Goal: Task Accomplishment & Management: Manage account settings

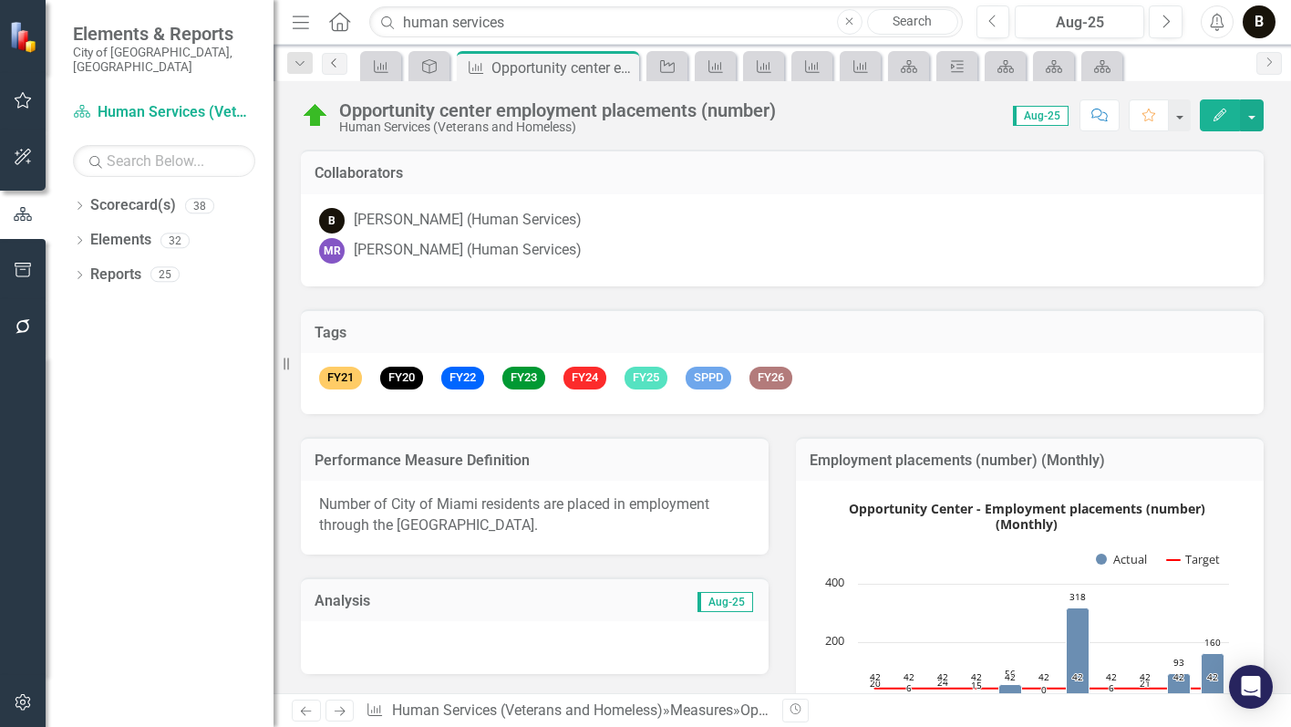
click at [336, 64] on icon "Previous" at bounding box center [334, 62] width 15 height 11
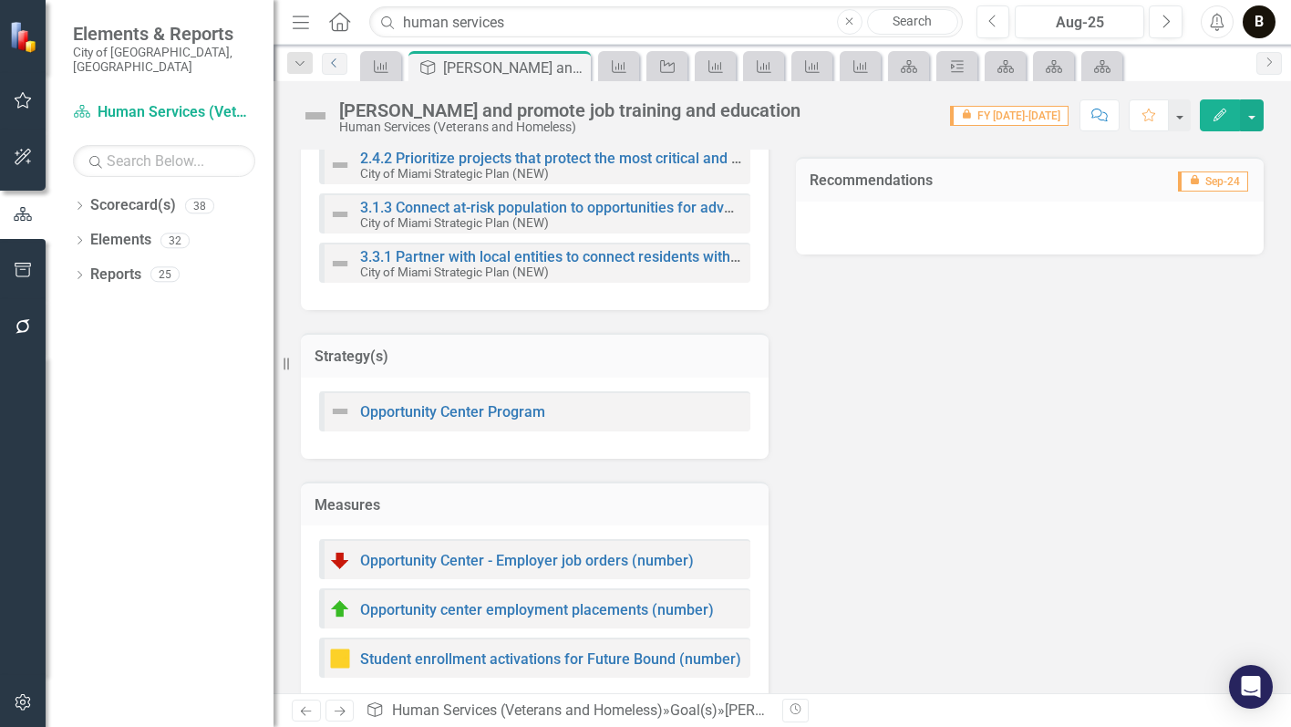
scroll to position [395, 0]
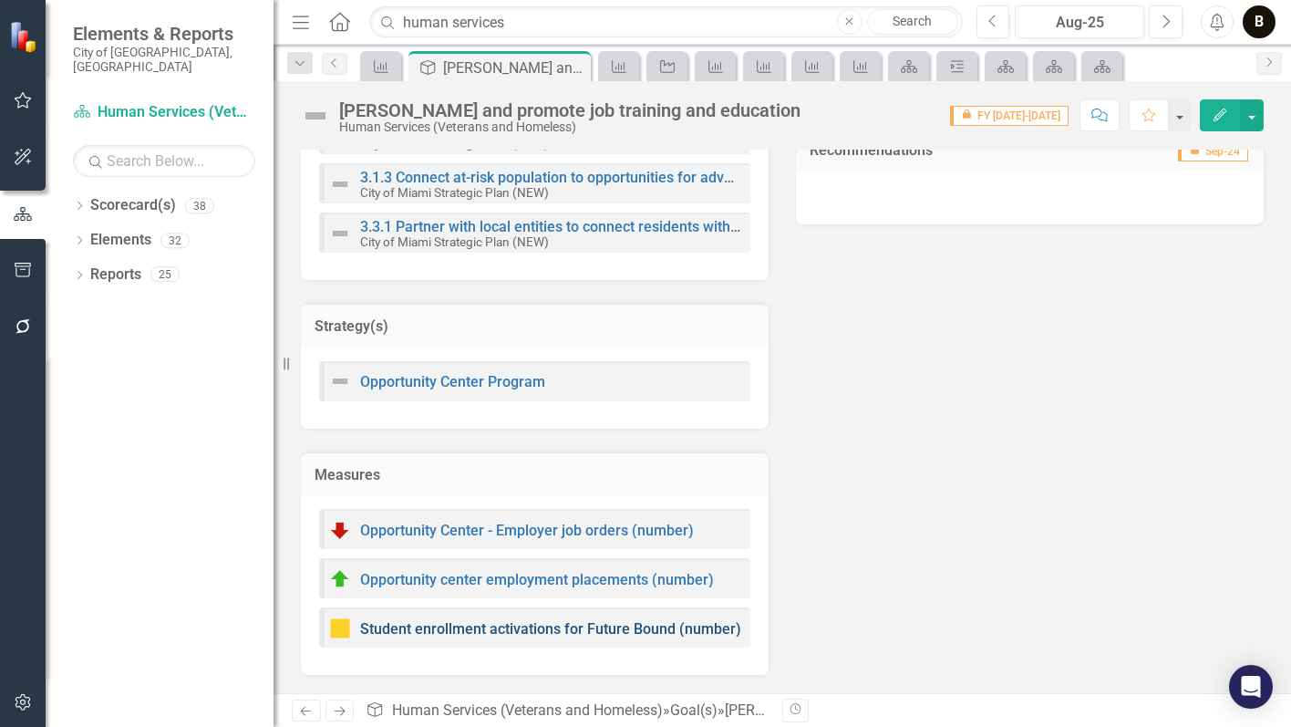
click at [543, 629] on link "Student enrollment activations for Future Bound (number)" at bounding box center [550, 628] width 381 height 17
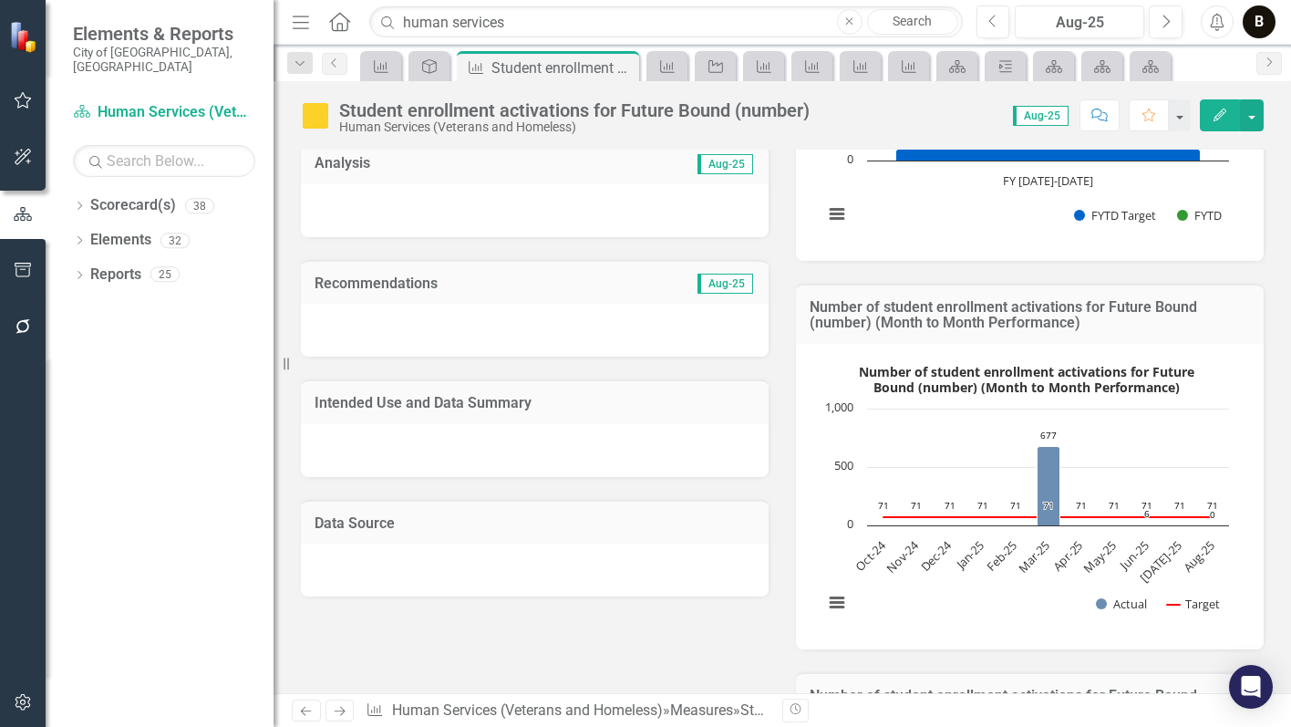
scroll to position [434, 0]
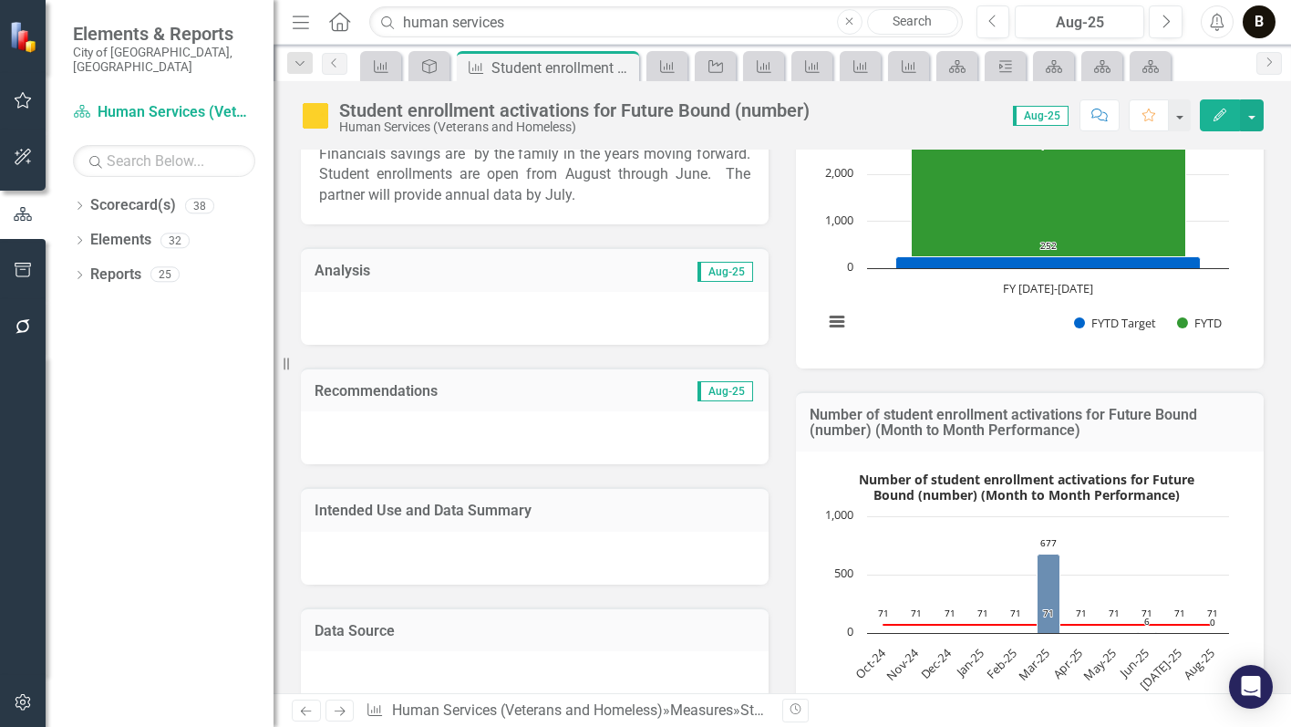
click at [615, 107] on div "Student enrollment activations for Future Bound (number)" at bounding box center [574, 110] width 471 height 20
click at [727, 109] on div "Student enrollment activations for Future Bound (number)" at bounding box center [574, 110] width 471 height 20
drag, startPoint x: 727, startPoint y: 109, endPoint x: 718, endPoint y: 114, distance: 10.6
click at [726, 109] on div "Student enrollment activations for Future Bound (number)" at bounding box center [574, 110] width 471 height 20
drag, startPoint x: 339, startPoint y: 100, endPoint x: 719, endPoint y: 98, distance: 380.2
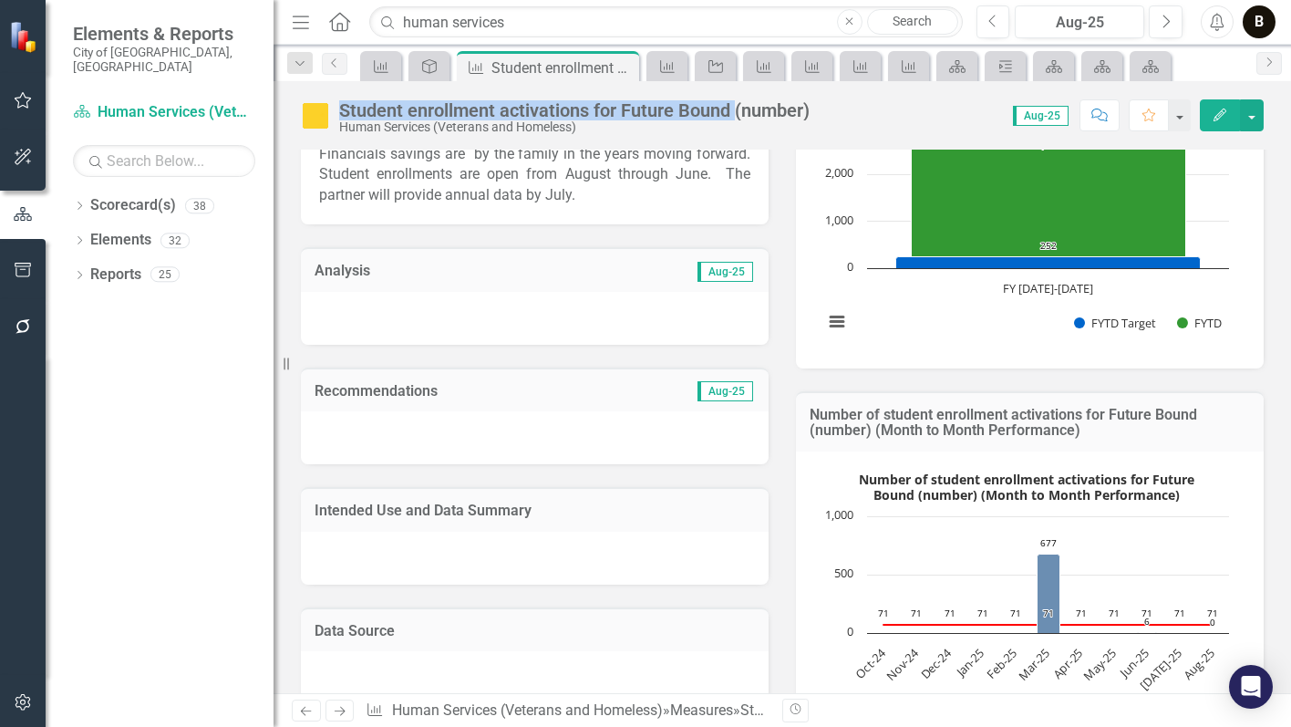
click at [719, 98] on div "Student enrollment activations for Future Bound (number) Human Services (Vetera…" at bounding box center [783, 108] width 1018 height 55
drag, startPoint x: 719, startPoint y: 98, endPoint x: 682, endPoint y: 106, distance: 38.3
copy div "Student enrollment activations for Future Boun"
click at [480, 332] on div at bounding box center [535, 318] width 468 height 53
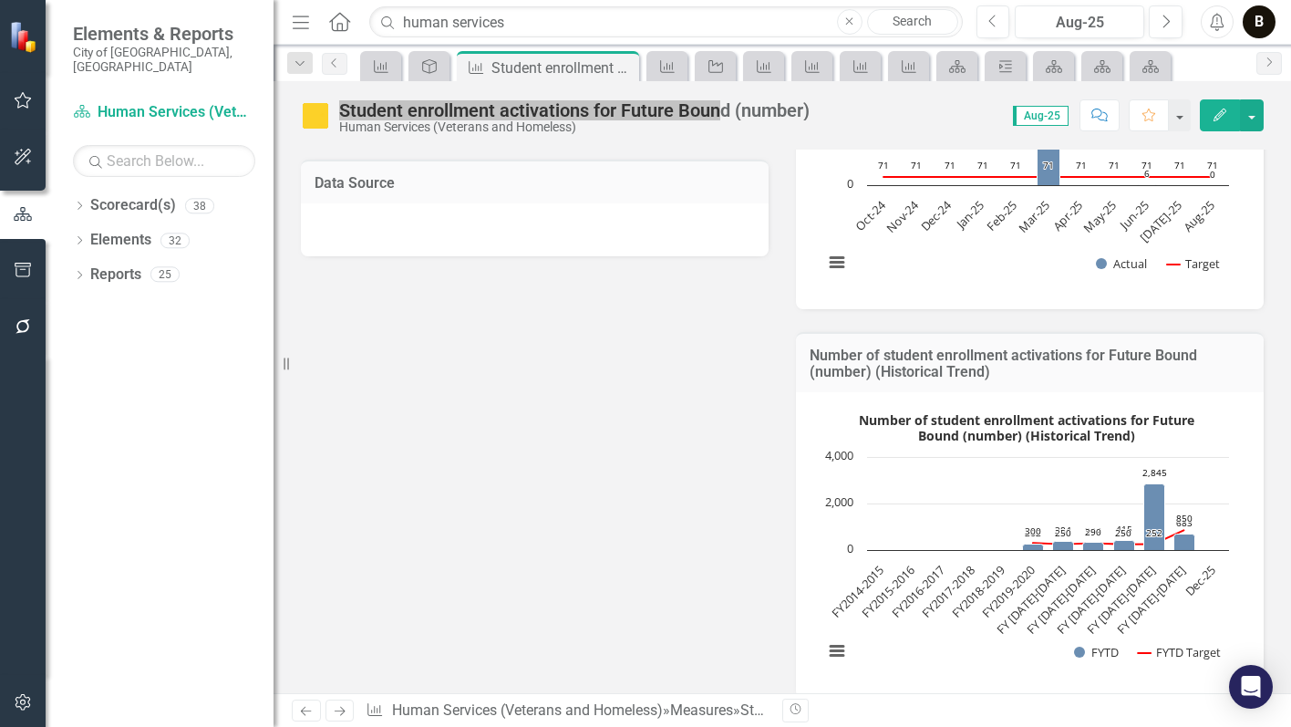
scroll to position [912, 0]
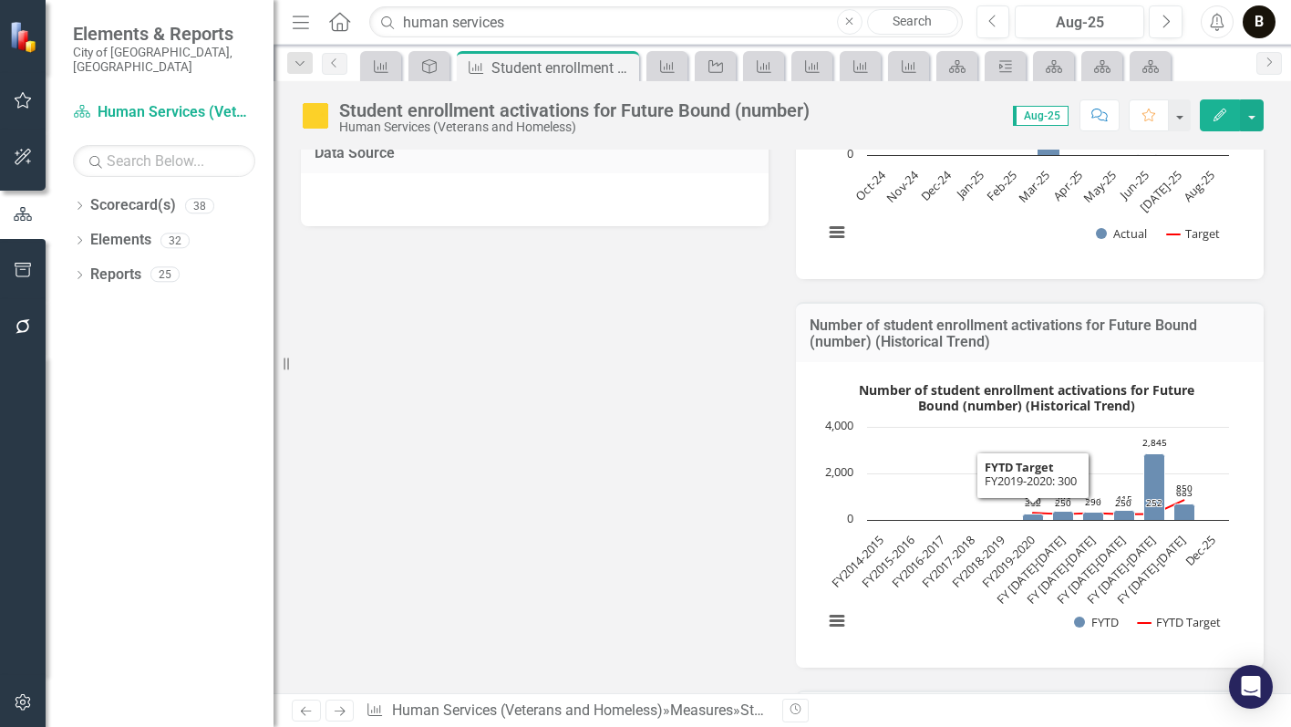
click at [424, 424] on div "Performance Measure Definition Number of student enrollments in the City of [GE…" at bounding box center [782, 258] width 990 height 1512
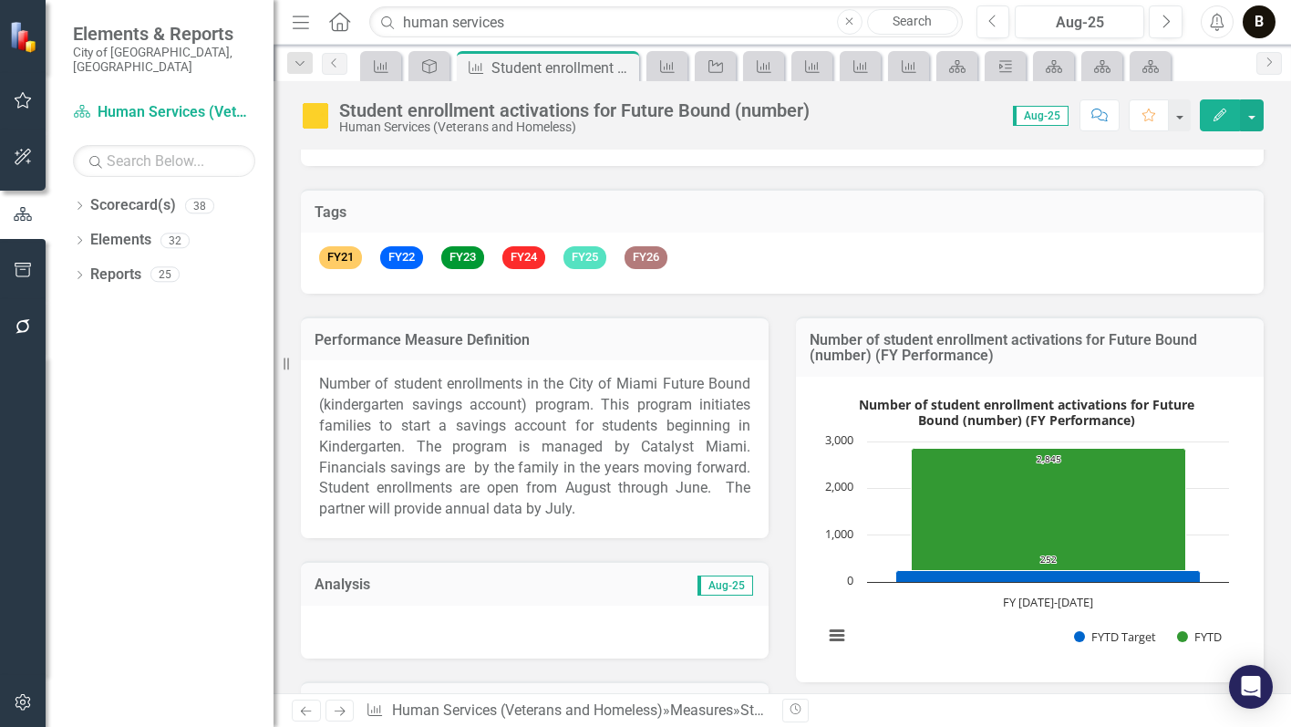
scroll to position [0, 0]
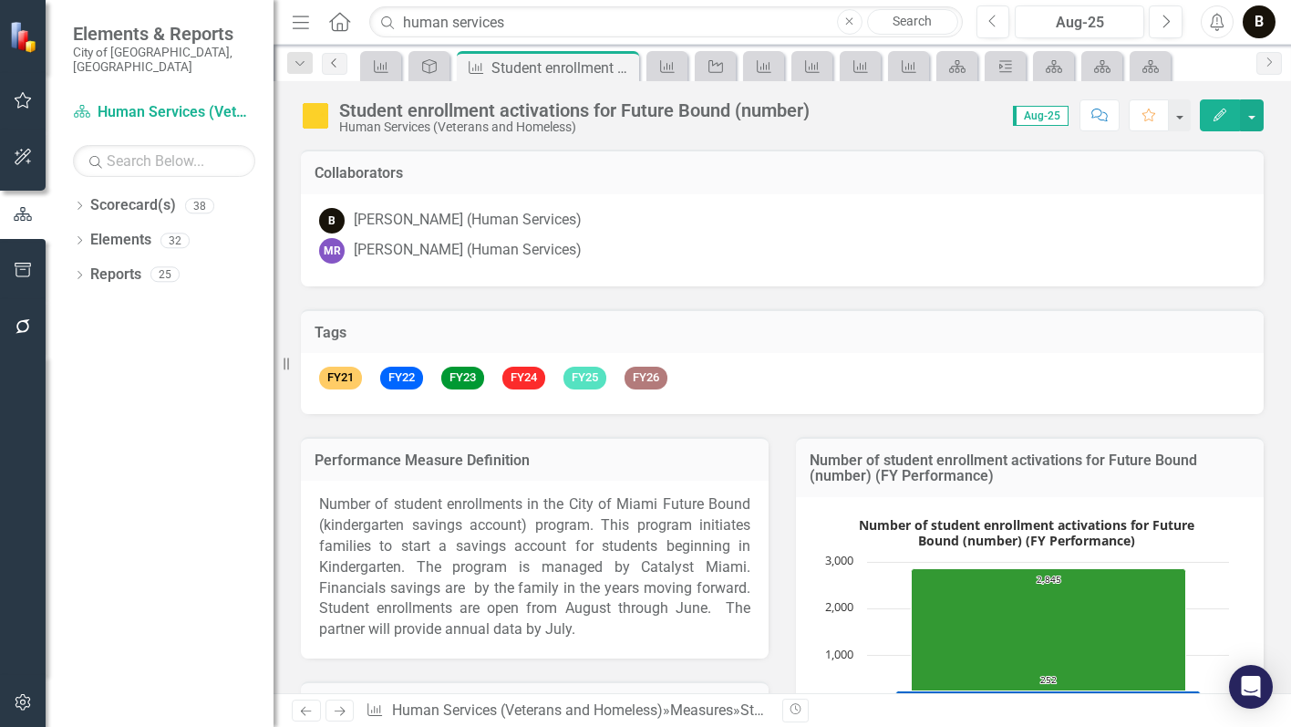
click at [335, 59] on icon "Previous" at bounding box center [334, 62] width 15 height 11
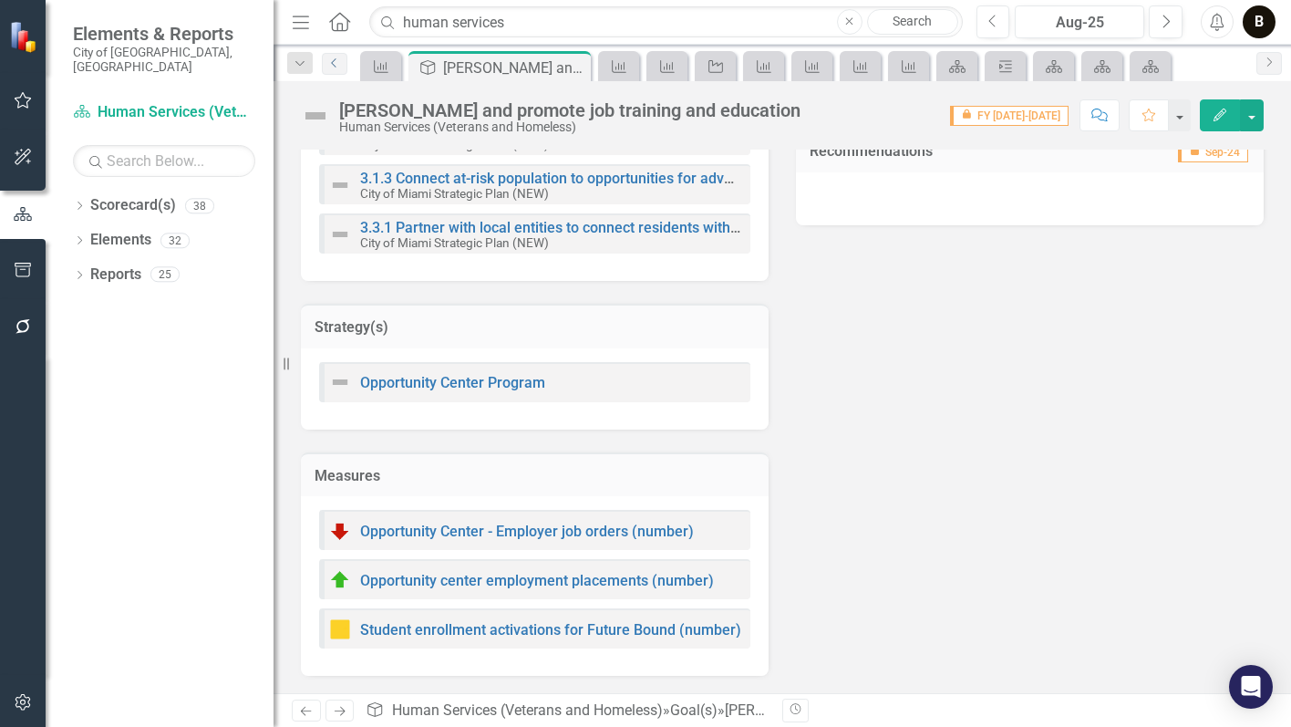
scroll to position [395, 0]
click at [335, 59] on icon "Previous" at bounding box center [334, 62] width 15 height 11
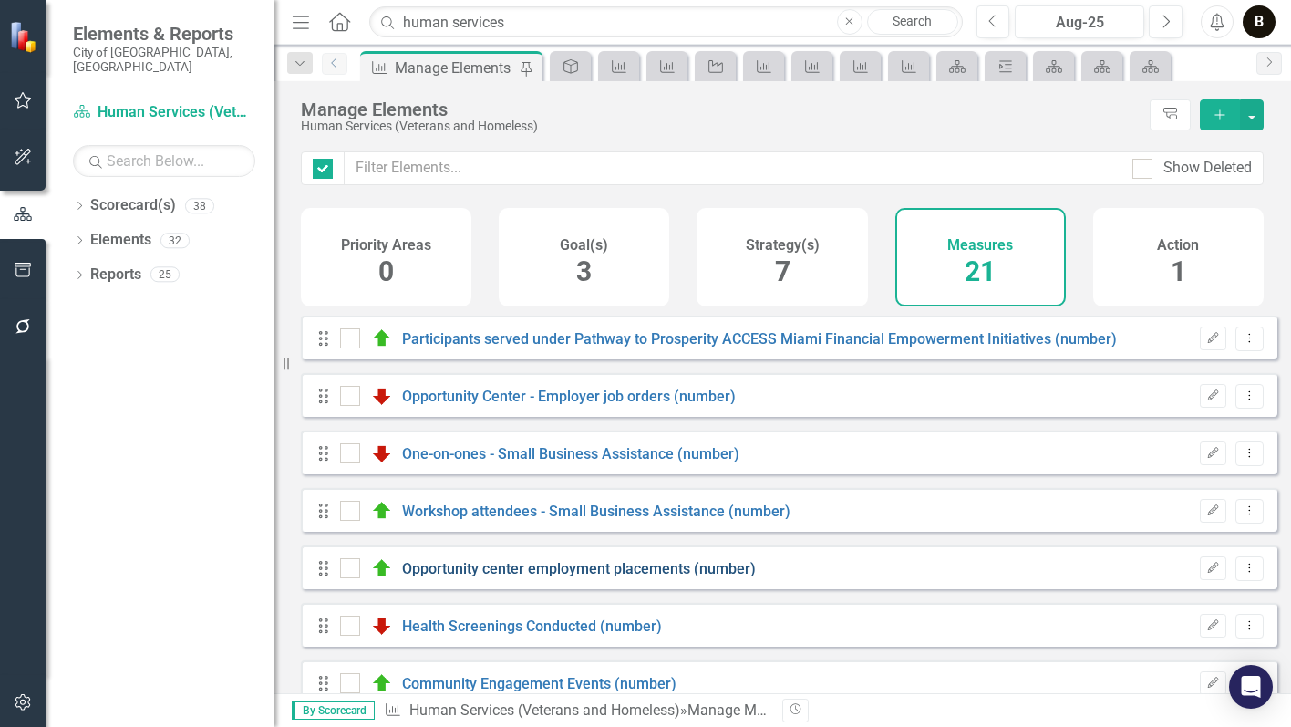
checkbox input "false"
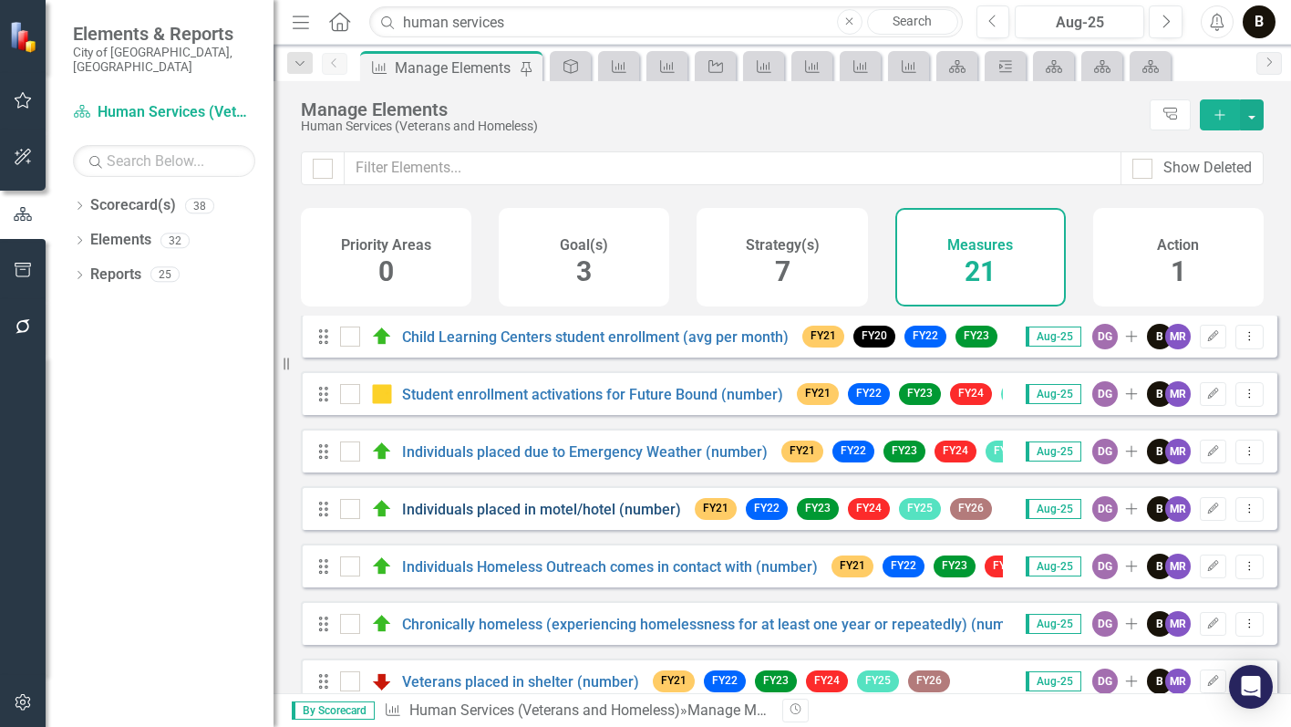
scroll to position [365, 0]
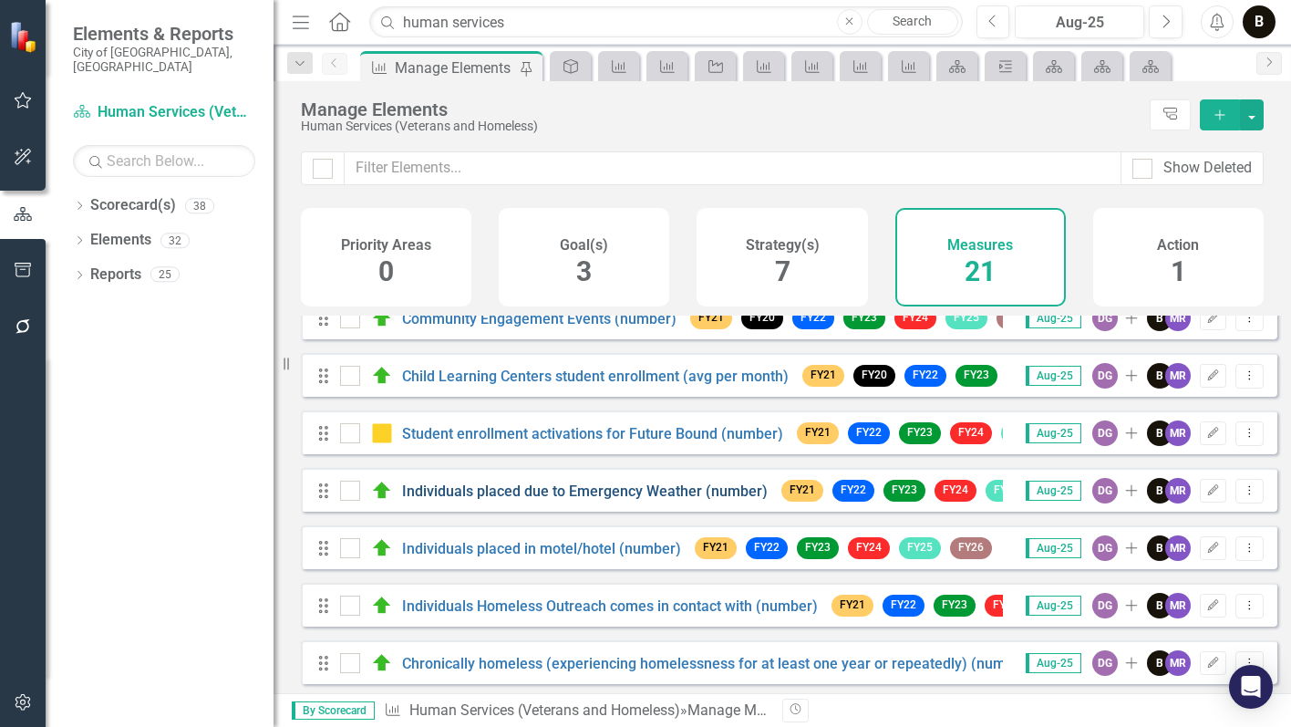
click at [503, 500] on link "Individuals placed due to Emergency Weather (number)" at bounding box center [585, 490] width 366 height 17
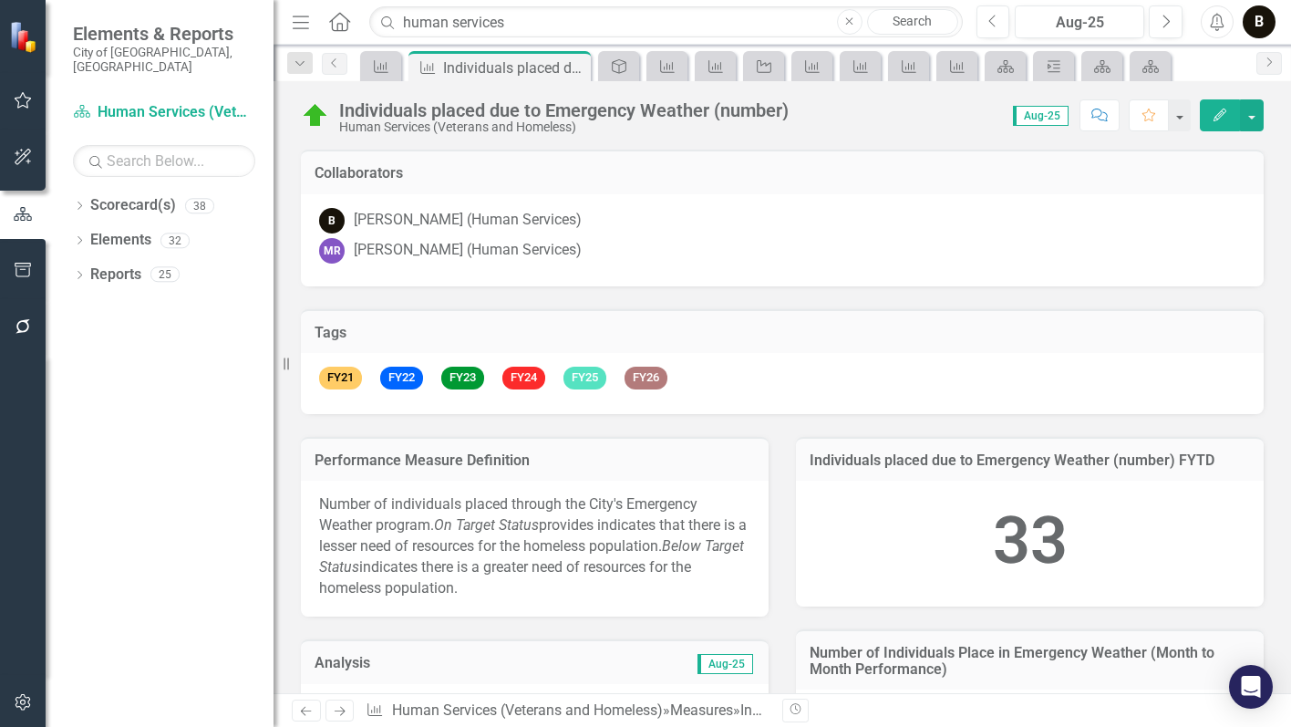
click at [642, 104] on div "Individuals placed due to Emergency Weather (number)" at bounding box center [564, 110] width 450 height 20
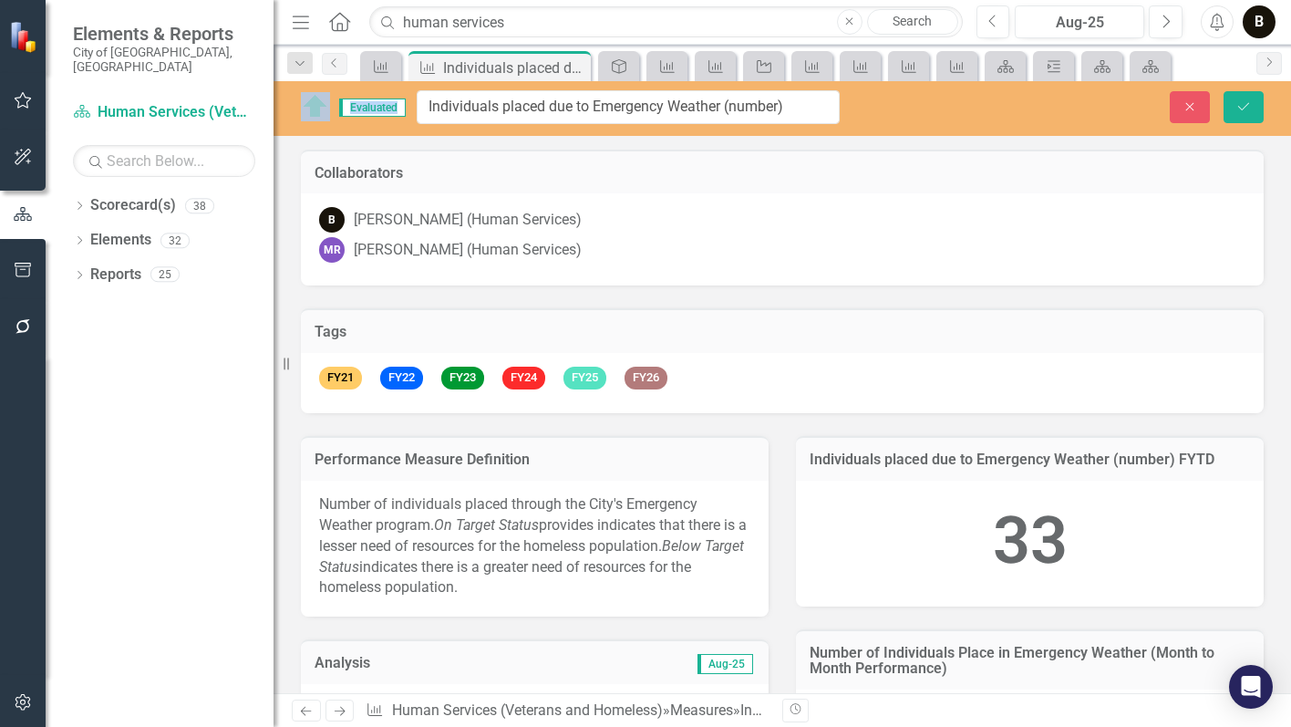
drag, startPoint x: 709, startPoint y: 114, endPoint x: 448, endPoint y: 118, distance: 261.7
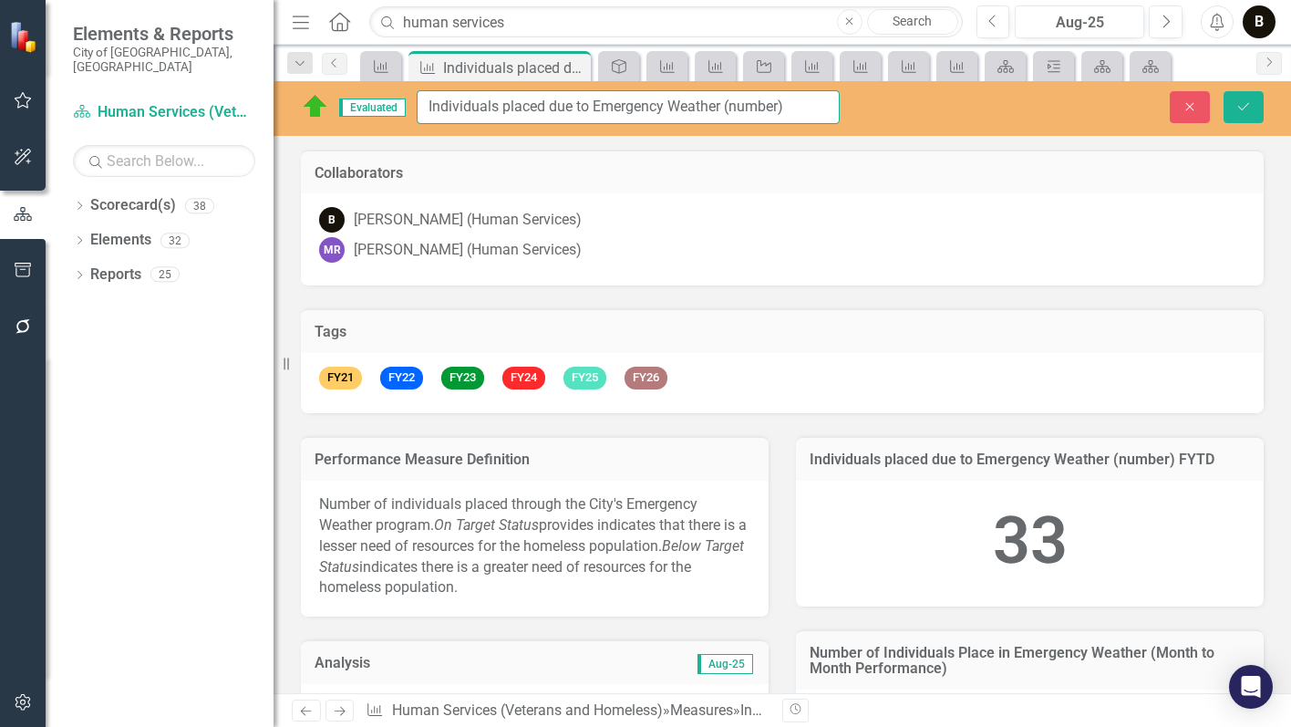
drag, startPoint x: 421, startPoint y: 106, endPoint x: 721, endPoint y: 108, distance: 300.0
click at [721, 108] on input "Individuals placed due to Emergency Weather (number)" at bounding box center [628, 107] width 423 height 34
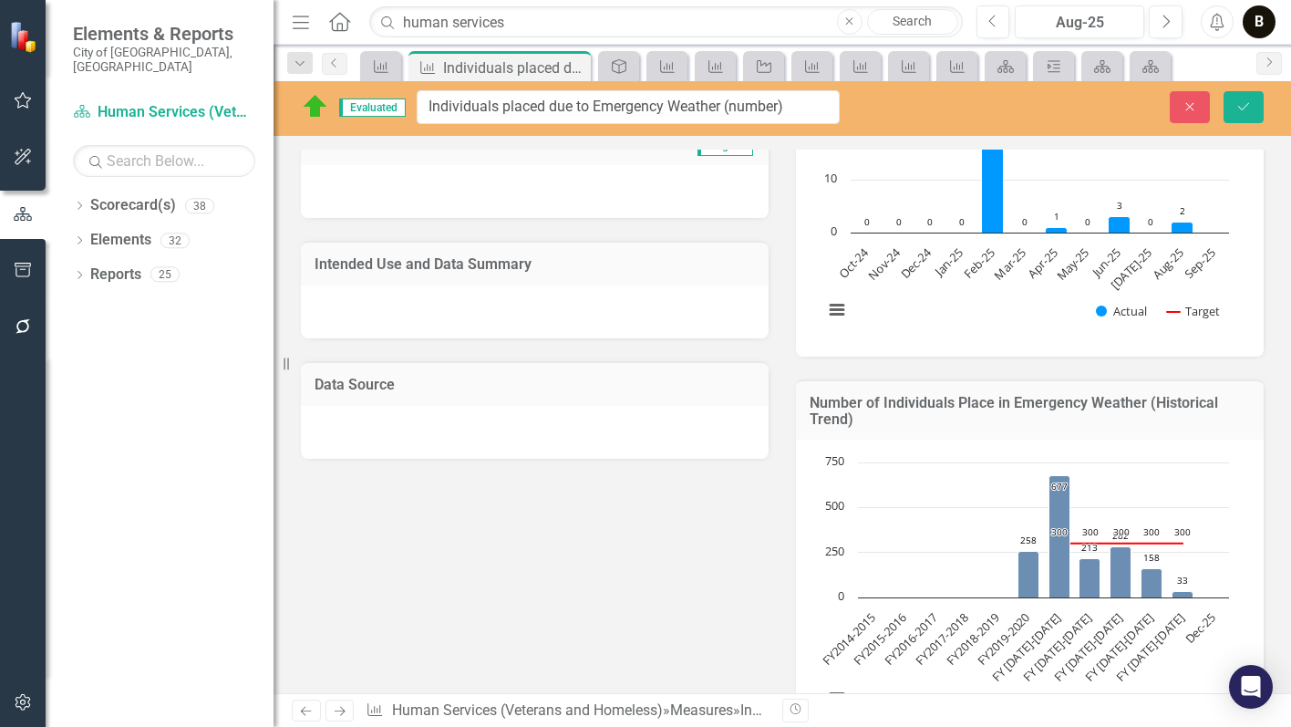
scroll to position [729, 0]
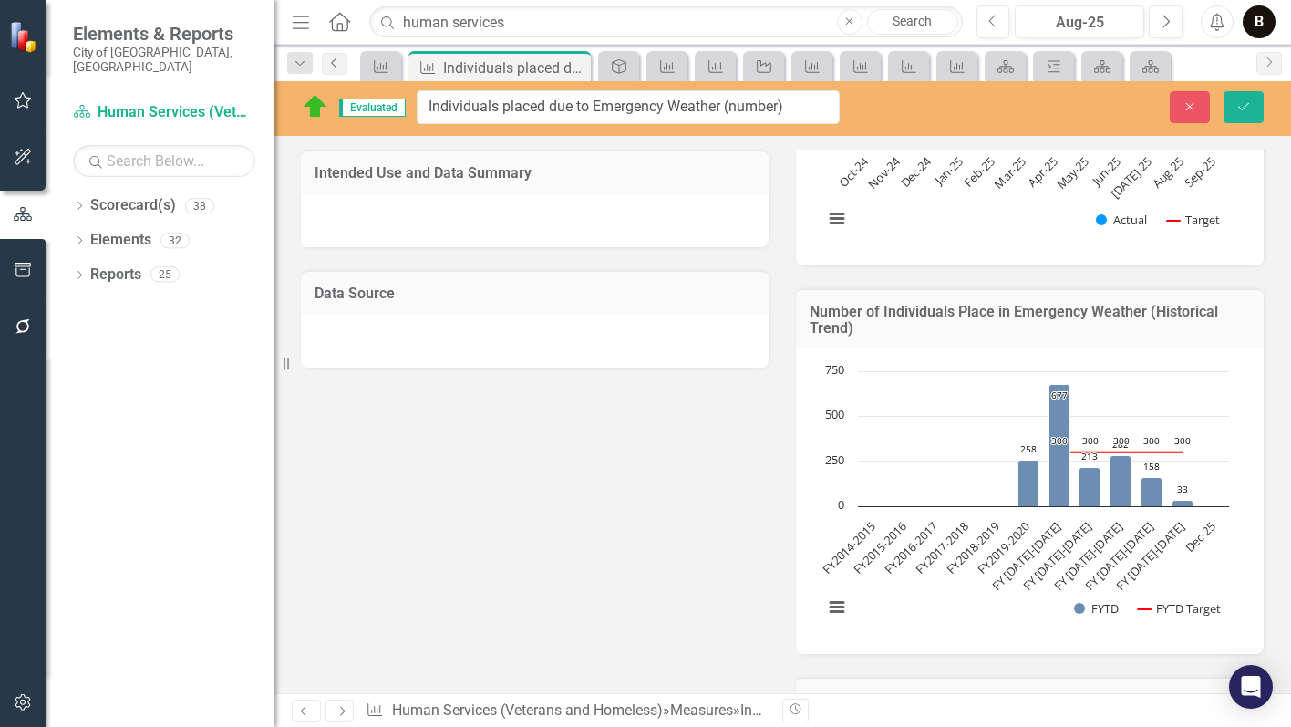
click at [328, 62] on icon "Previous" at bounding box center [334, 62] width 15 height 11
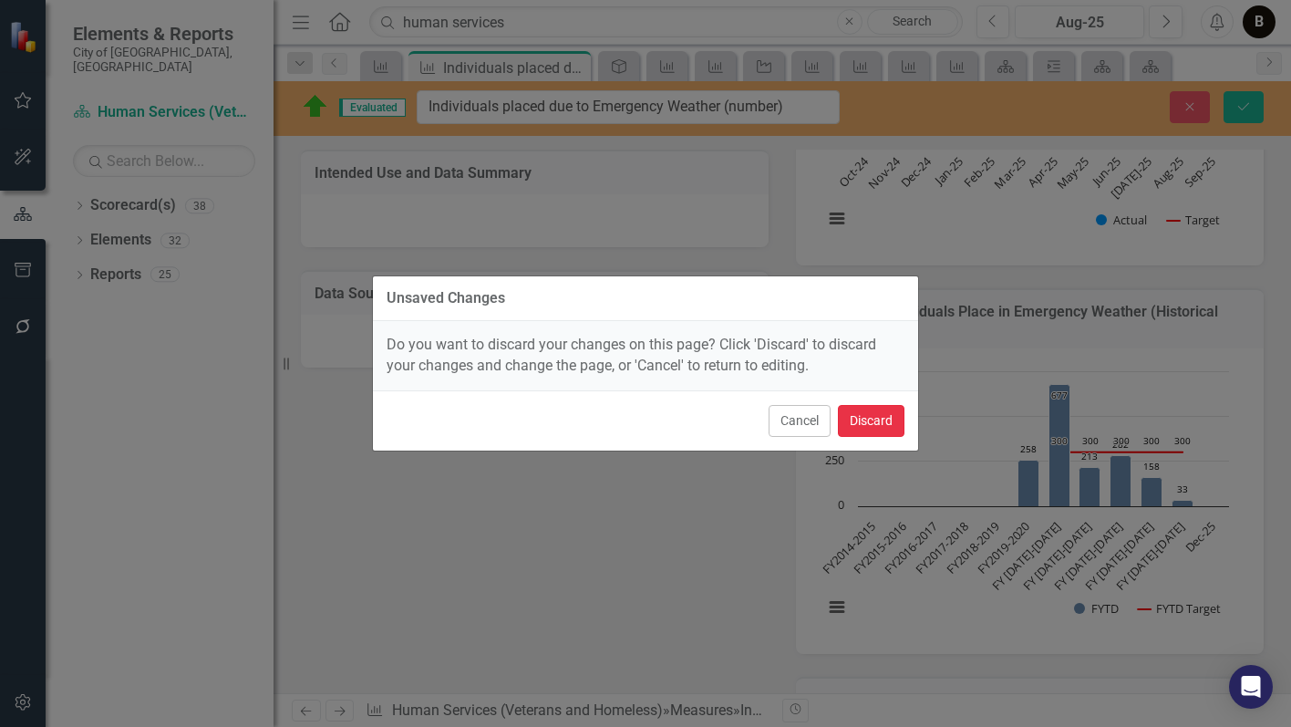
click at [869, 424] on button "Discard" at bounding box center [871, 421] width 67 height 32
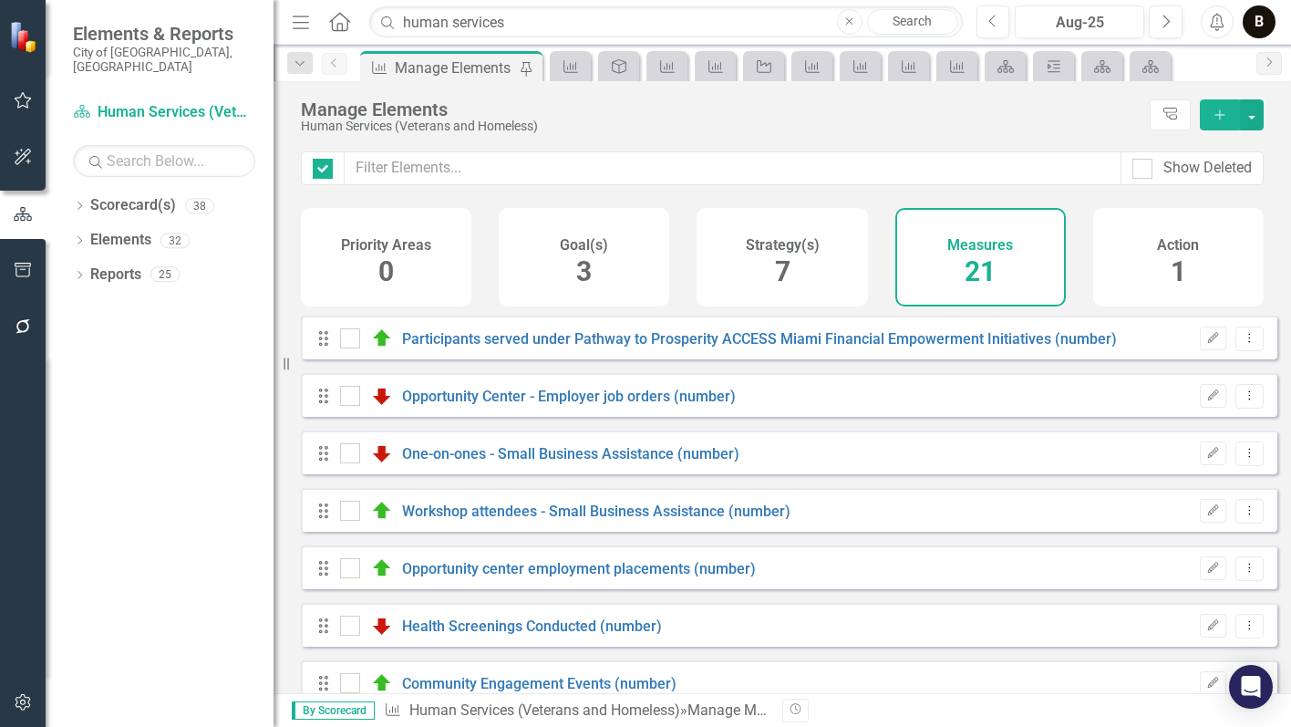
checkbox input "false"
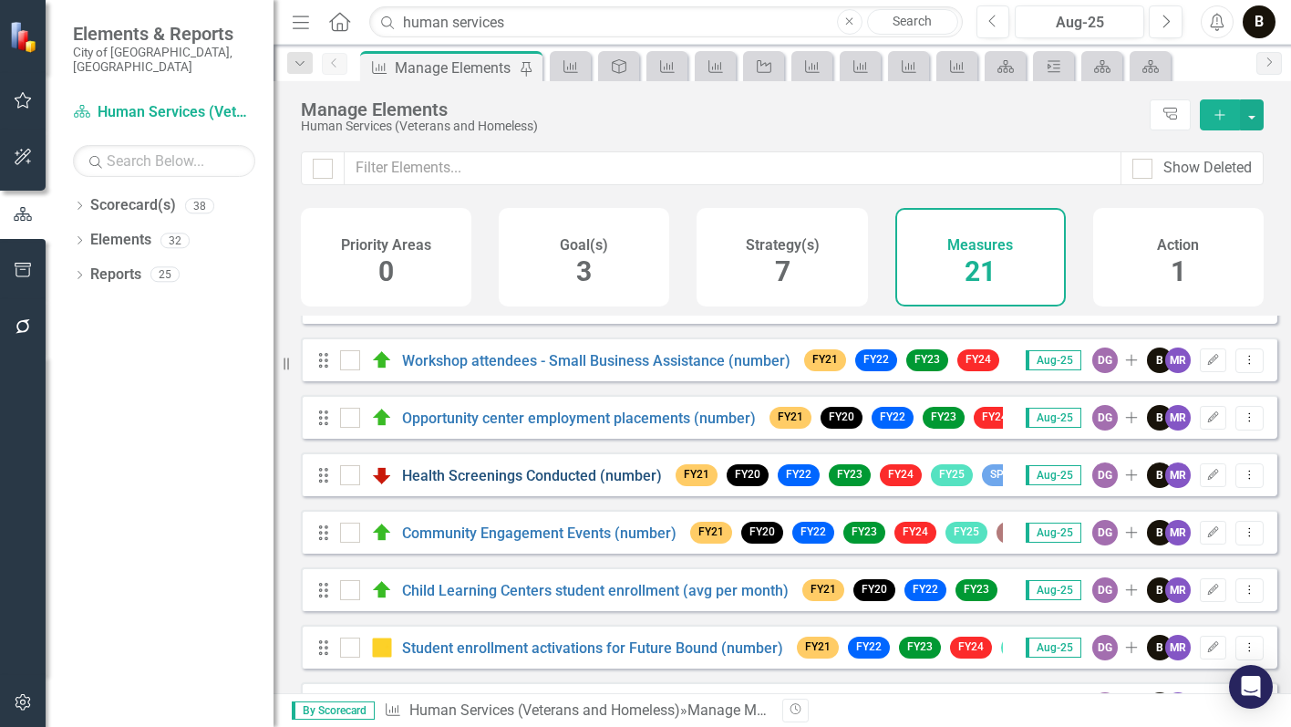
scroll to position [182, 0]
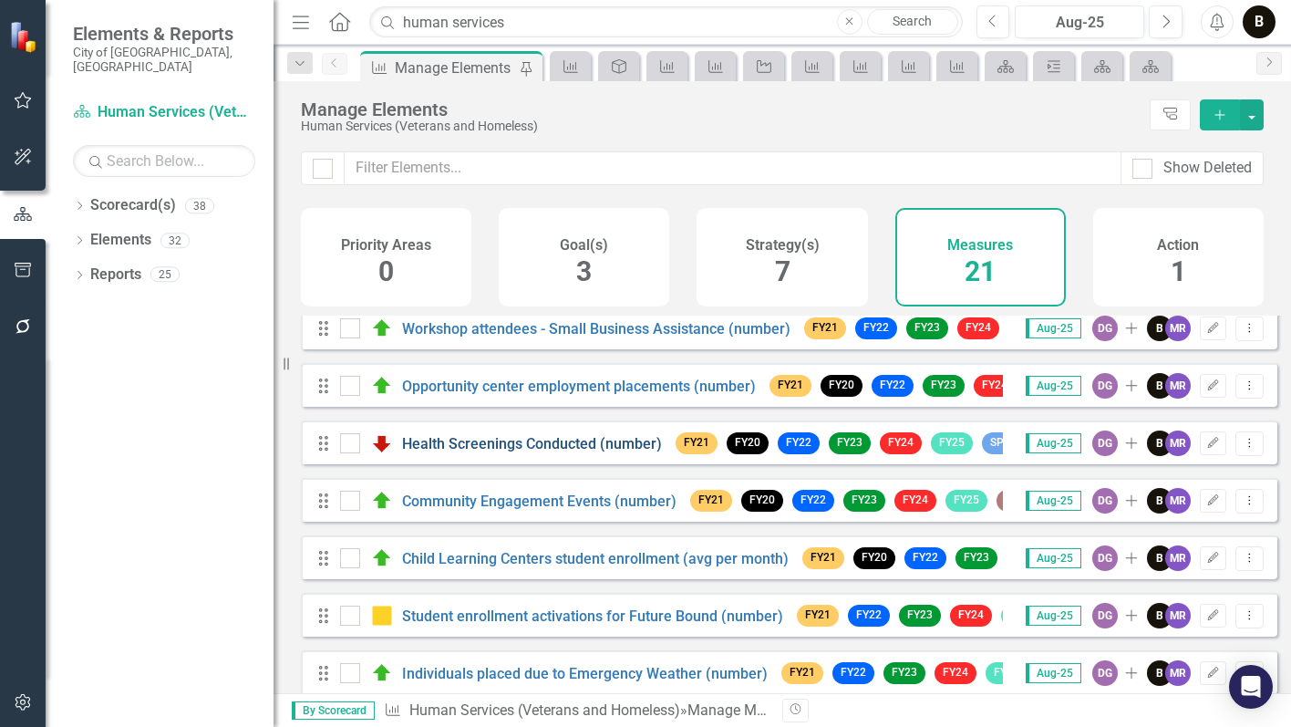
click at [544, 452] on link "Health Screenings Conducted (number)" at bounding box center [532, 443] width 260 height 17
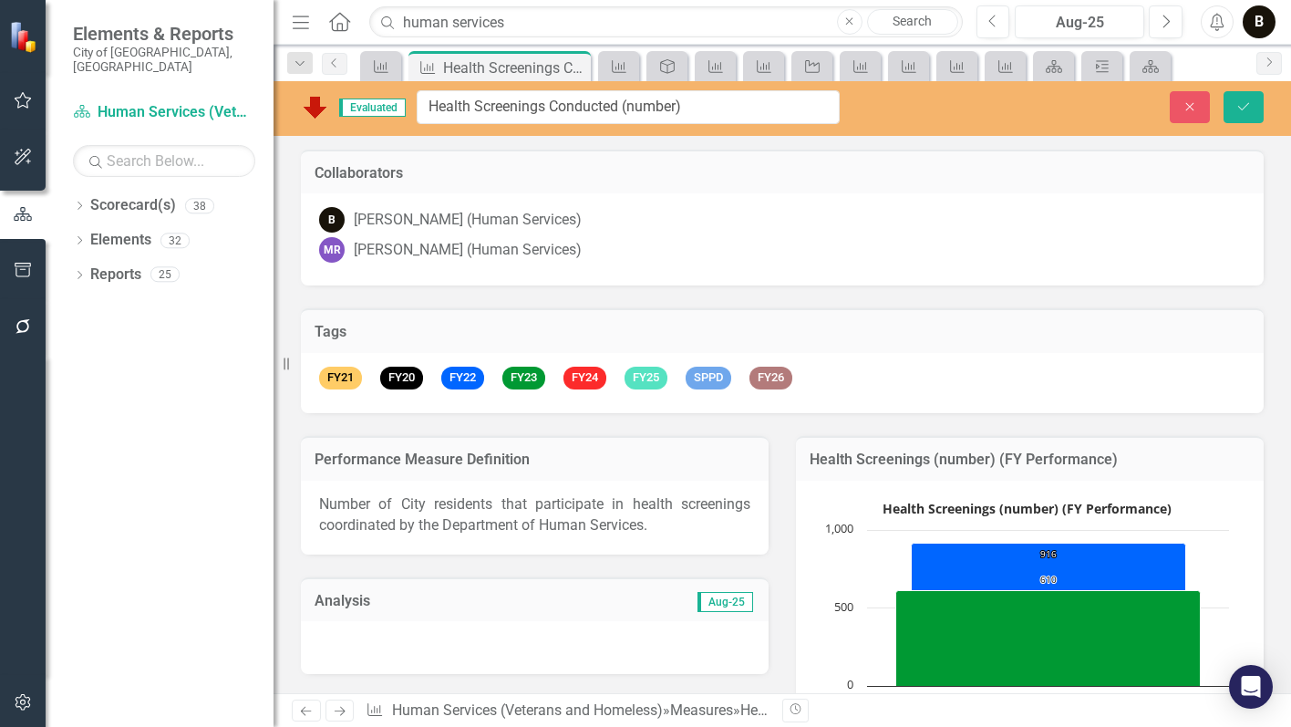
drag, startPoint x: 582, startPoint y: 111, endPoint x: 552, endPoint y: 103, distance: 31.2
click at [552, 103] on input "Health Screenings Conducted (number)" at bounding box center [628, 107] width 423 height 34
drag, startPoint x: 622, startPoint y: 107, endPoint x: 426, endPoint y: 88, distance: 197.0
click at [426, 88] on div "Evaluated Health Screenings Conducted (number) Close Save" at bounding box center [783, 108] width 1018 height 55
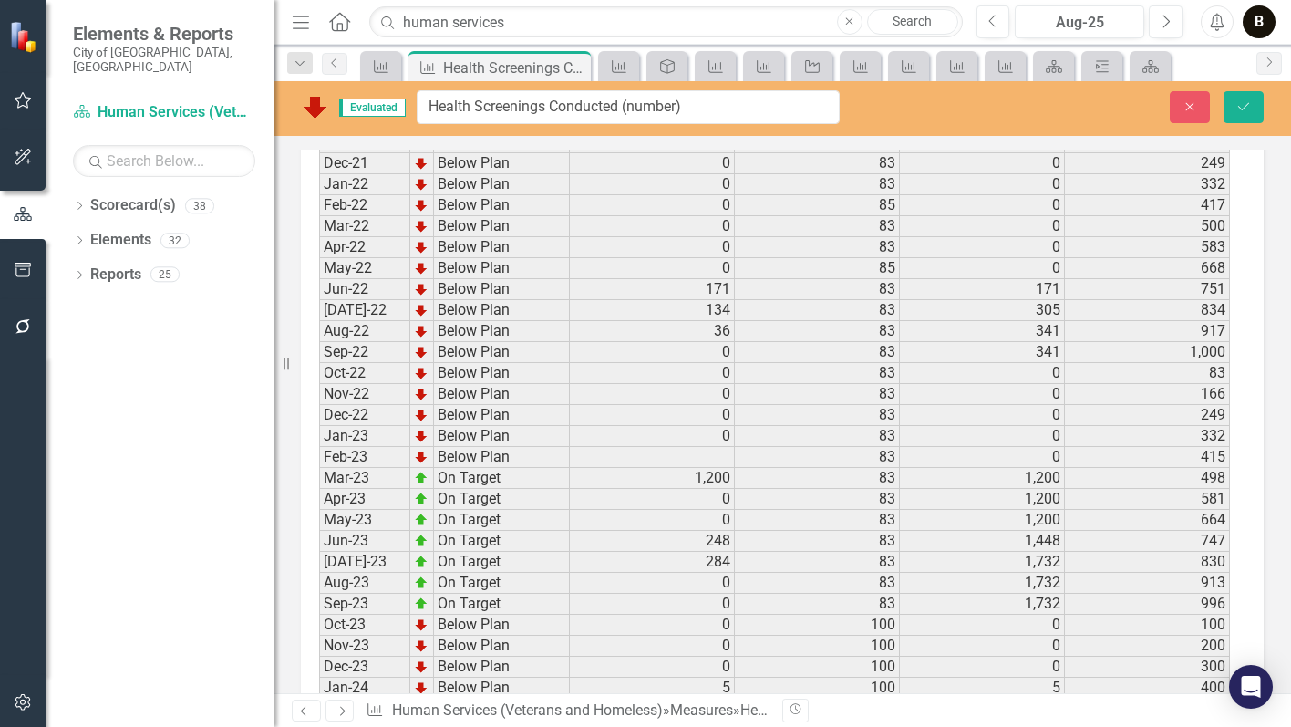
scroll to position [3451, 0]
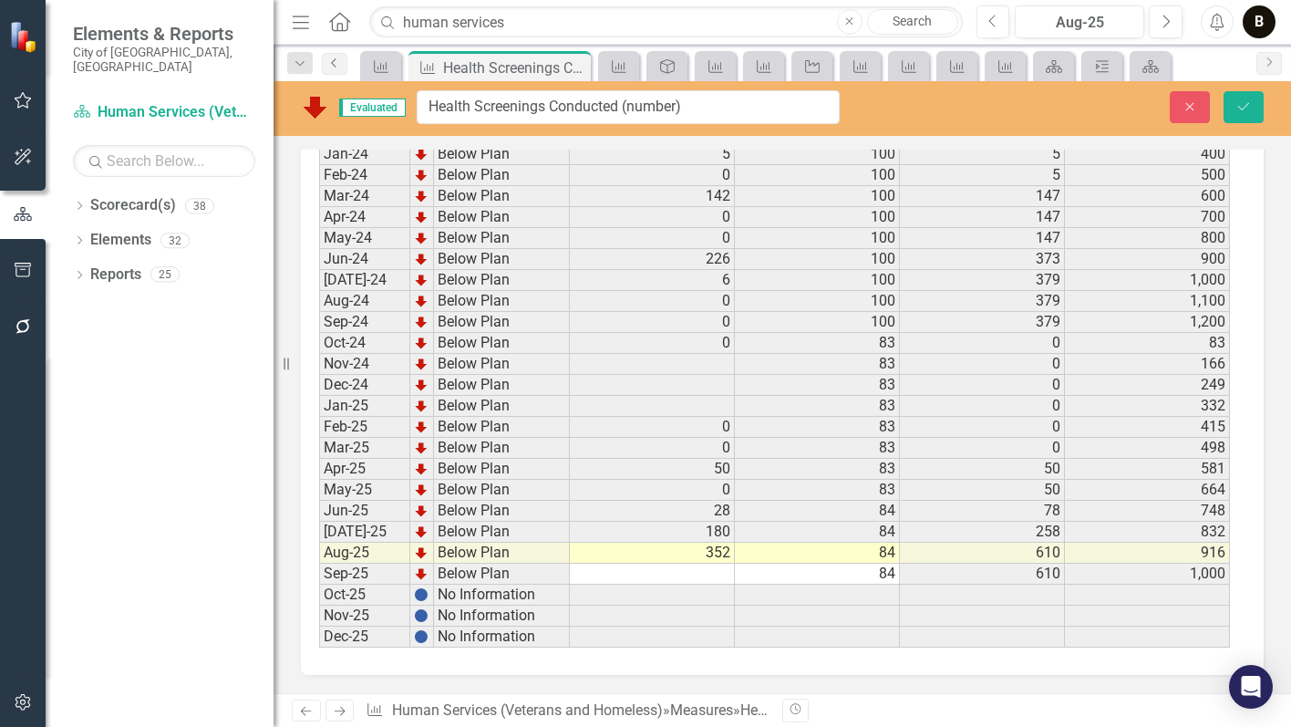
click at [332, 64] on icon "Previous" at bounding box center [334, 62] width 15 height 11
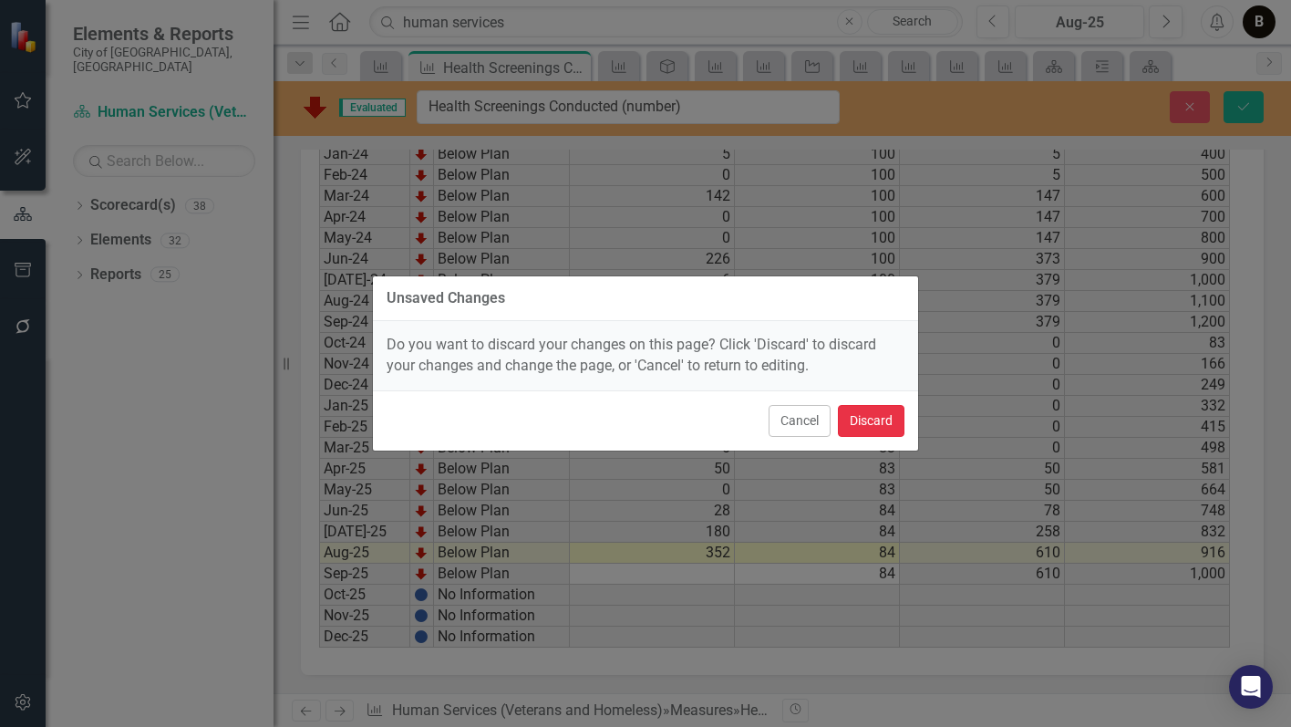
click at [883, 425] on button "Discard" at bounding box center [871, 421] width 67 height 32
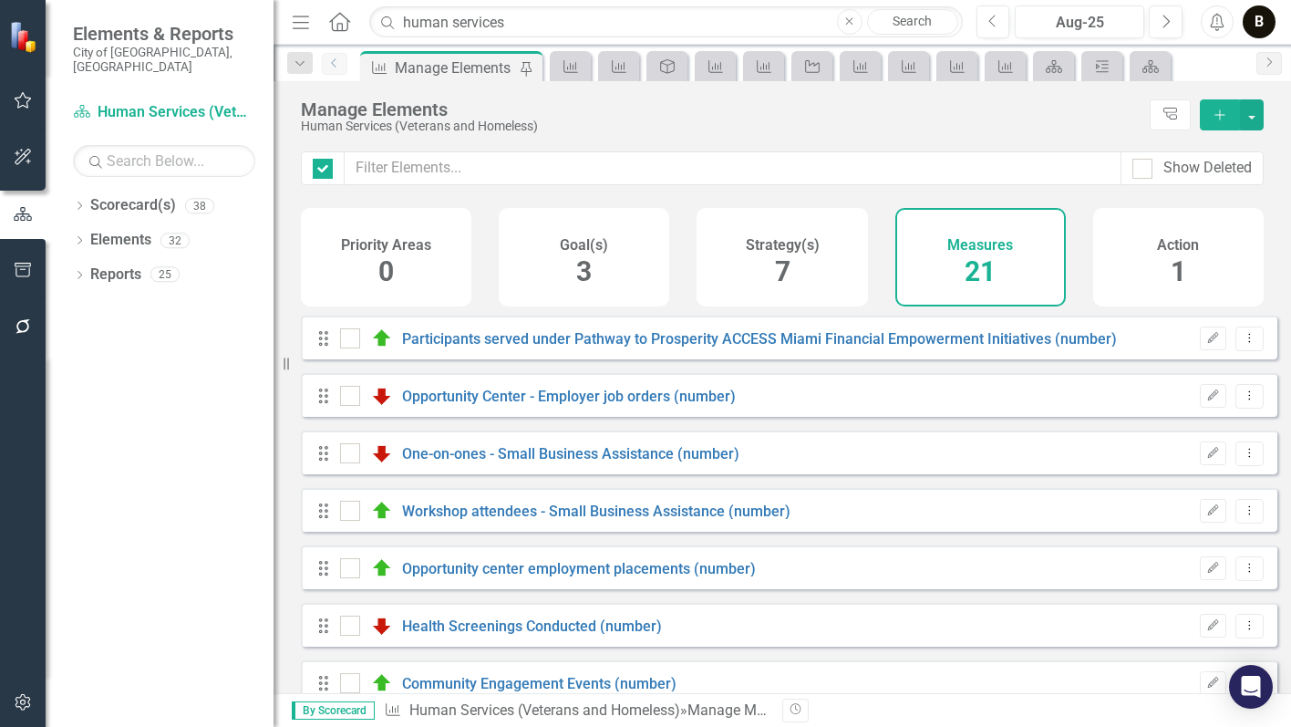
checkbox input "false"
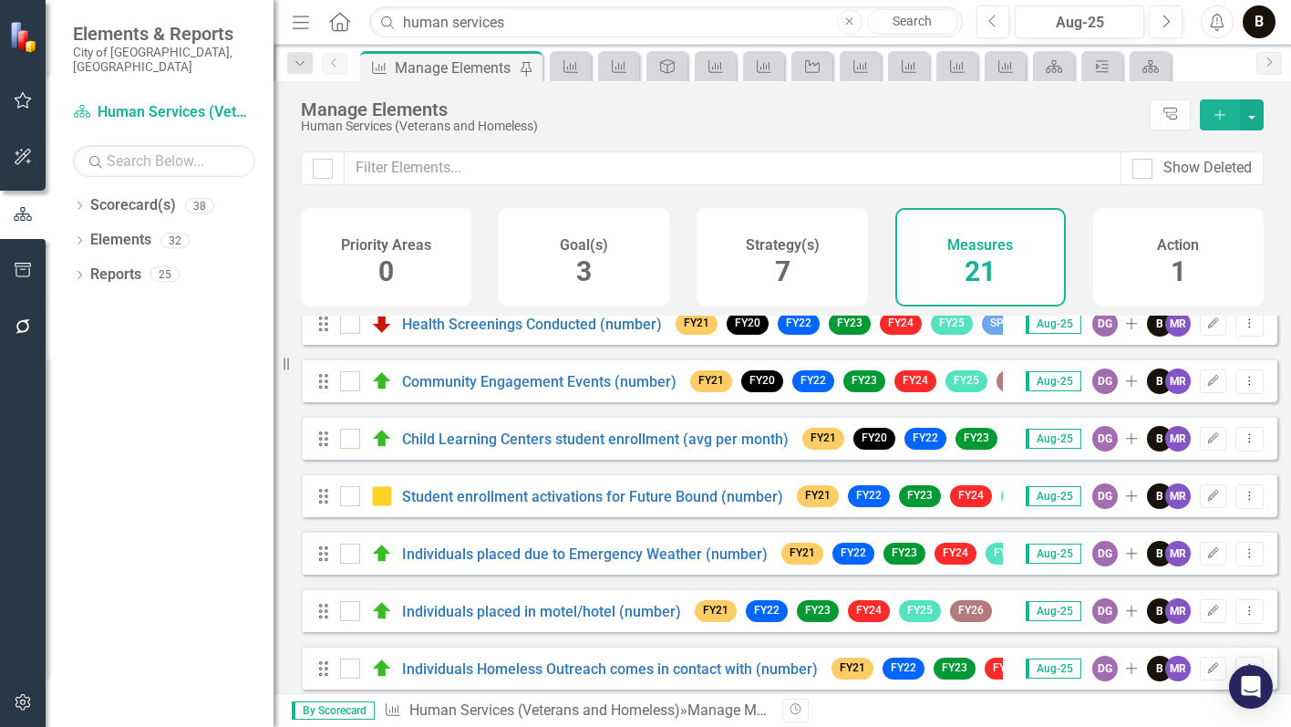
scroll to position [274, 0]
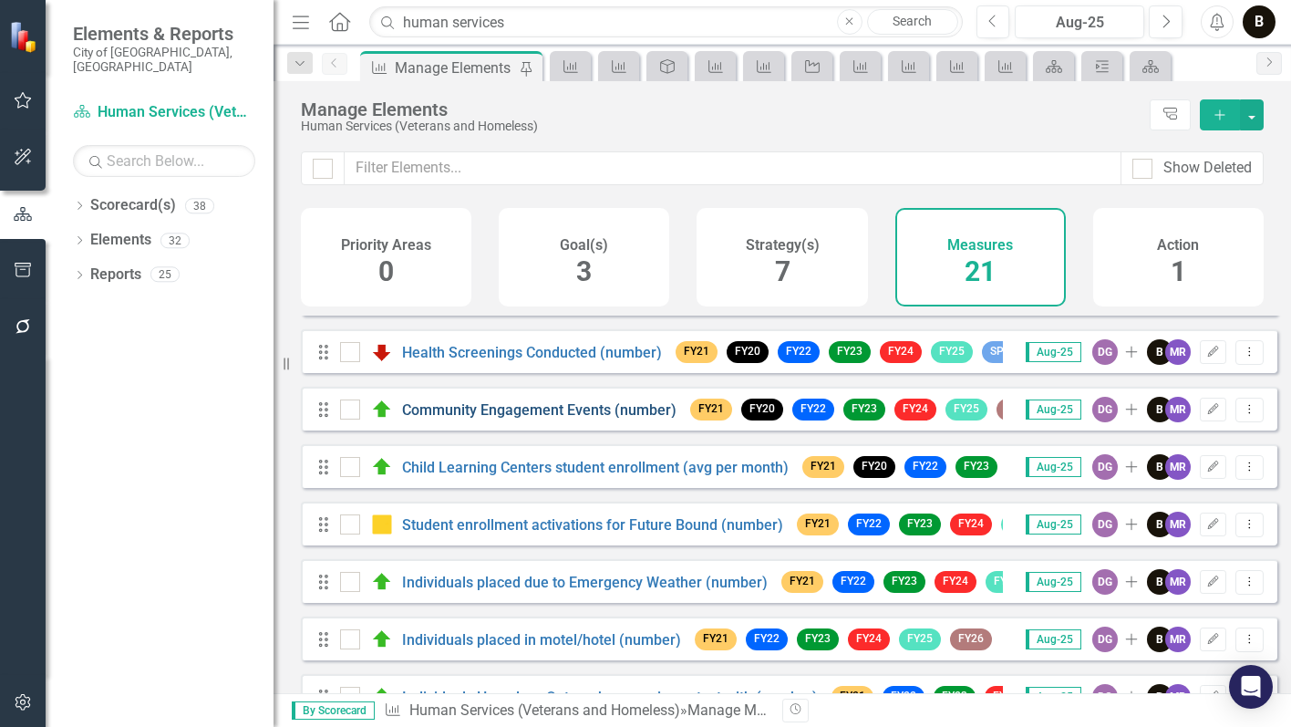
click at [599, 419] on link "Community Engagement Events (number)" at bounding box center [539, 409] width 274 height 17
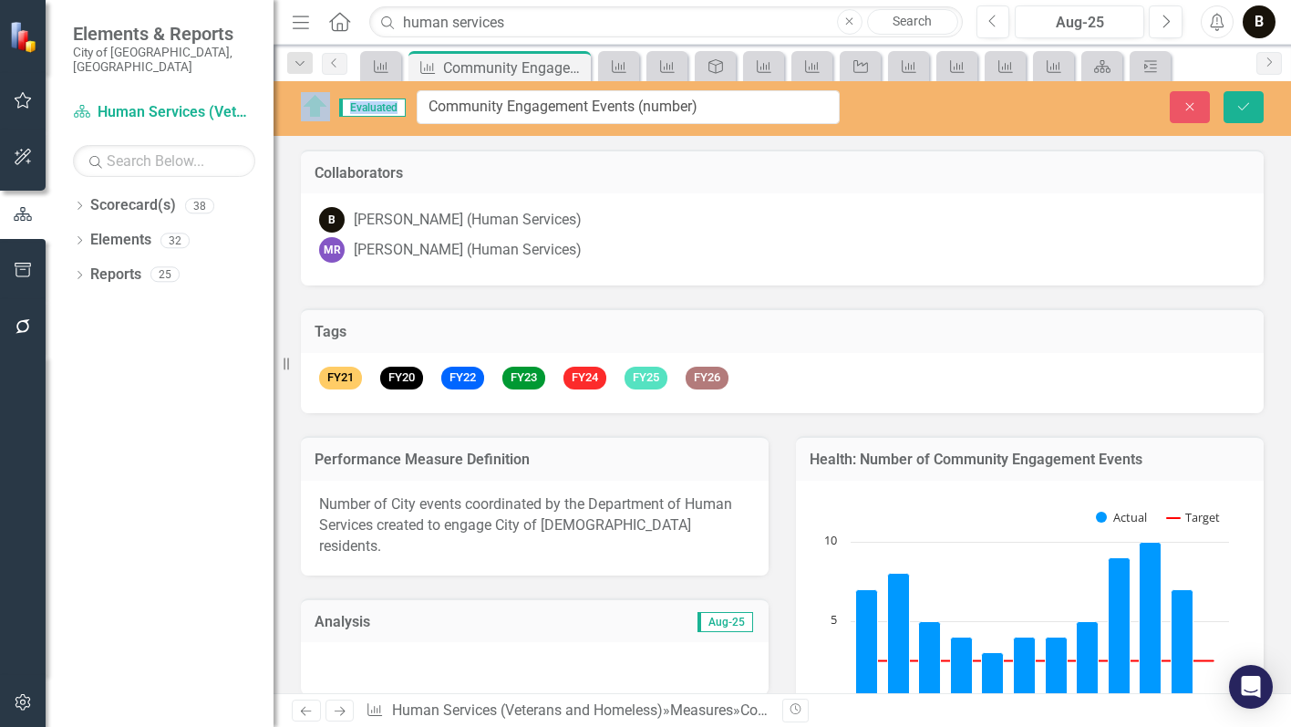
drag, startPoint x: 363, startPoint y: 105, endPoint x: 657, endPoint y: 118, distance: 294.8
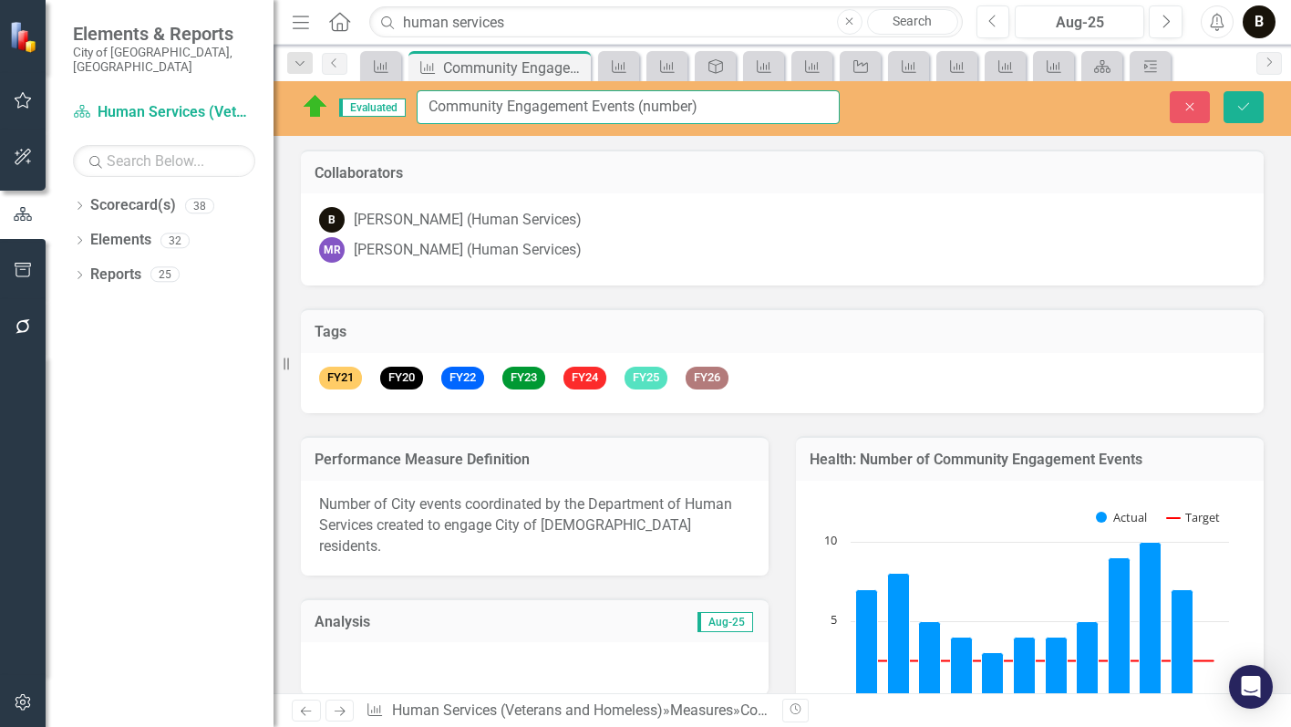
drag, startPoint x: 635, startPoint y: 107, endPoint x: 429, endPoint y: 92, distance: 206.6
click at [429, 92] on input "Community Engagement Events (number)" at bounding box center [628, 107] width 423 height 34
click at [328, 61] on icon "Previous" at bounding box center [334, 62] width 15 height 11
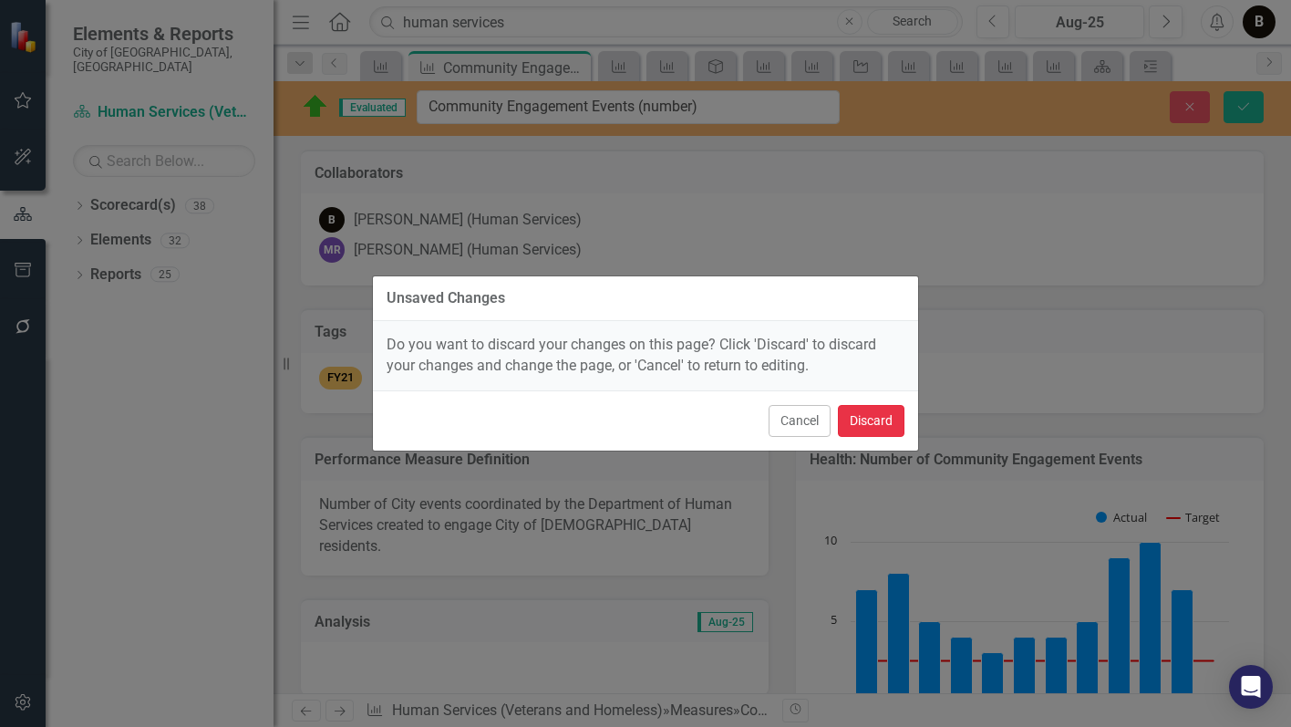
click at [870, 420] on button "Discard" at bounding box center [871, 421] width 67 height 32
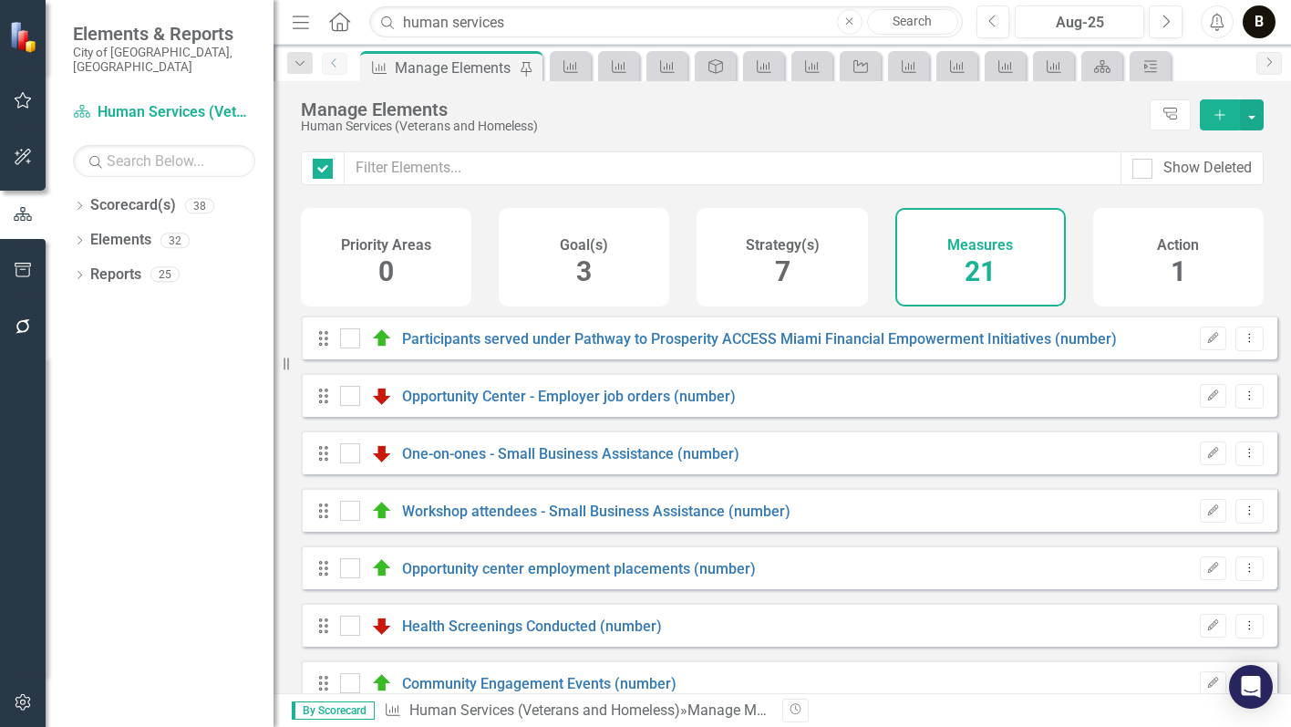
checkbox input "false"
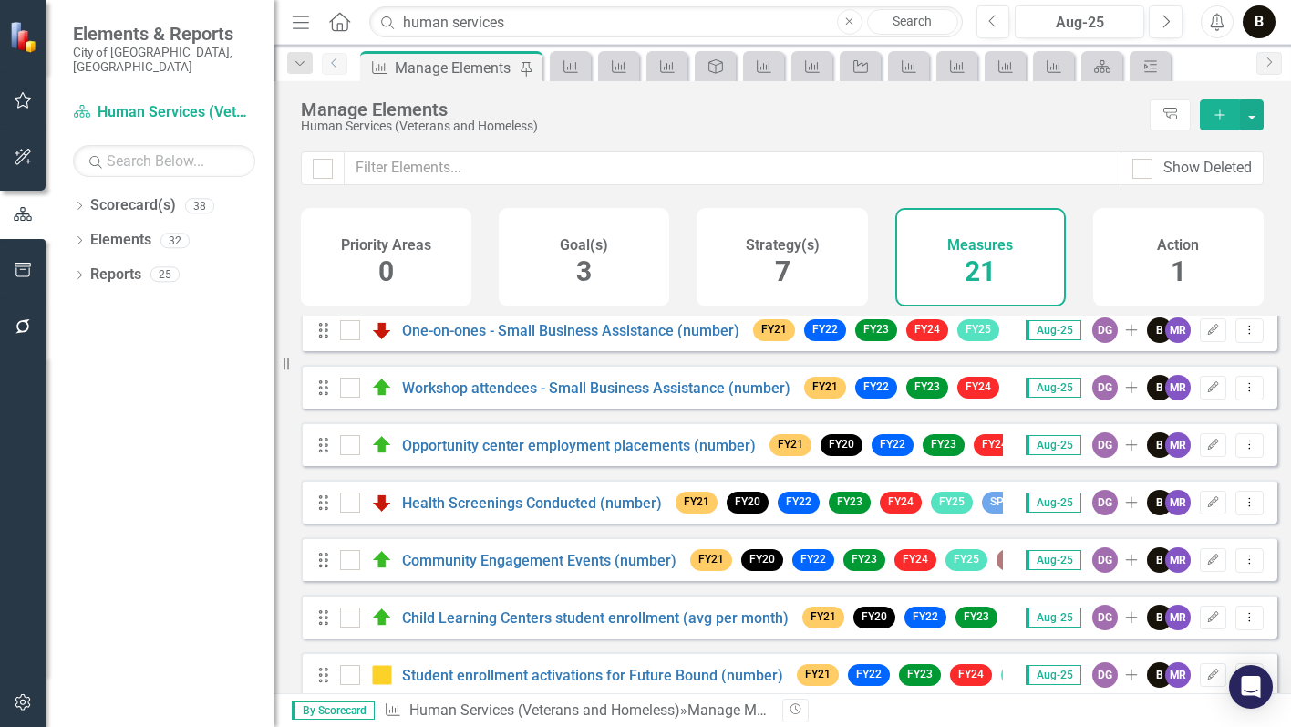
scroll to position [91, 0]
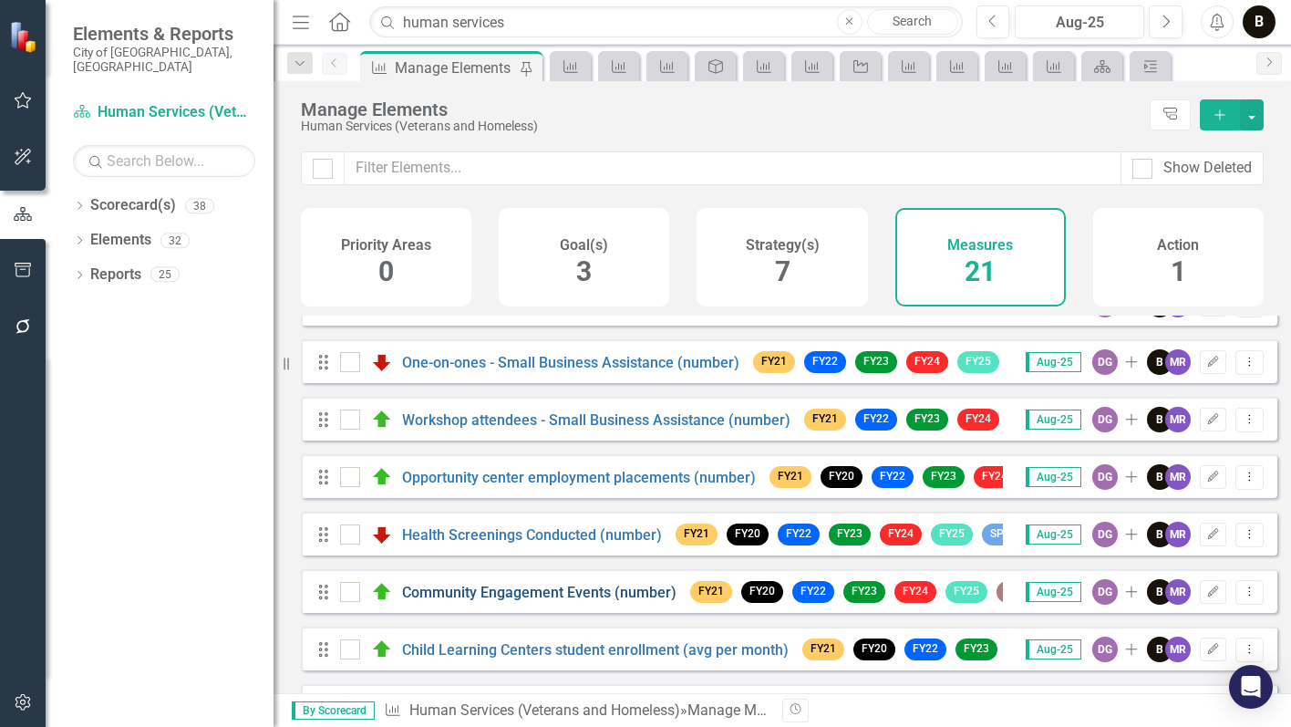
click at [585, 600] on link "Community Engagement Events (number)" at bounding box center [539, 592] width 274 height 17
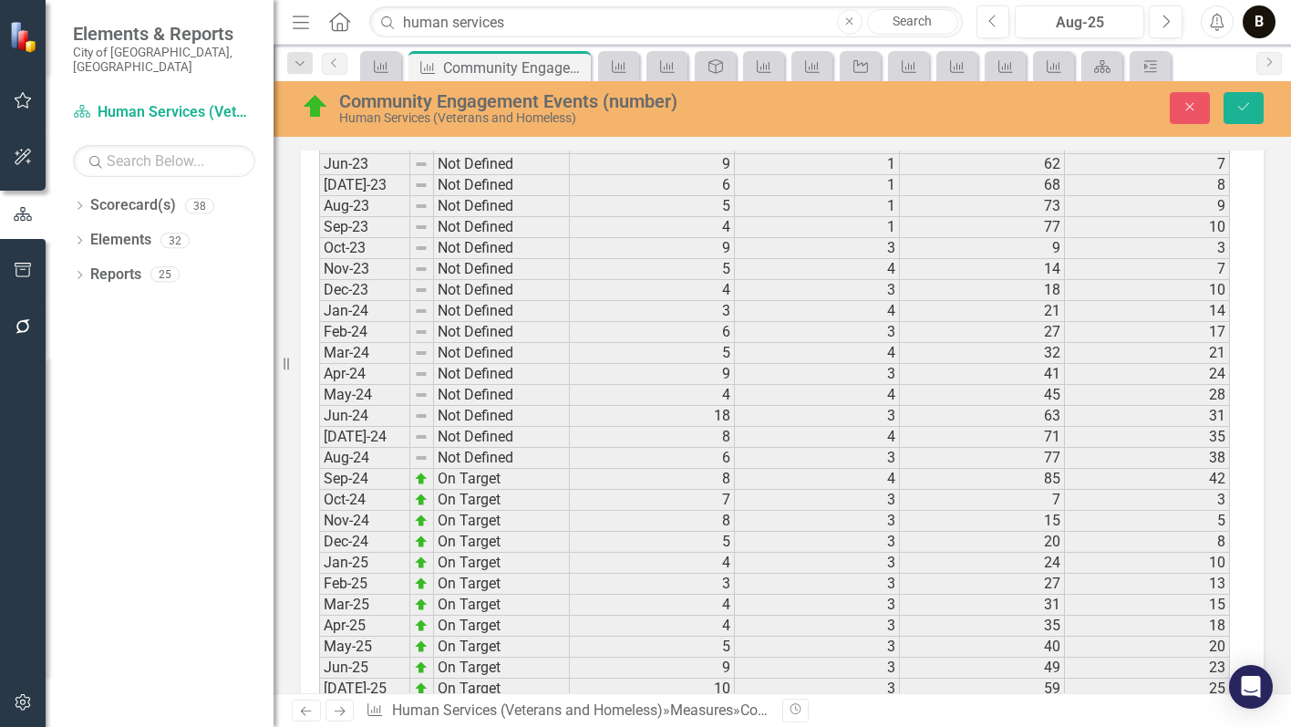
scroll to position [2982, 0]
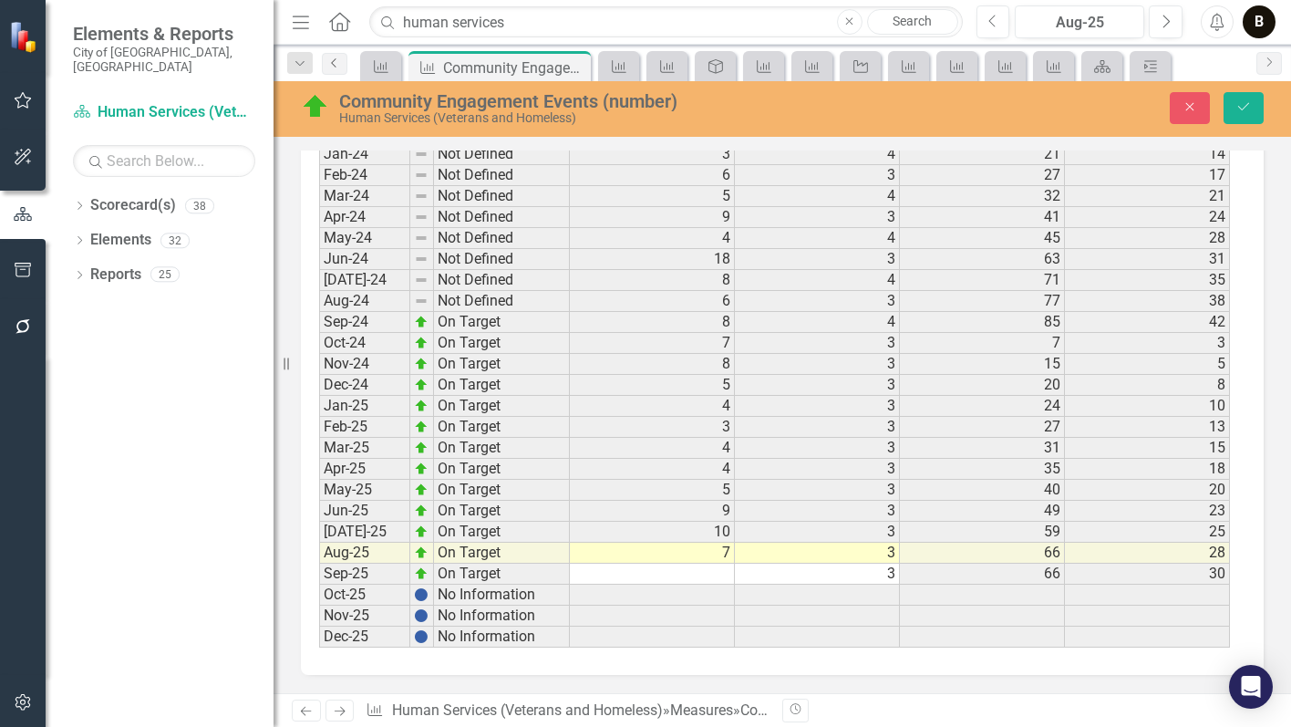
click at [327, 63] on icon "Previous" at bounding box center [334, 62] width 15 height 11
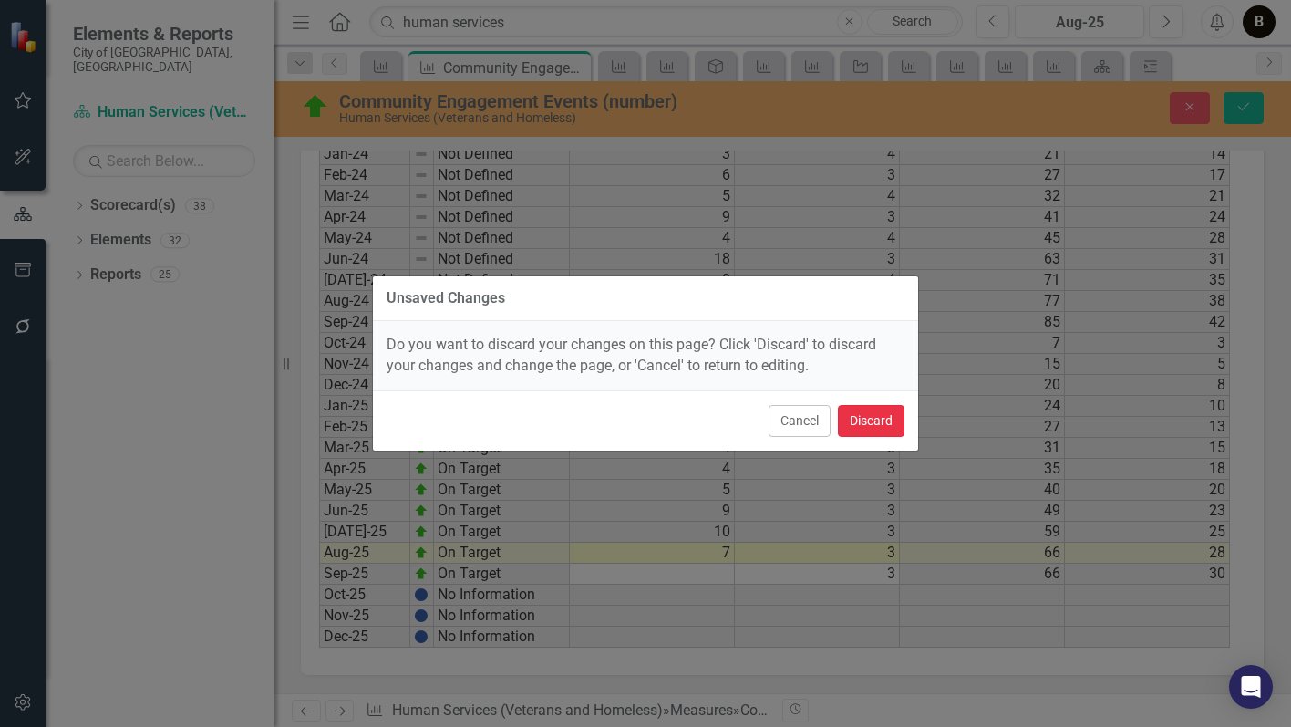
click at [864, 418] on button "Discard" at bounding box center [871, 421] width 67 height 32
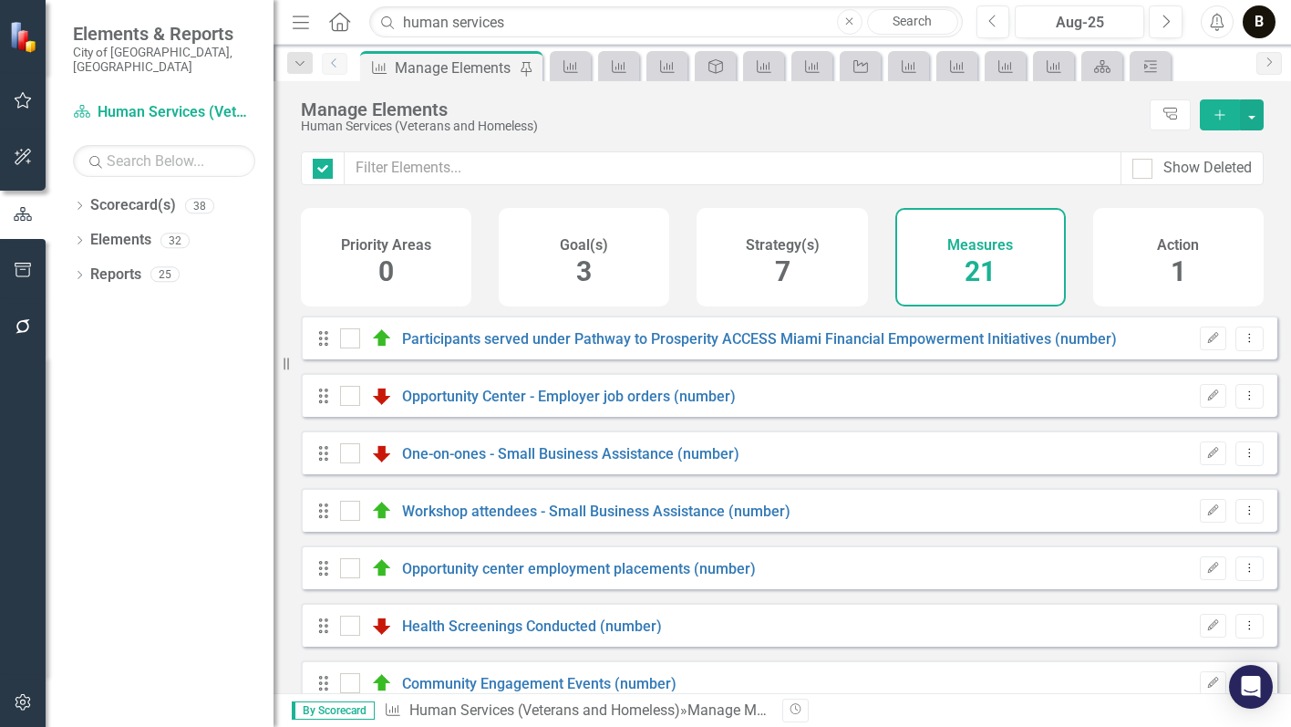
checkbox input "false"
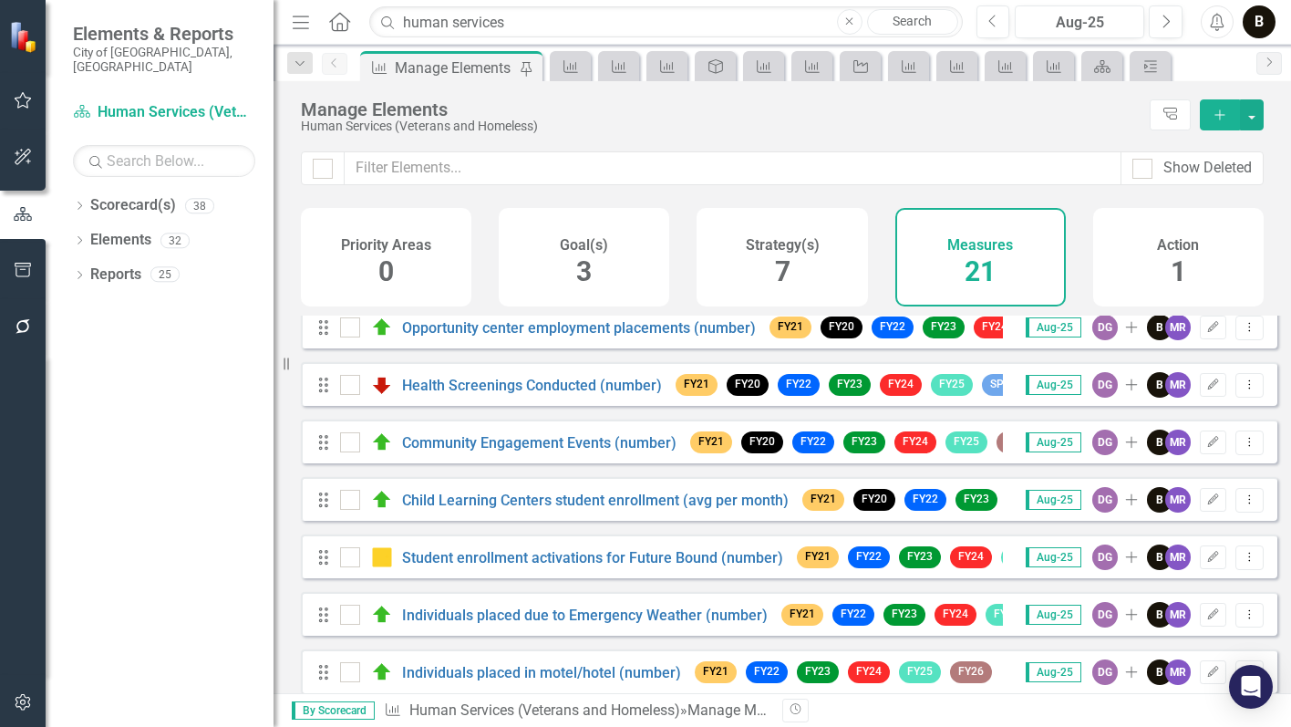
scroll to position [274, 0]
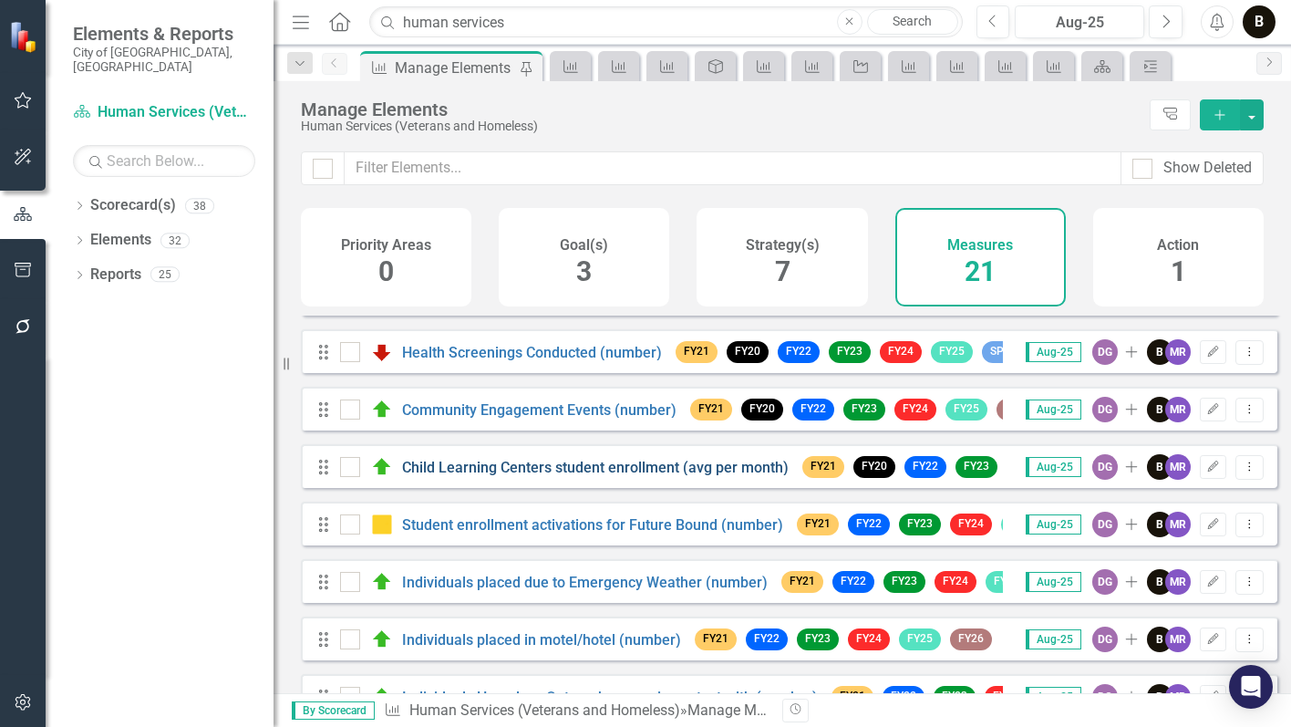
click at [583, 476] on link "Child Learning Centers student enrollment (avg per month)" at bounding box center [595, 467] width 387 height 17
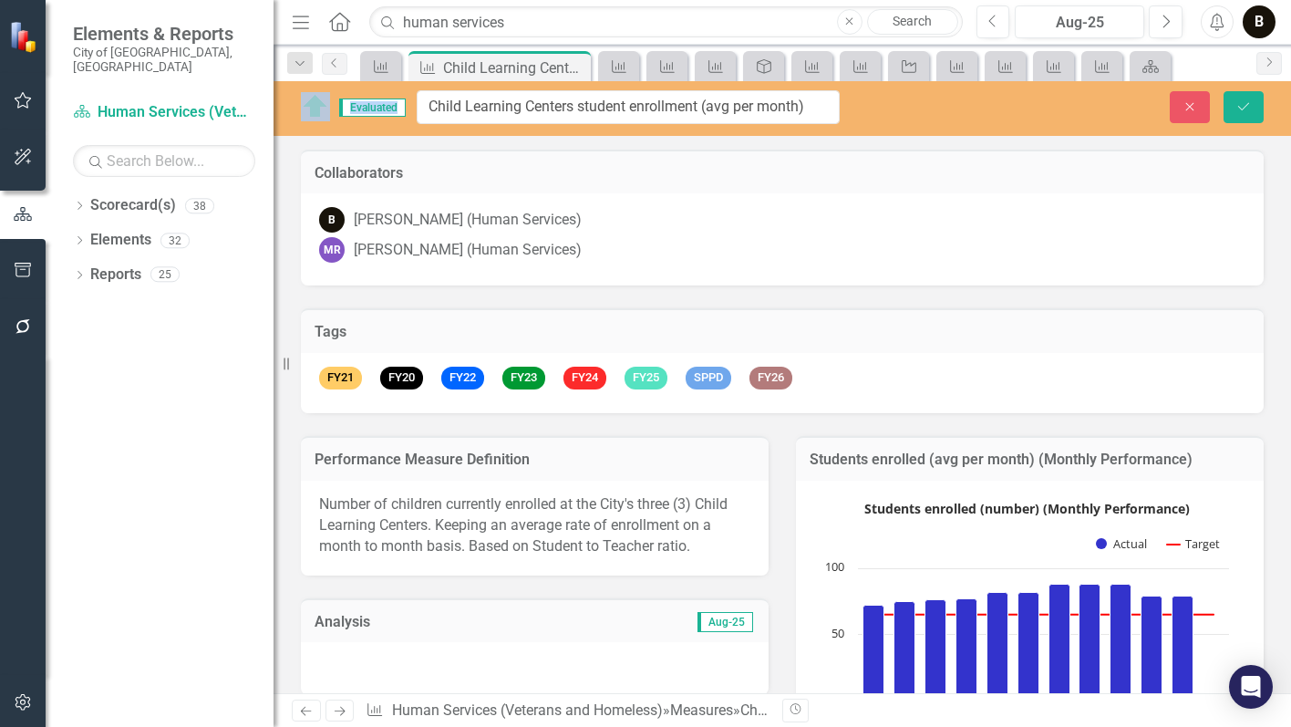
drag, startPoint x: 819, startPoint y: 107, endPoint x: 741, endPoint y: 103, distance: 77.6
drag, startPoint x: 812, startPoint y: 105, endPoint x: 464, endPoint y: 98, distance: 347.5
click at [427, 103] on input "Child Learning Centers student enrollment (avg per month)" at bounding box center [628, 107] width 423 height 34
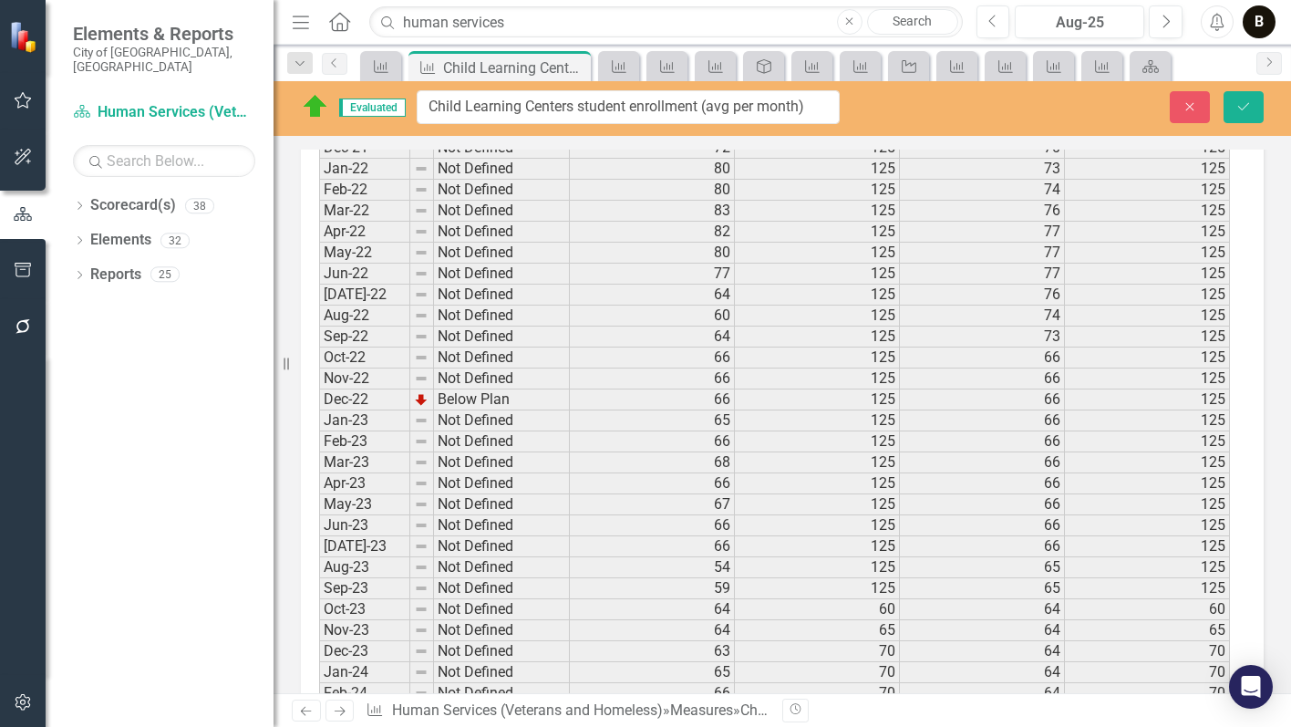
scroll to position [2706, 0]
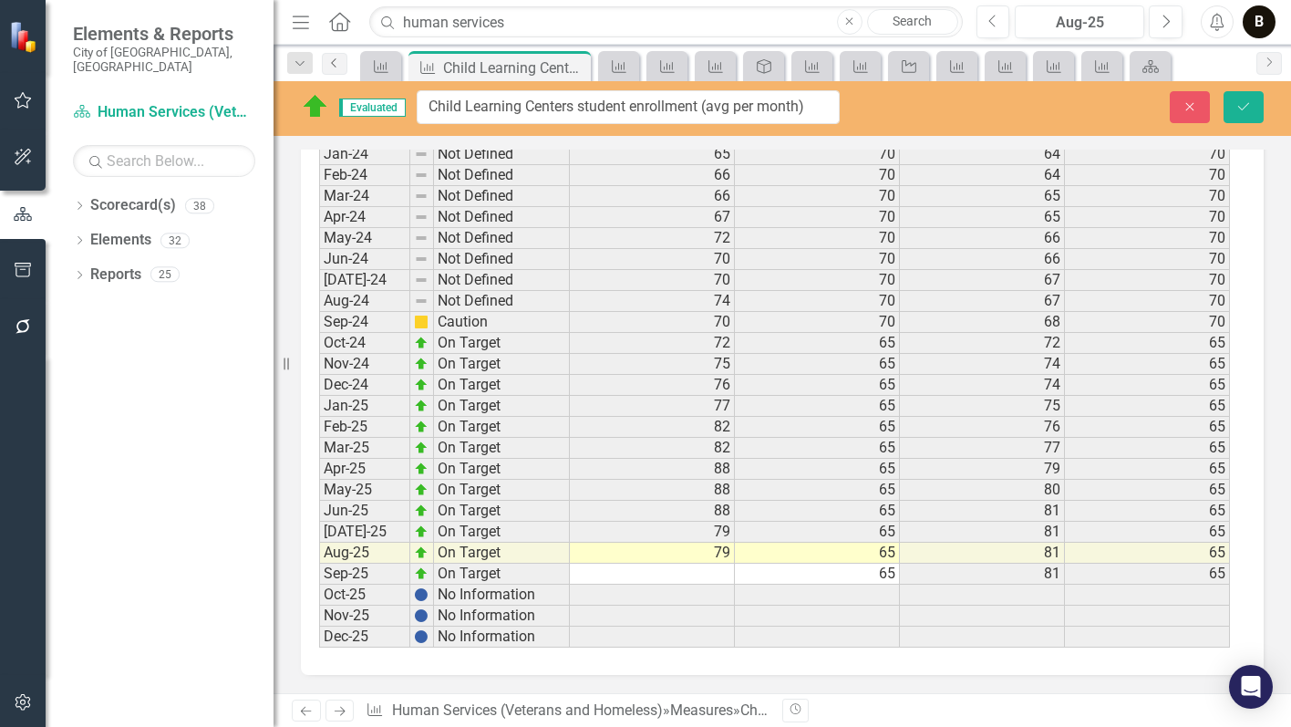
click at [330, 62] on icon "Previous" at bounding box center [334, 62] width 15 height 11
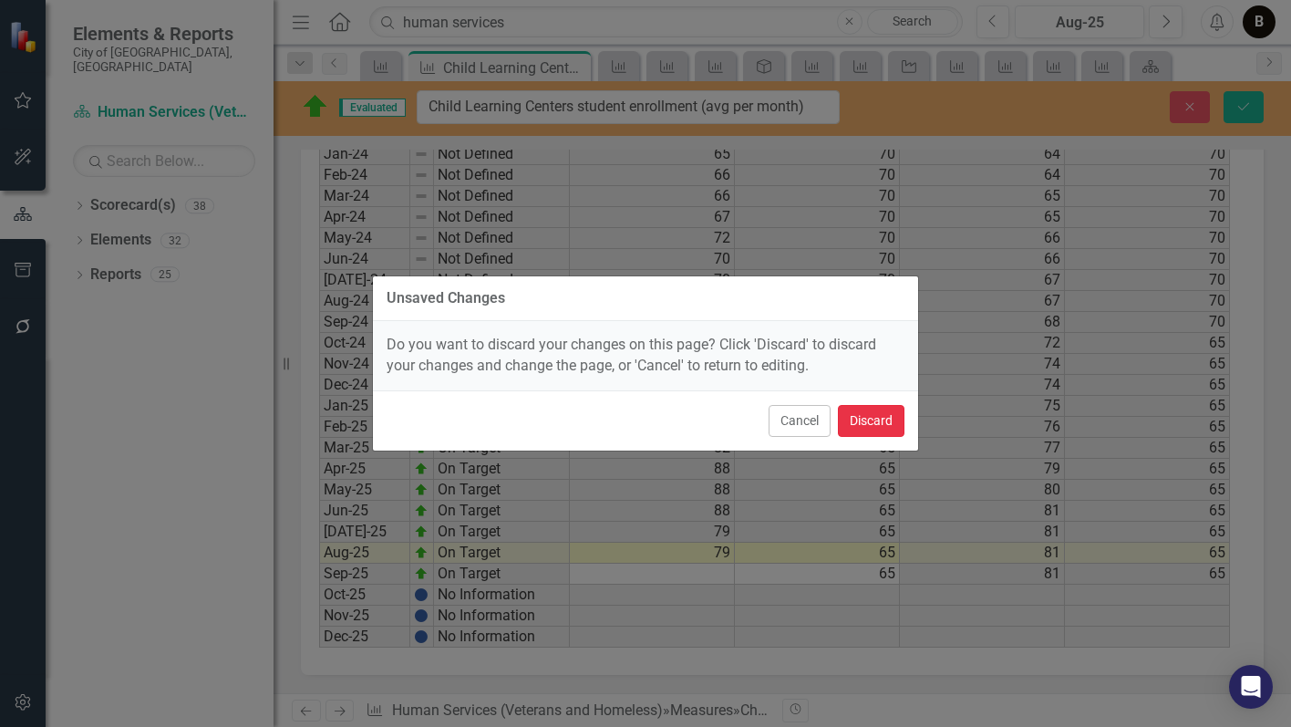
click at [867, 417] on button "Discard" at bounding box center [871, 421] width 67 height 32
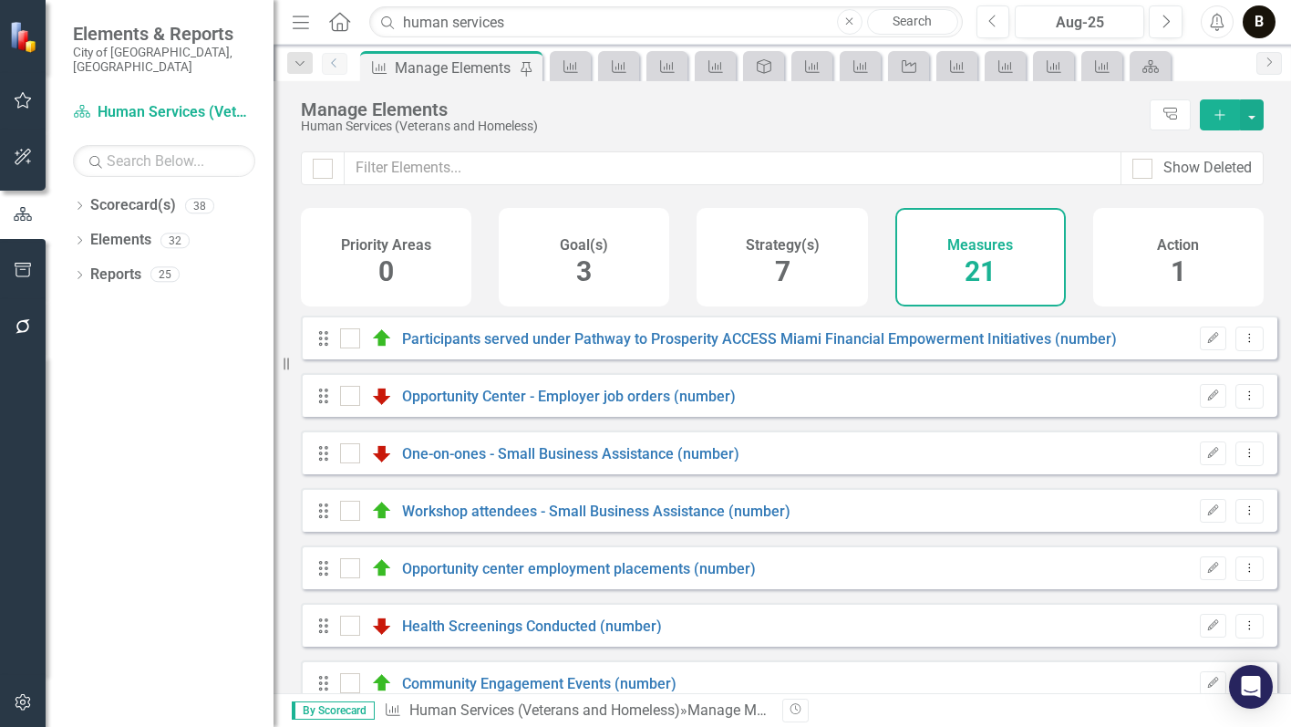
checkbox input "false"
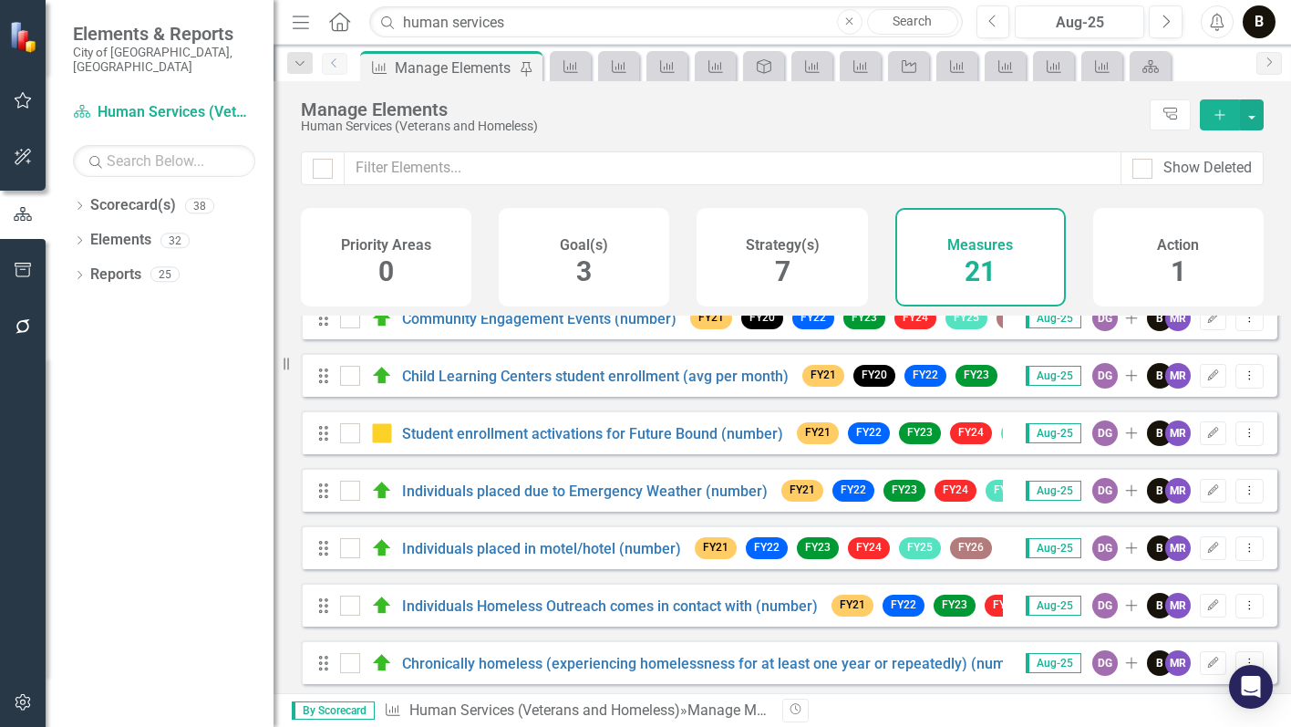
scroll to position [456, 0]
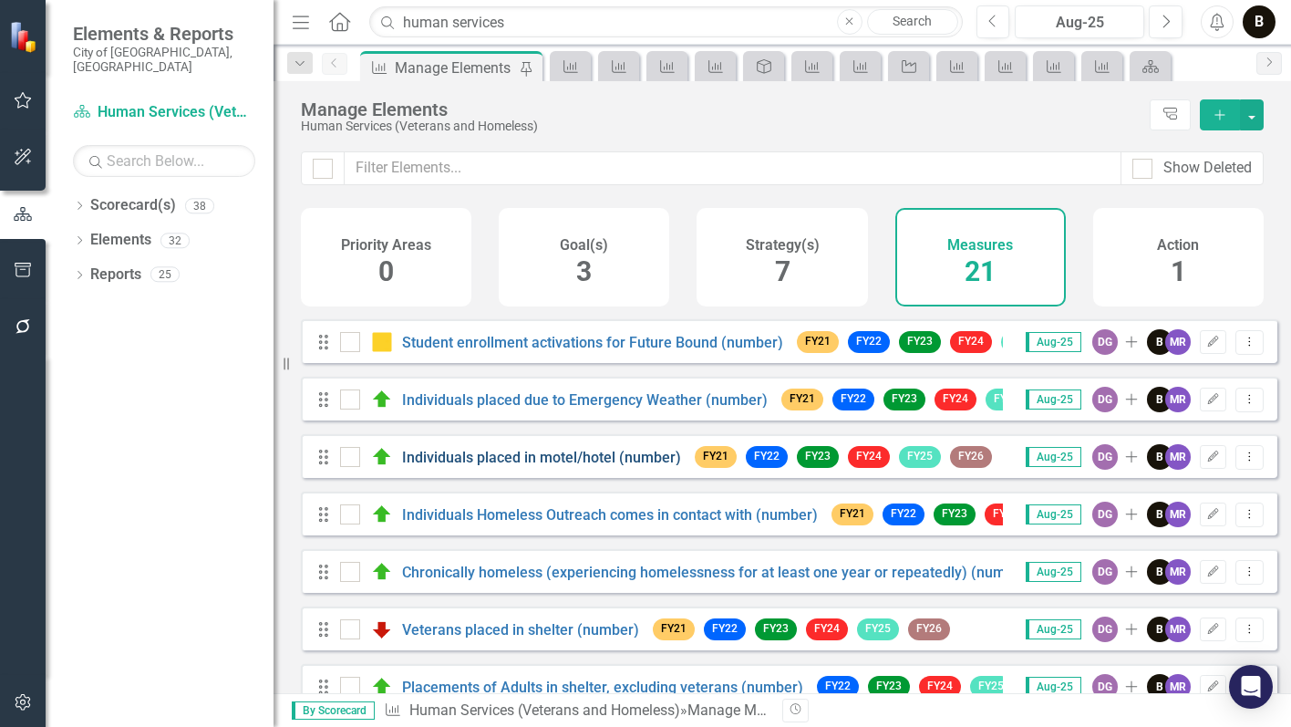
click at [519, 466] on link "Individuals placed in motel/hotel (number)" at bounding box center [541, 457] width 279 height 17
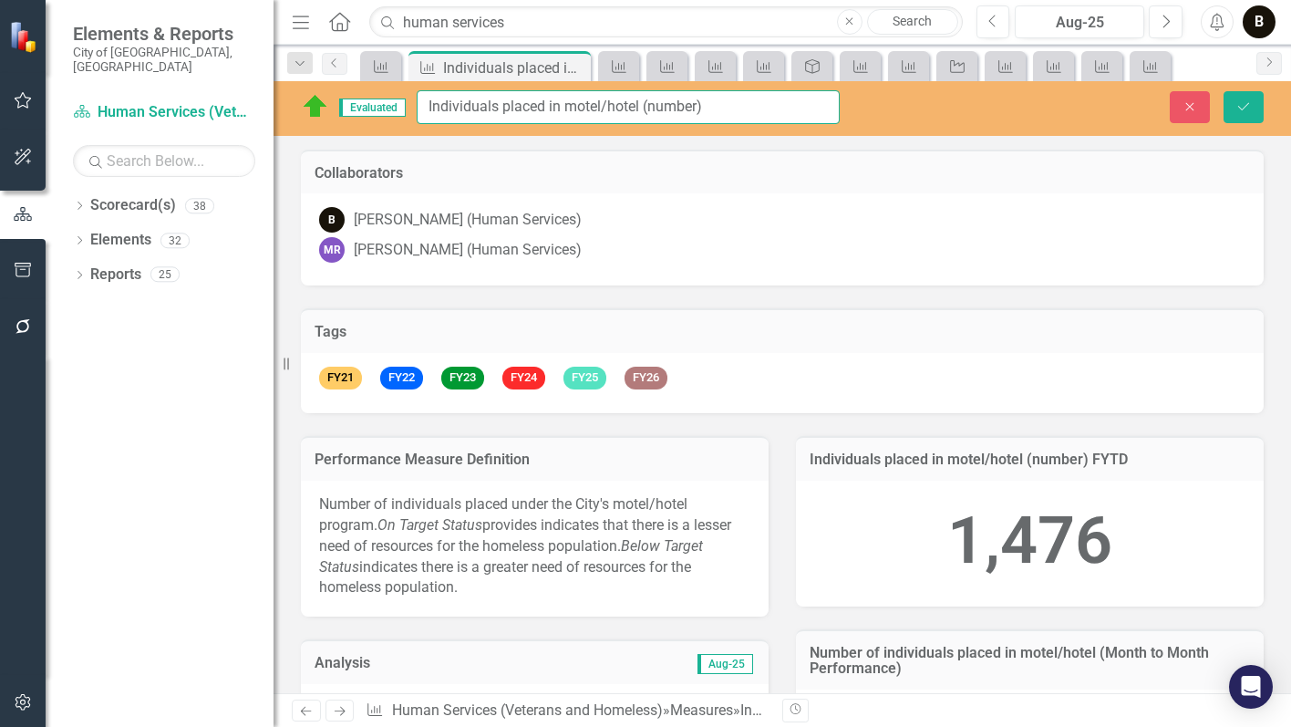
drag, startPoint x: 642, startPoint y: 103, endPoint x: 422, endPoint y: 98, distance: 219.8
click at [420, 97] on input "Individuals placed in motel/hotel (number)" at bounding box center [628, 107] width 423 height 34
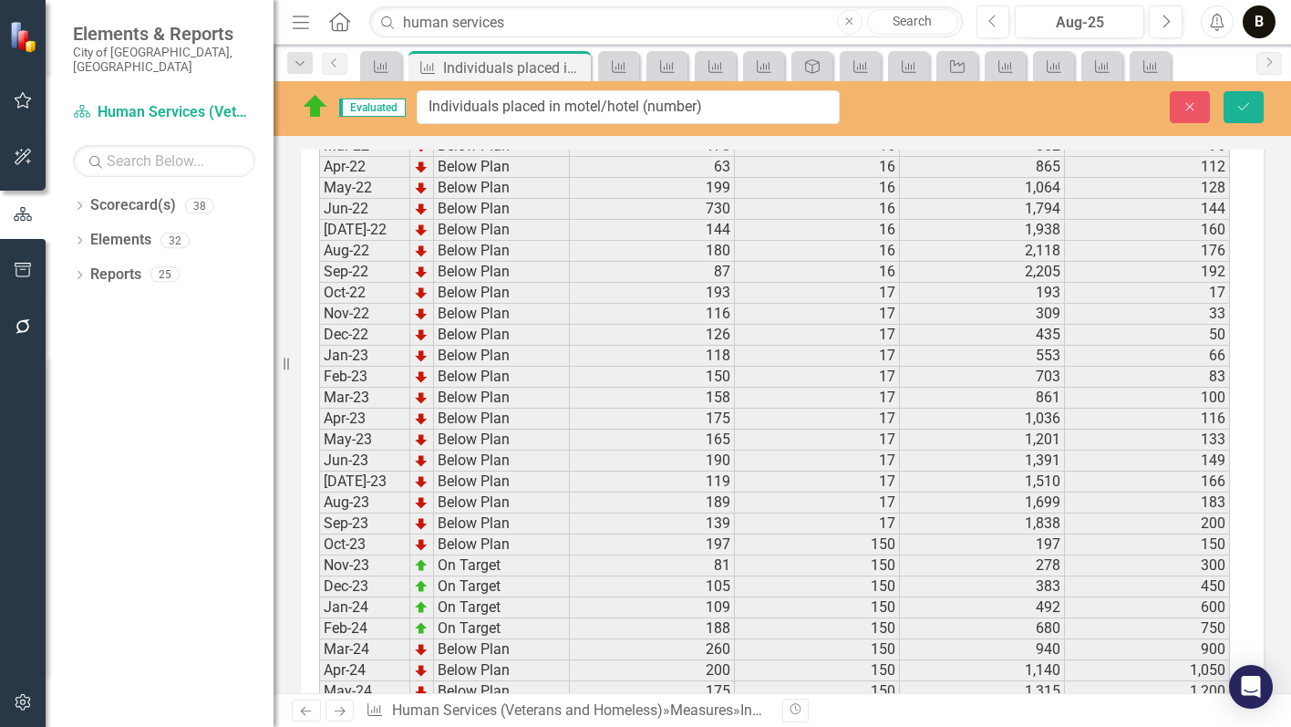
scroll to position [3100, 0]
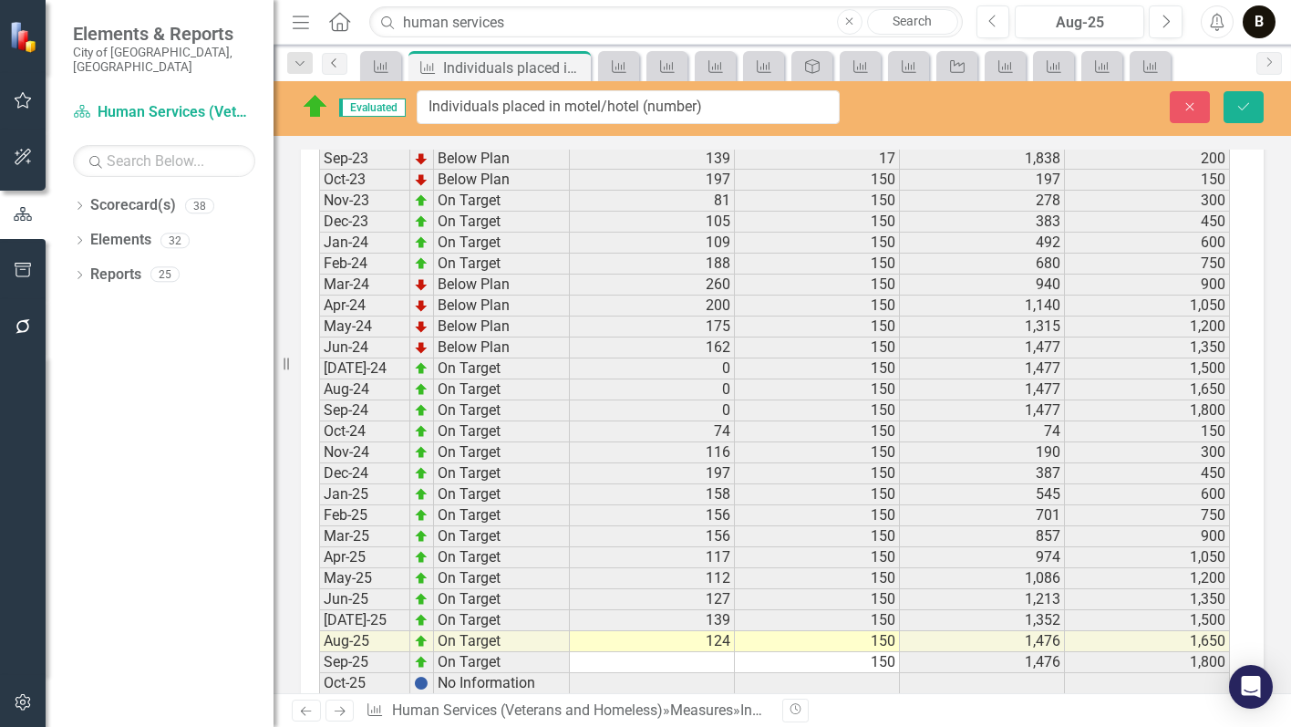
click at [335, 67] on icon "Previous" at bounding box center [334, 62] width 15 height 11
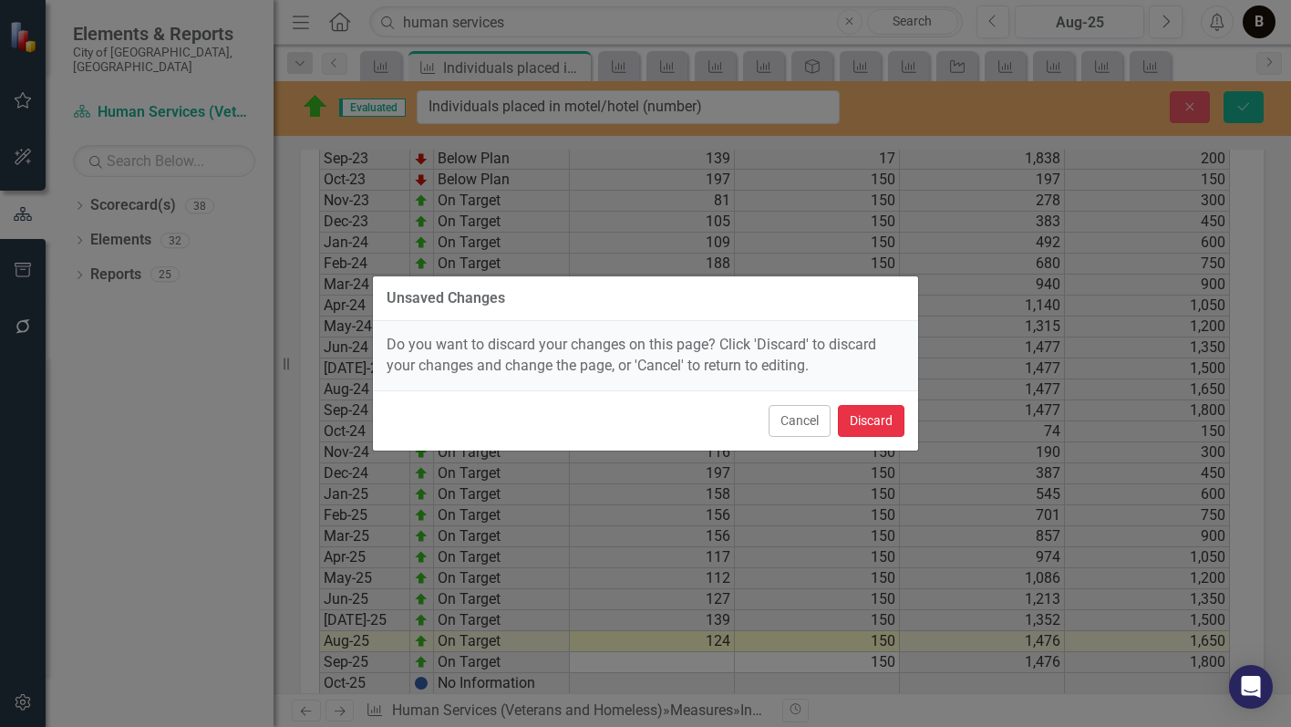
click at [880, 419] on button "Discard" at bounding box center [871, 421] width 67 height 32
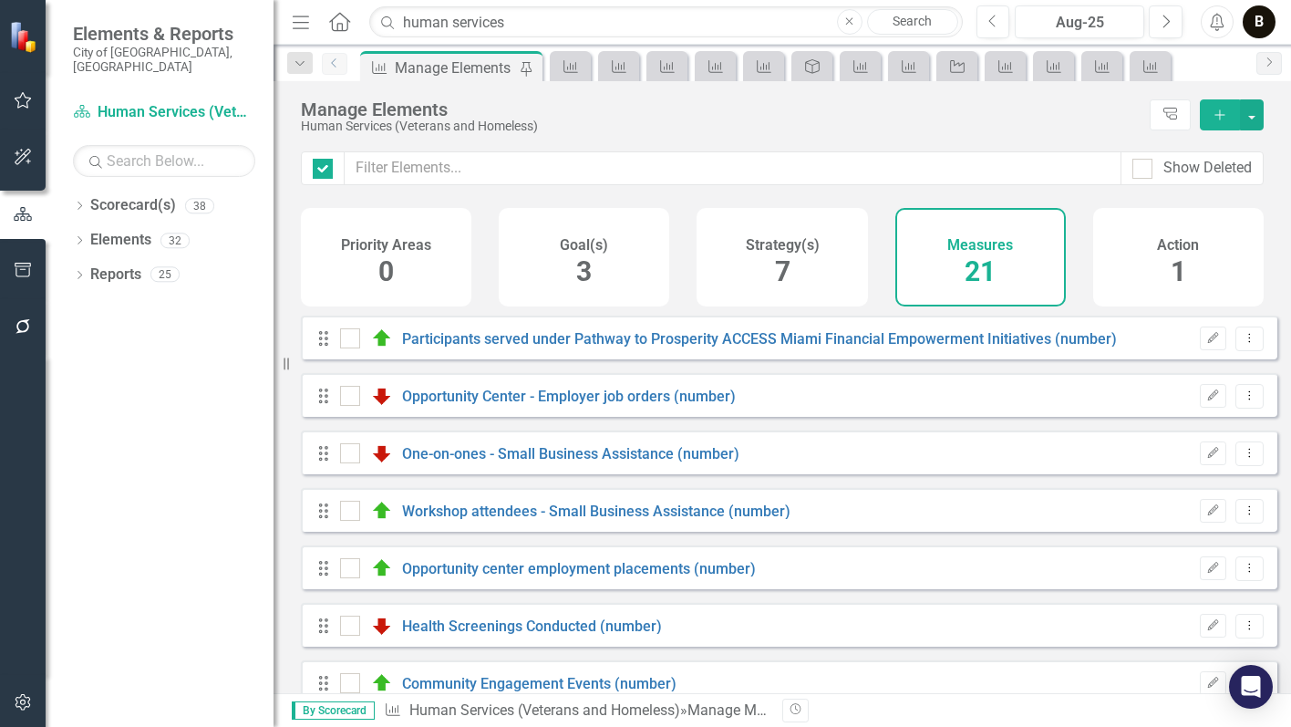
checkbox input "false"
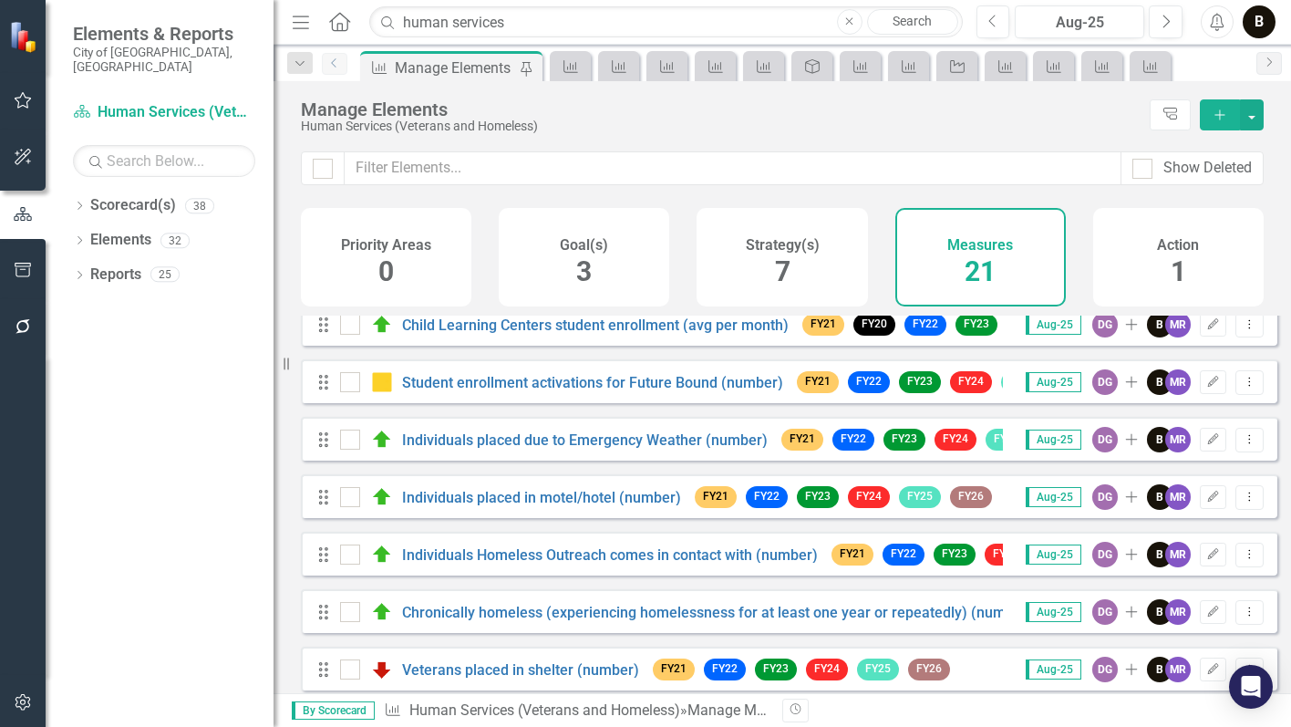
scroll to position [456, 0]
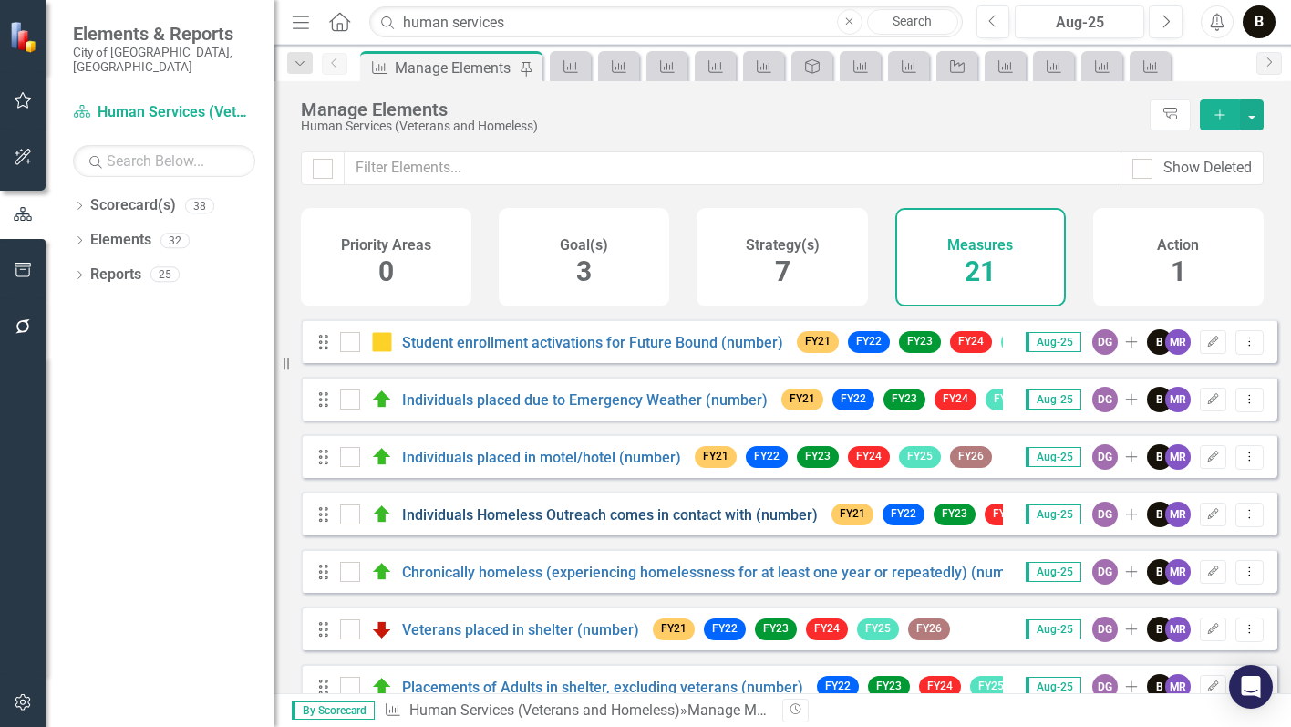
click at [615, 523] on link "Individuals Homeless Outreach comes in contact with (number)" at bounding box center [610, 514] width 416 height 17
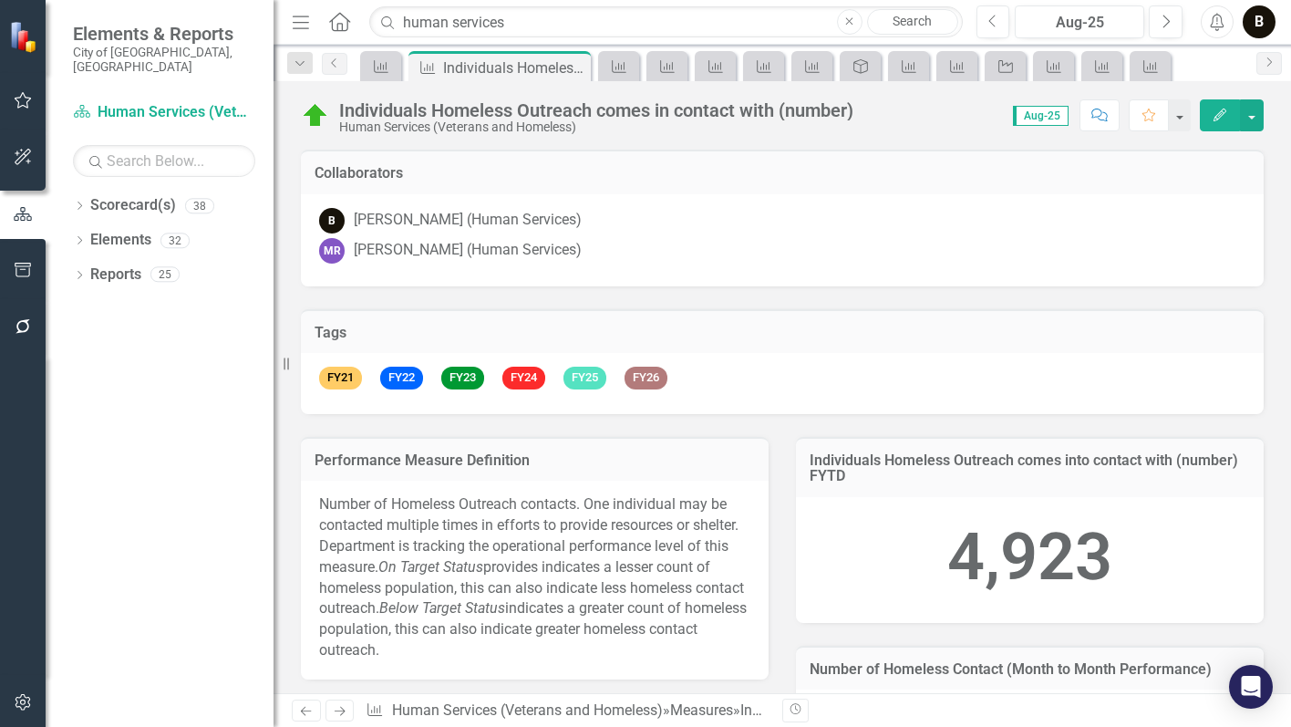
click at [663, 119] on div "Individuals Homeless Outreach comes in contact with (number)" at bounding box center [596, 110] width 514 height 20
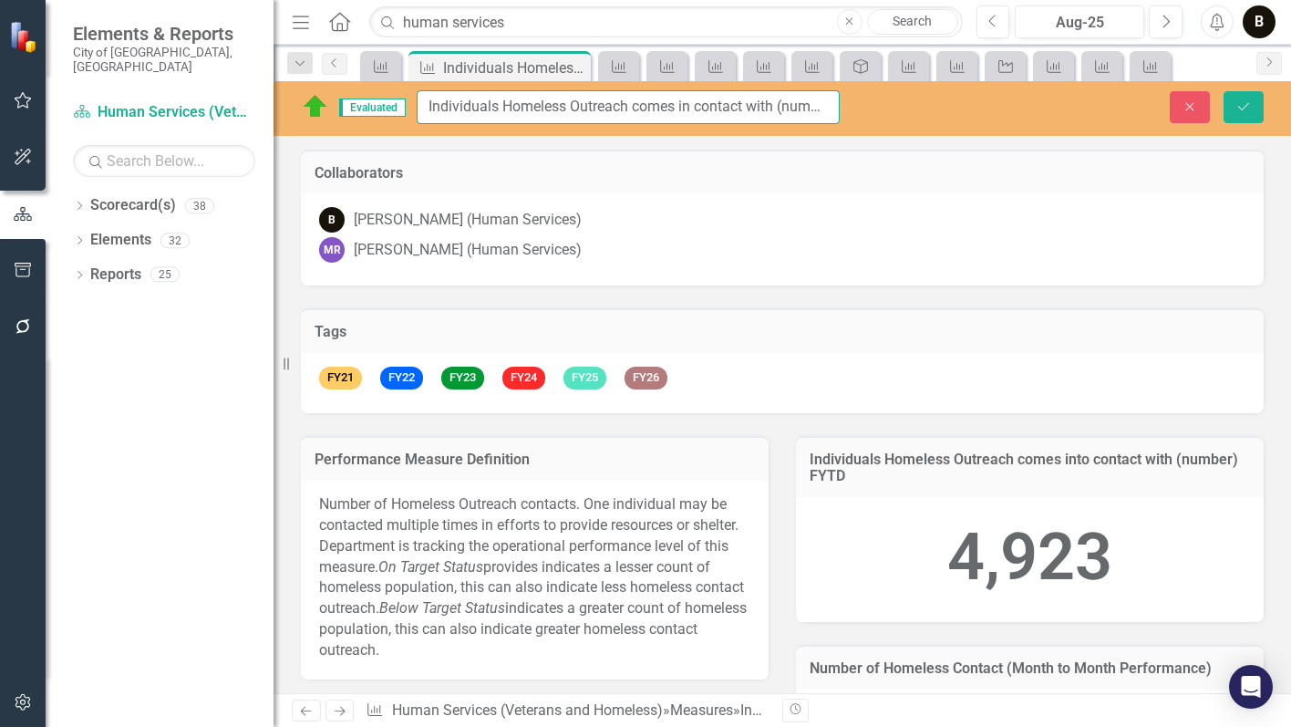
drag, startPoint x: 776, startPoint y: 106, endPoint x: 424, endPoint y: 113, distance: 352.0
click at [424, 113] on input "Individuals Homeless Outreach comes in contact with (number)" at bounding box center [628, 107] width 423 height 34
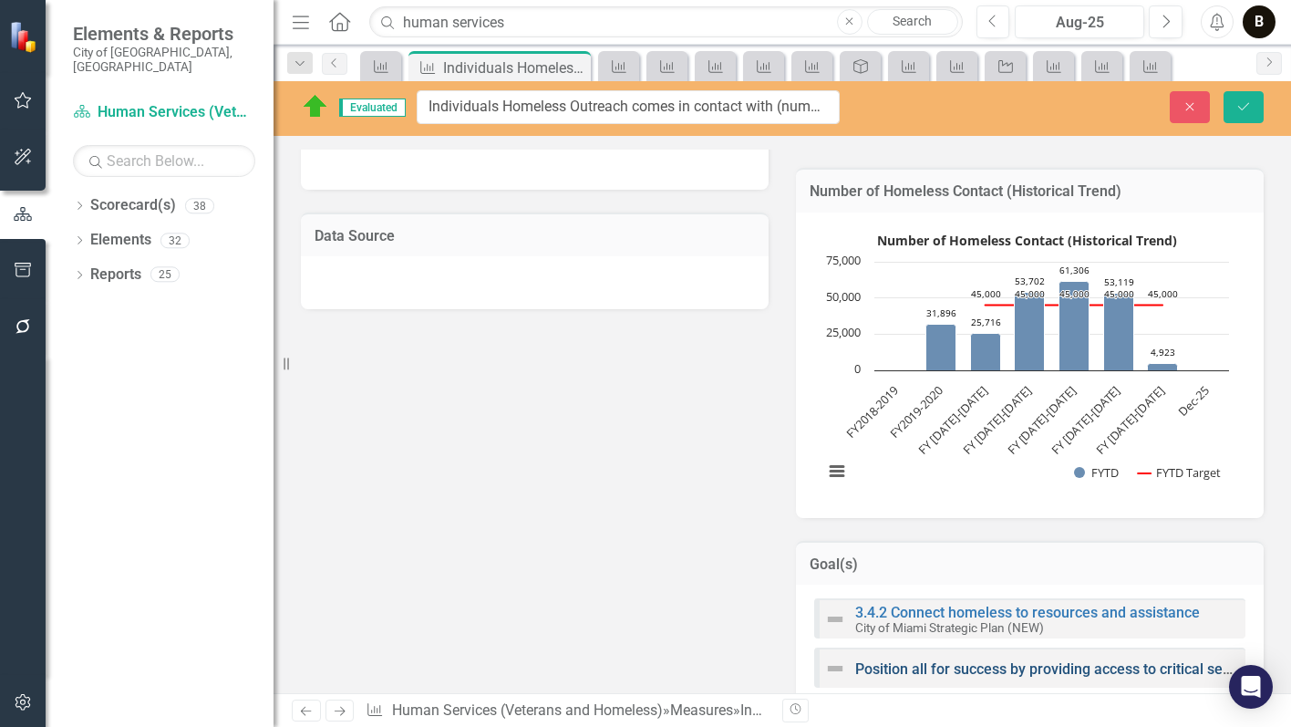
scroll to position [727, 0]
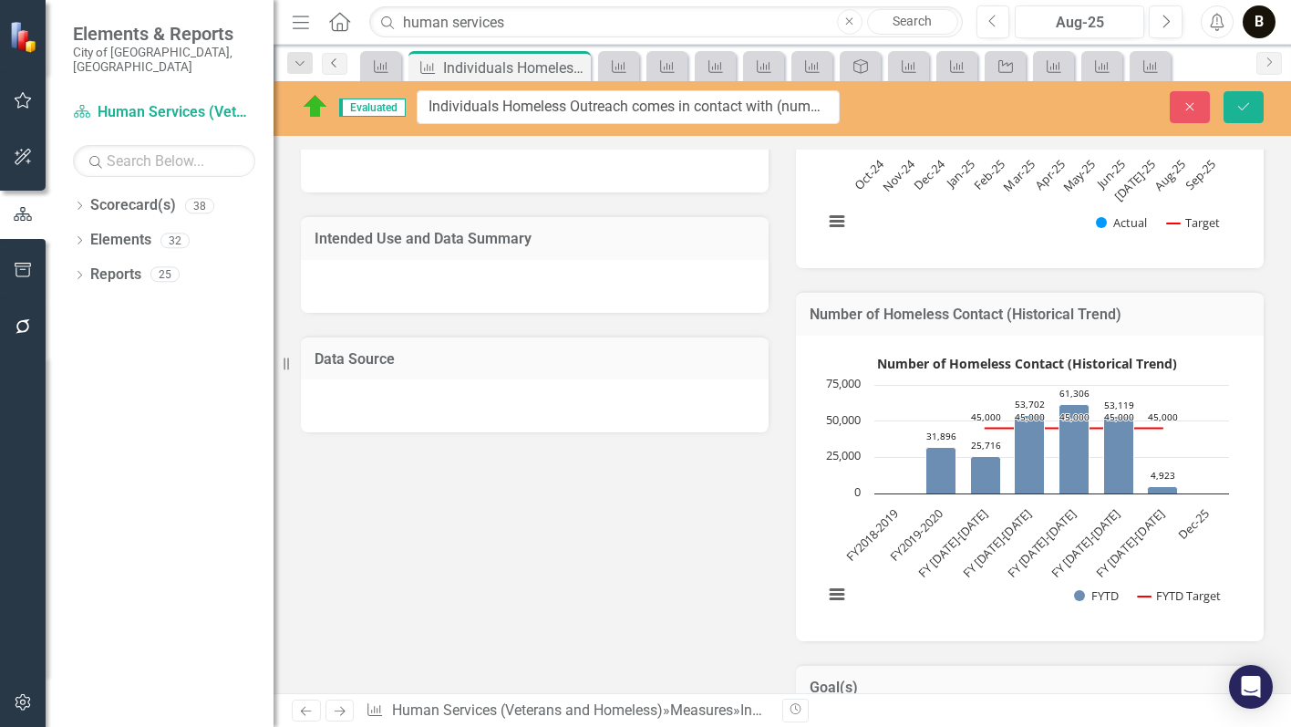
click at [332, 66] on icon "Previous" at bounding box center [334, 62] width 15 height 11
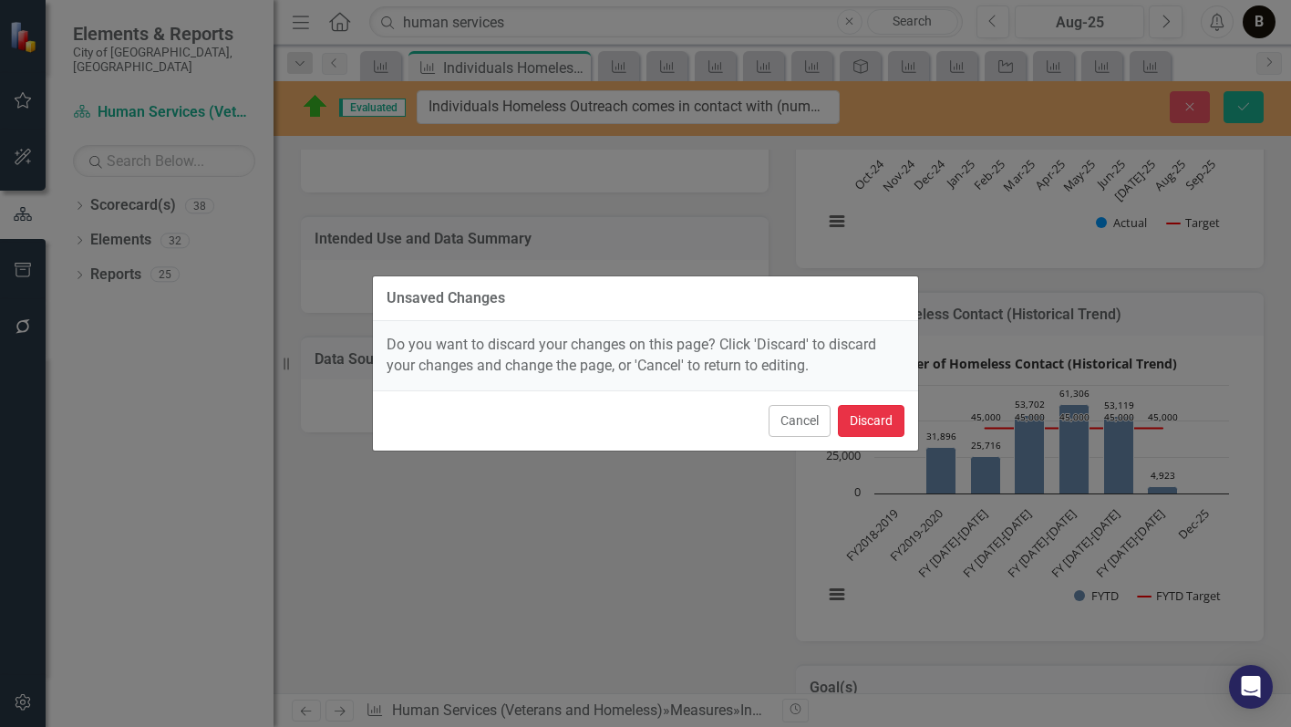
click at [877, 413] on button "Discard" at bounding box center [871, 421] width 67 height 32
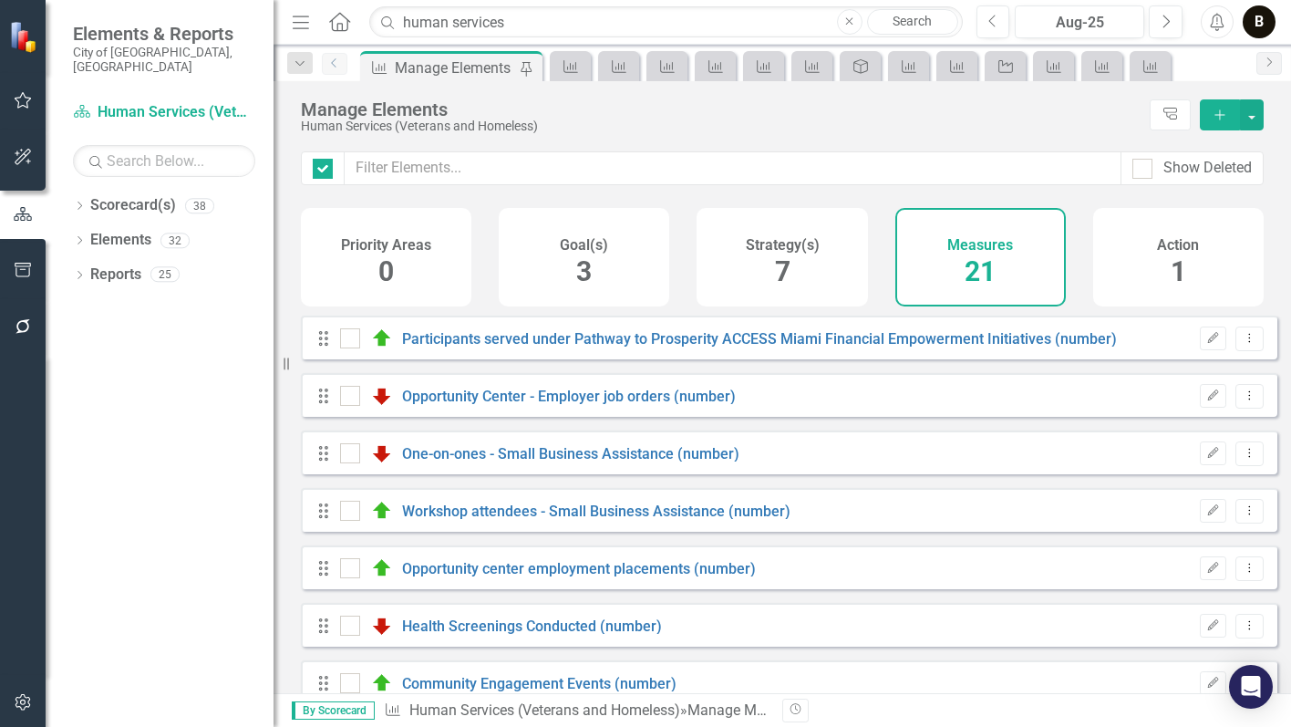
checkbox input "false"
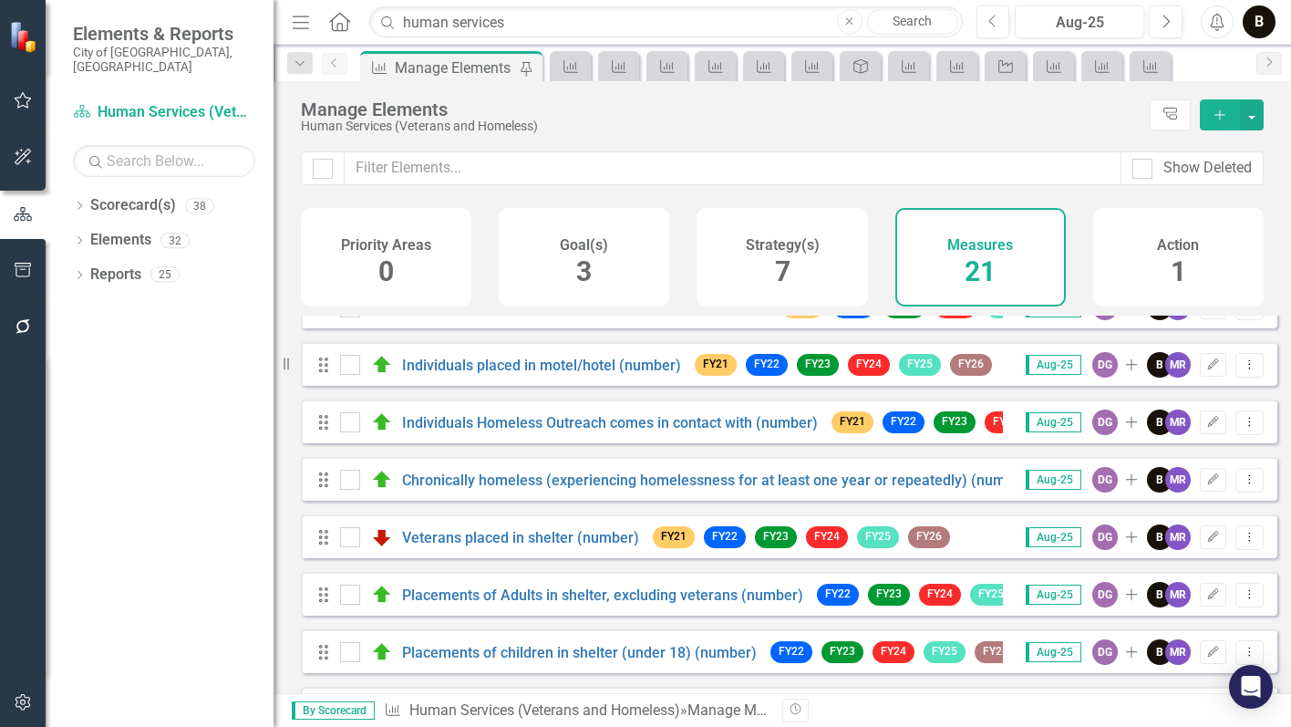
scroll to position [547, 0]
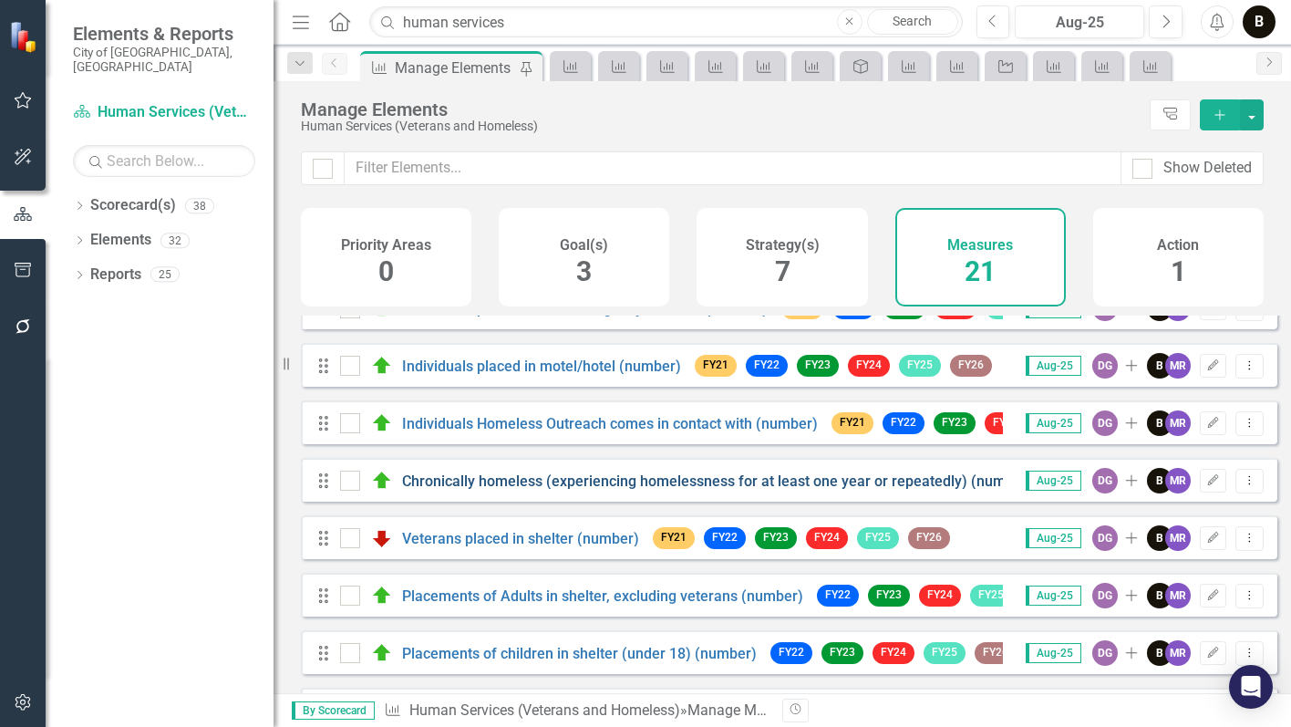
click at [655, 490] on link "Chronically homeless (experiencing homelessness for at least one year or repeat…" at bounding box center [717, 480] width 631 height 17
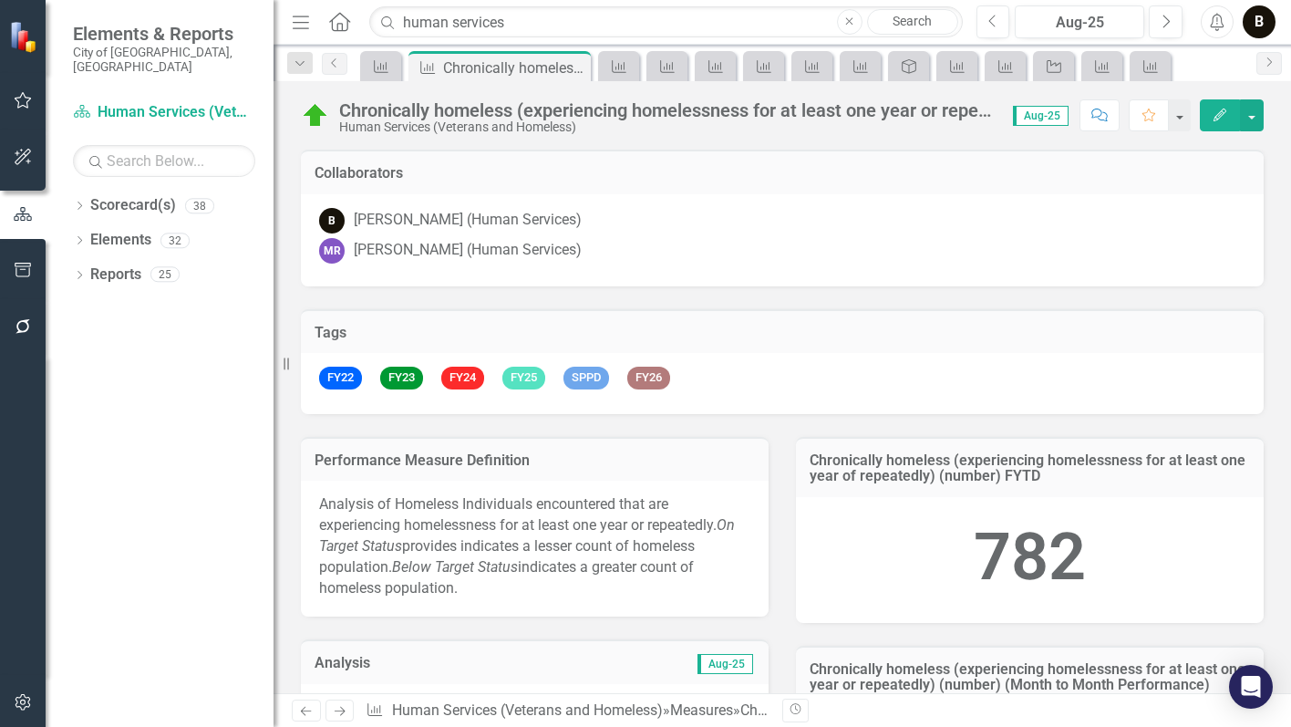
click at [520, 112] on div "Chronically homeless (experiencing homelessness for at least one year or repeat…" at bounding box center [667, 110] width 656 height 20
click at [337, 109] on div "Chronically homeless (experiencing homelessness for at least one year or repeat…" at bounding box center [652, 116] width 703 height 35
click at [943, 115] on div "Chronically homeless (experiencing homelessness for at least one year or repeat…" at bounding box center [667, 110] width 656 height 20
click at [972, 96] on div "Chronically homeless (experiencing homelessness for at least one year or repeat…" at bounding box center [783, 108] width 1018 height 55
click at [953, 112] on div "Chronically homeless (experiencing homelessness for at least one year or repeat…" at bounding box center [667, 110] width 656 height 20
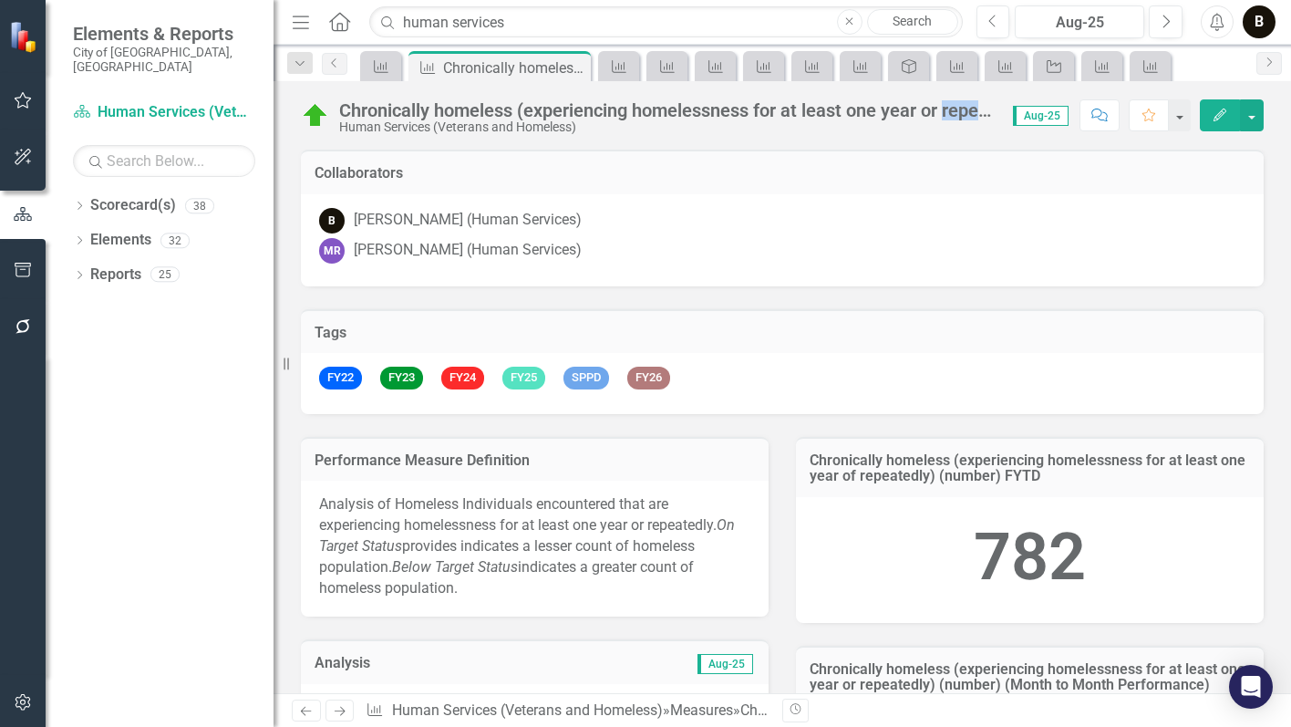
click at [953, 112] on div "Chronically homeless (experiencing homelessness for at least one year or repeat…" at bounding box center [667, 110] width 656 height 20
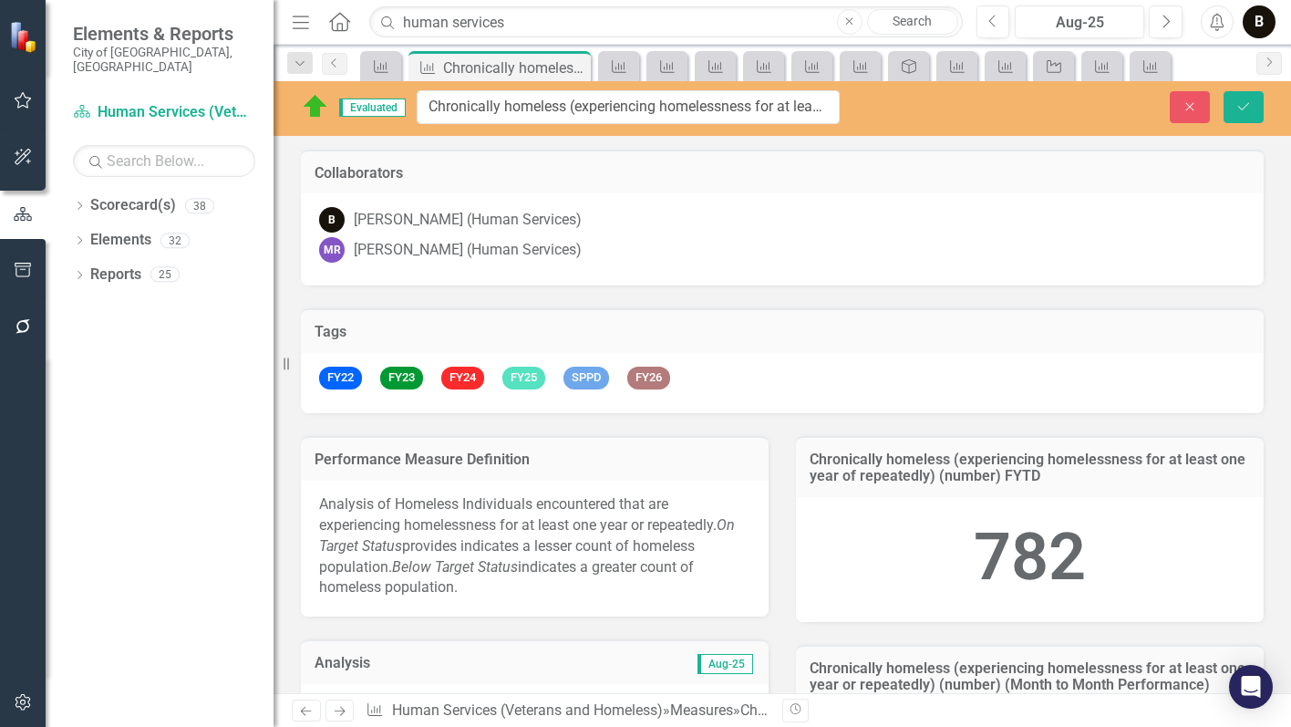
click at [769, 290] on div "Tags FY22 FY23 FY24 FY25 SPPD FY26" at bounding box center [782, 349] width 990 height 128
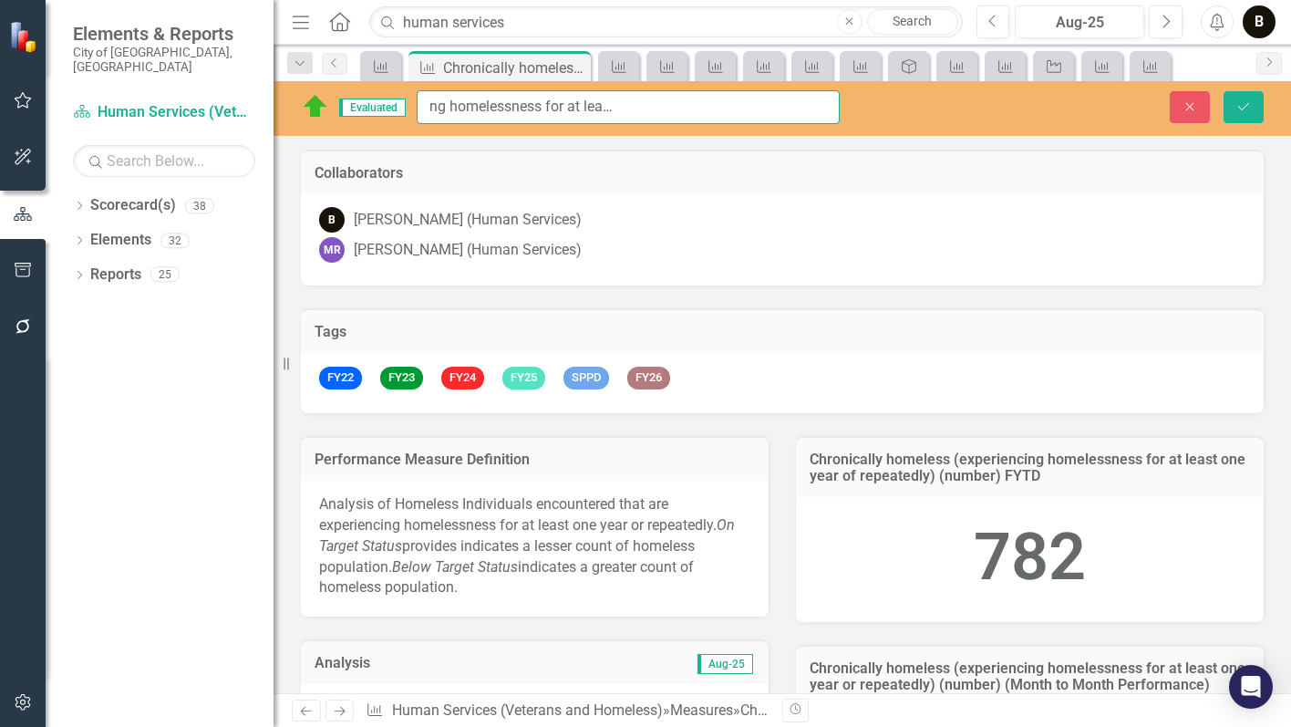
drag, startPoint x: 429, startPoint y: 106, endPoint x: 770, endPoint y: 114, distance: 341.1
click at [765, 108] on input "Chronically homeless (experiencing homelessness for at least one year or repeat…" at bounding box center [628, 107] width 423 height 34
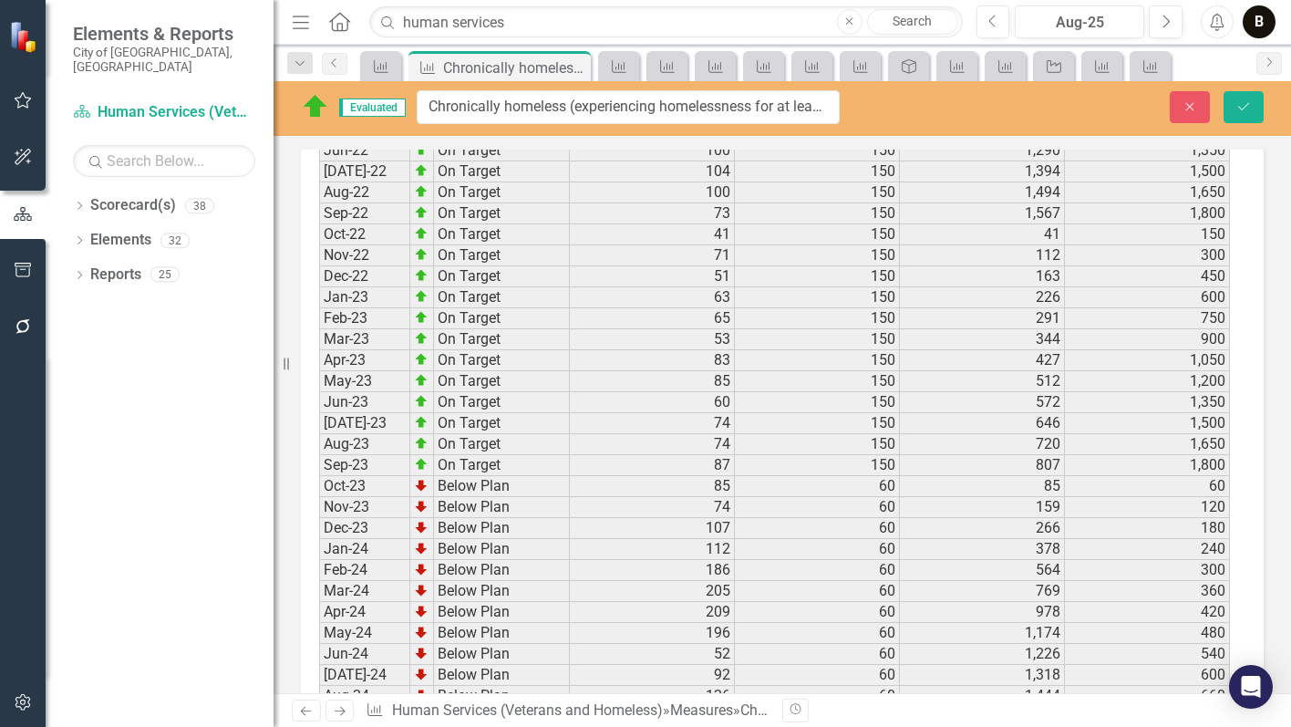
scroll to position [3221, 0]
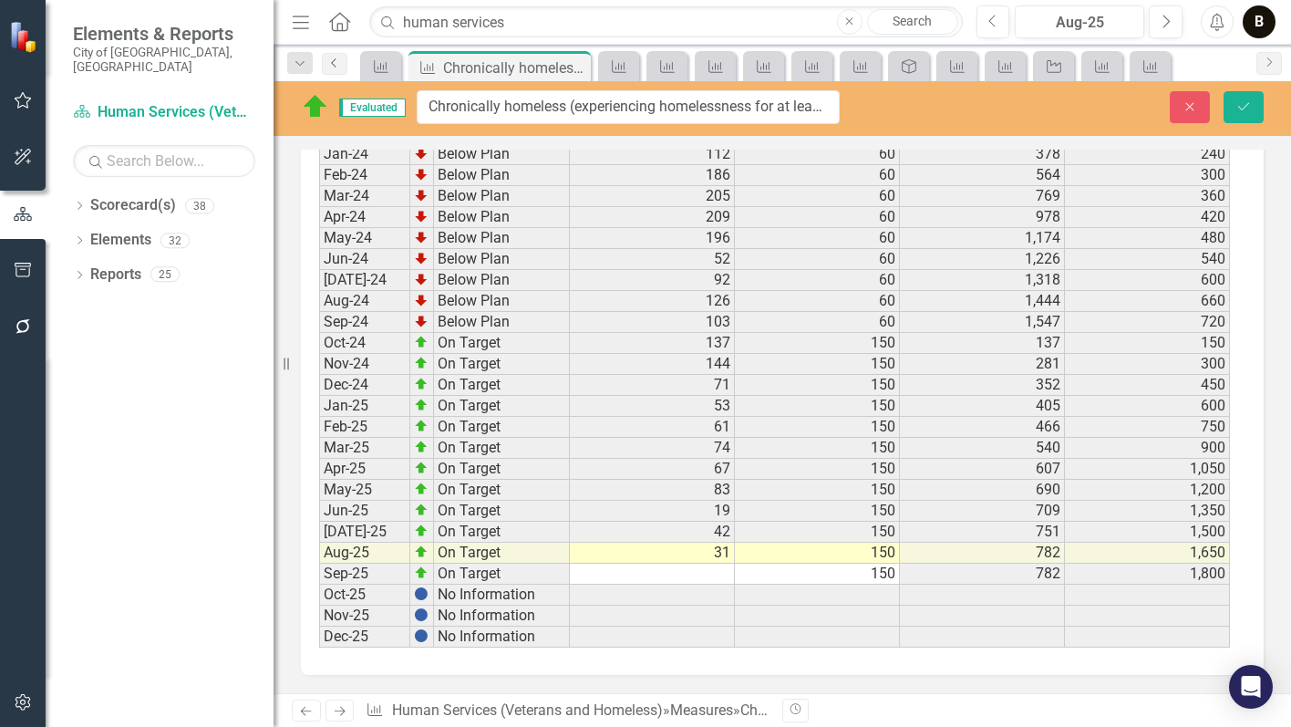
click at [339, 63] on icon "Previous" at bounding box center [334, 62] width 15 height 11
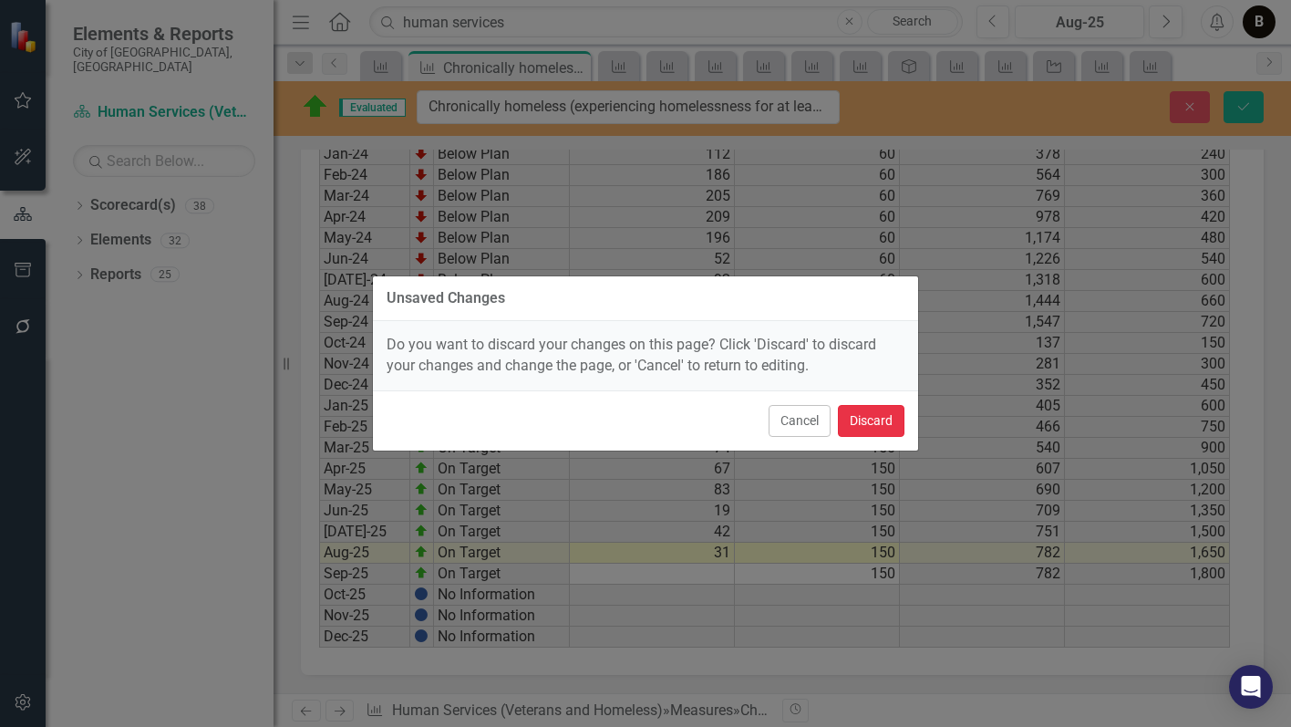
click at [886, 426] on button "Discard" at bounding box center [871, 421] width 67 height 32
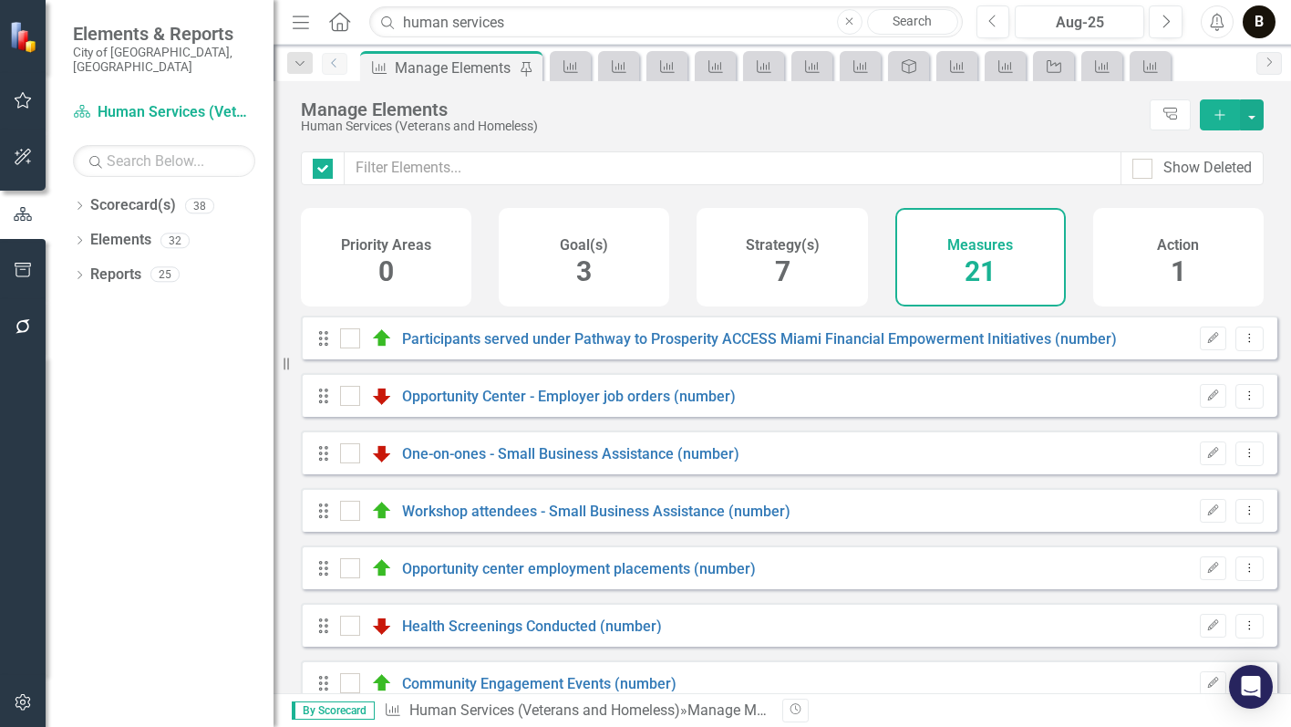
checkbox input "false"
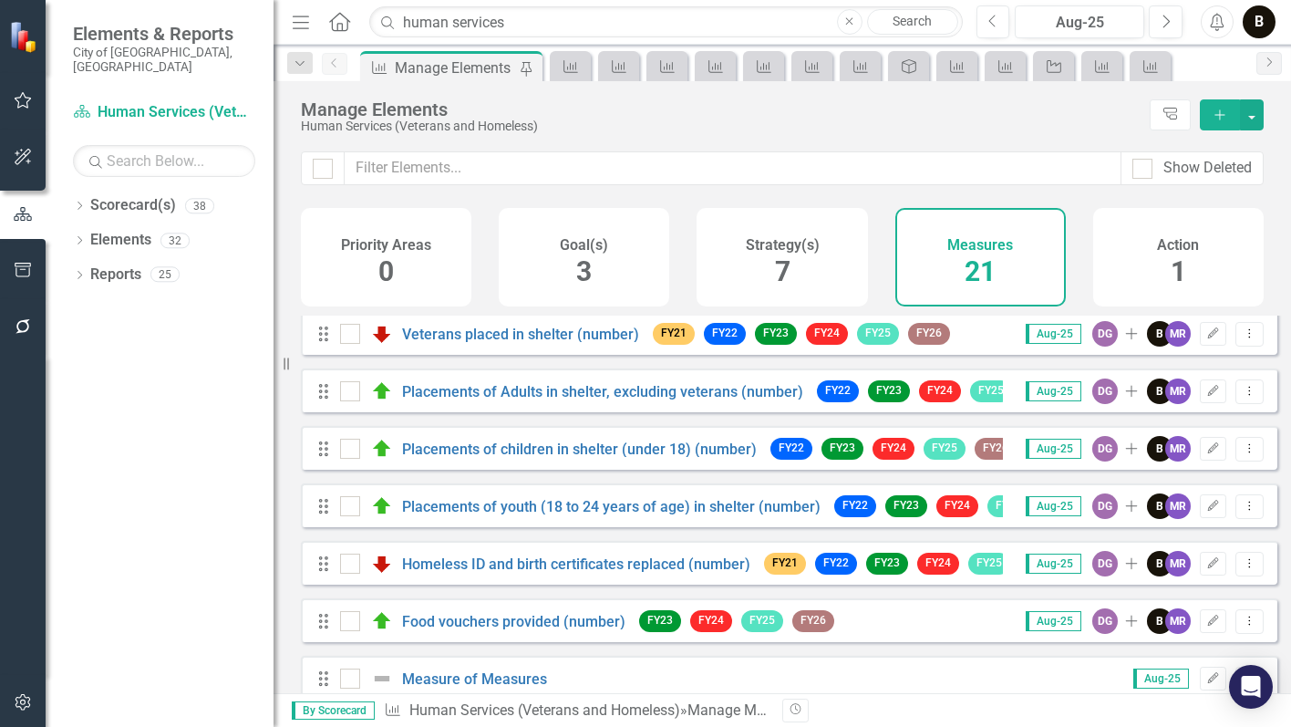
scroll to position [660, 0]
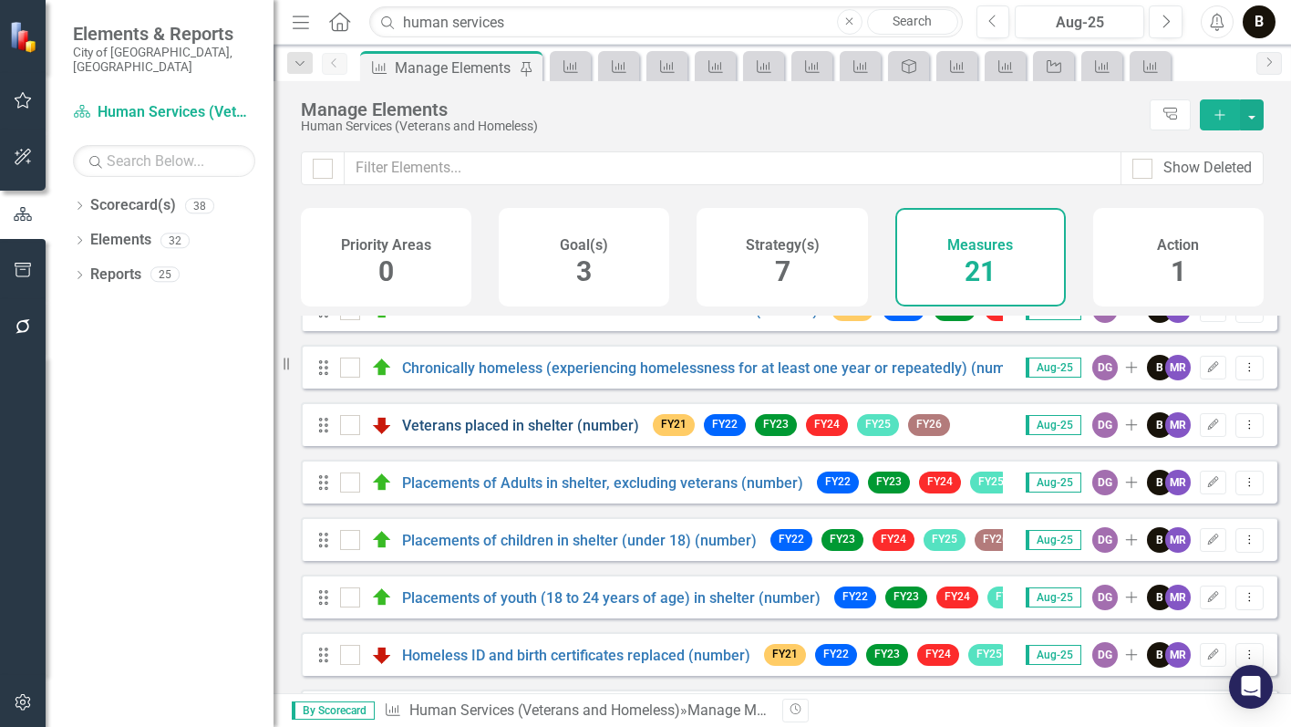
click at [502, 434] on link "Veterans placed in shelter (number)" at bounding box center [520, 425] width 237 height 17
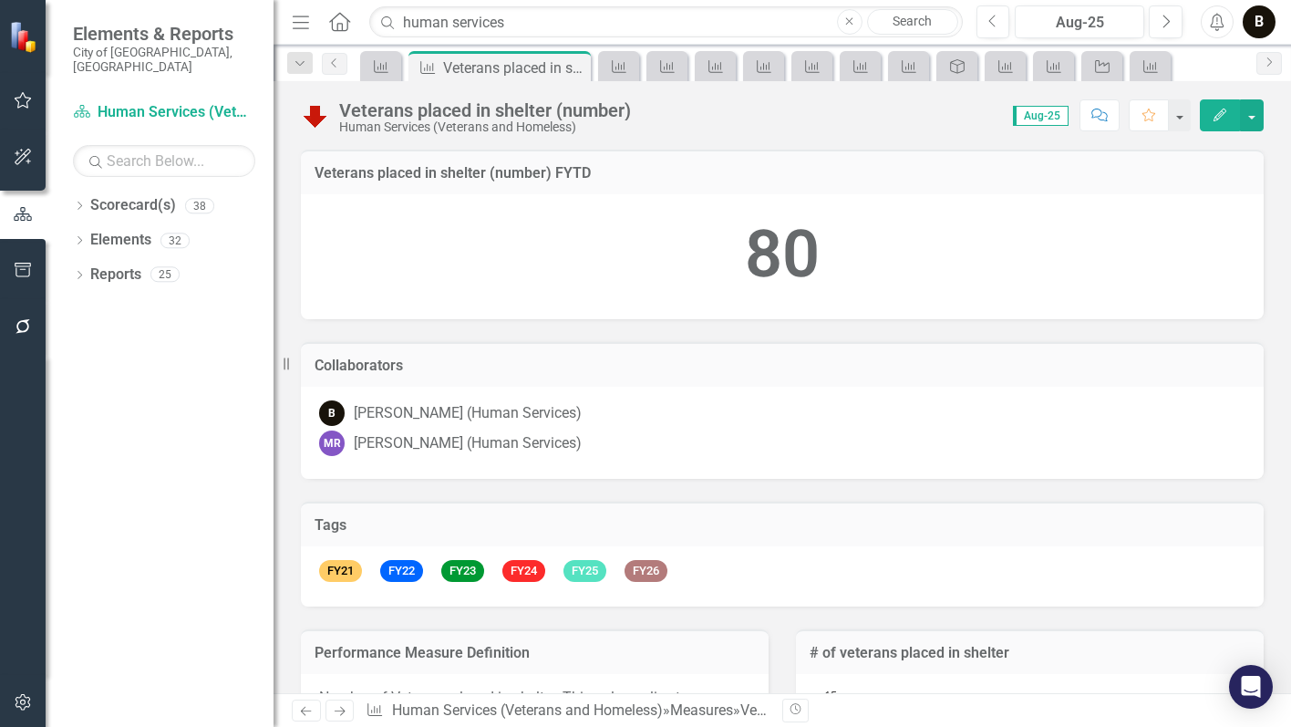
click at [498, 116] on div "Veterans placed in shelter (number)" at bounding box center [485, 110] width 292 height 20
click at [496, 114] on div "Veterans placed in shelter (number)" at bounding box center [485, 110] width 292 height 20
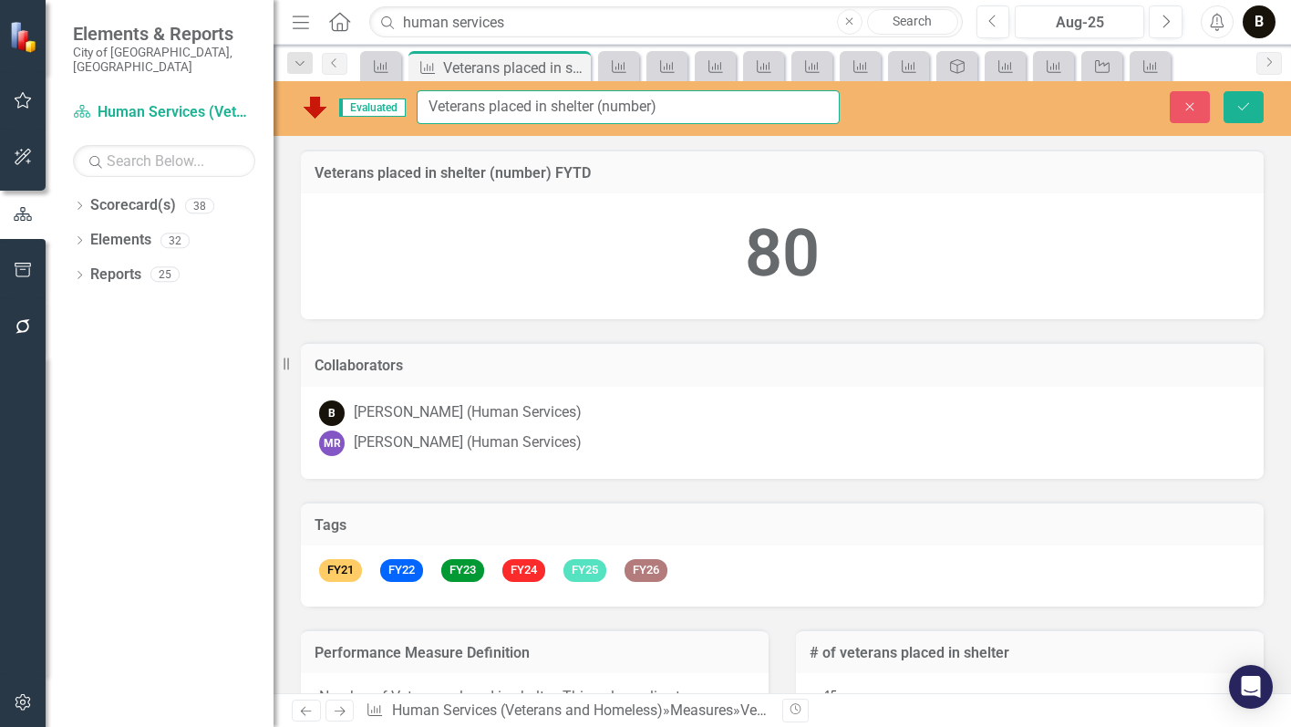
drag, startPoint x: 595, startPoint y: 105, endPoint x: 424, endPoint y: 101, distance: 170.5
click at [424, 101] on input "Veterans placed in shelter (number)" at bounding box center [628, 107] width 423 height 34
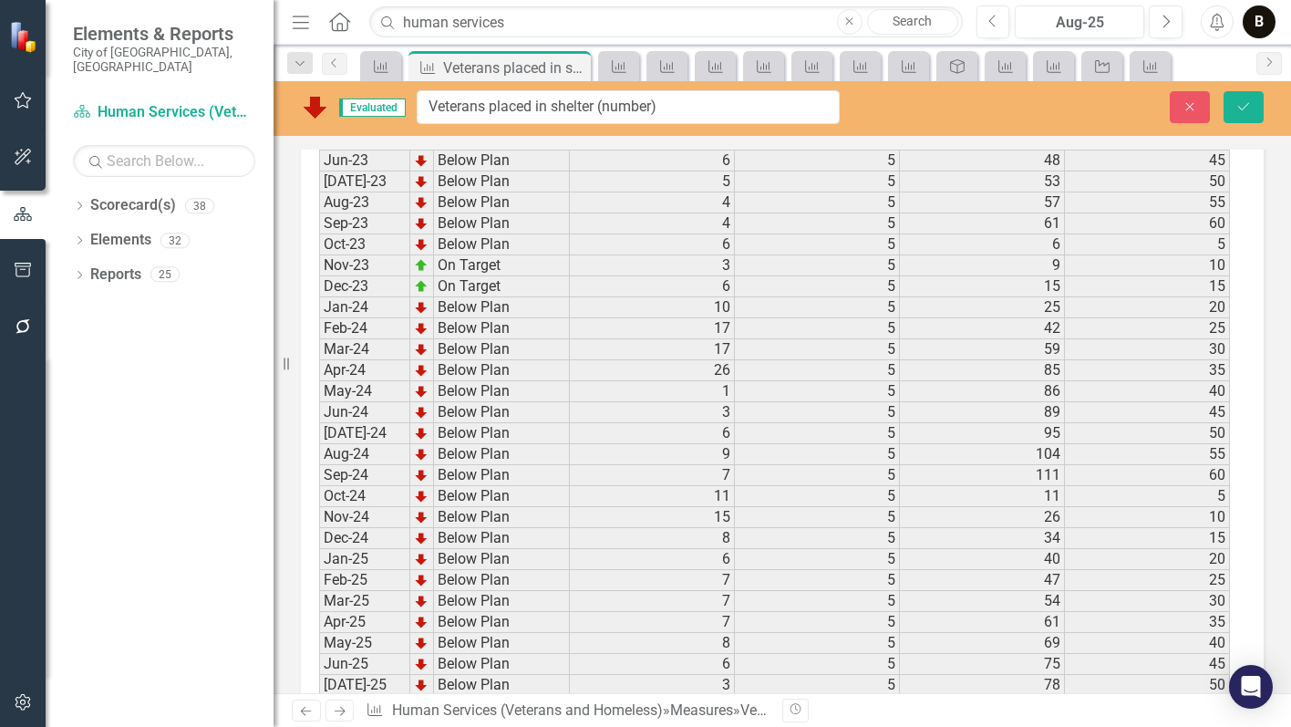
scroll to position [3173, 0]
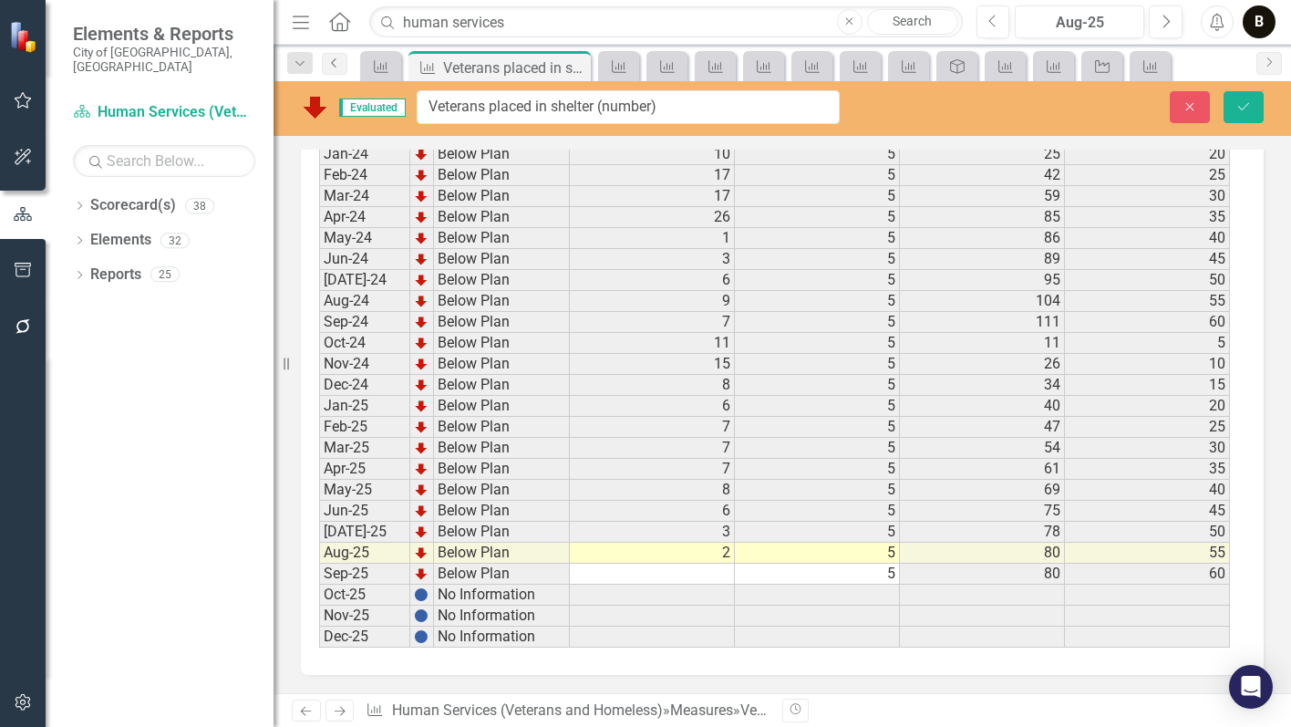
click at [331, 66] on icon "Previous" at bounding box center [334, 62] width 15 height 11
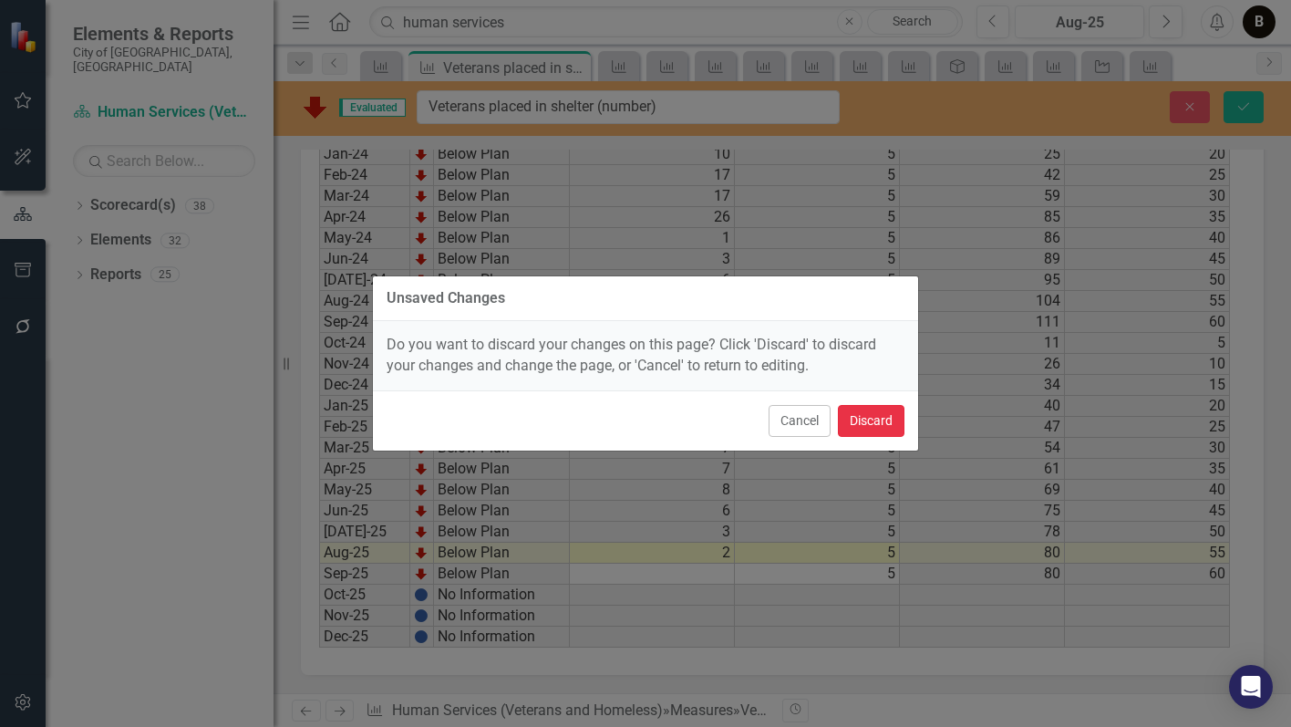
drag, startPoint x: 872, startPoint y: 411, endPoint x: 322, endPoint y: 5, distance: 683.9
click at [868, 408] on button "Discard" at bounding box center [871, 421] width 67 height 32
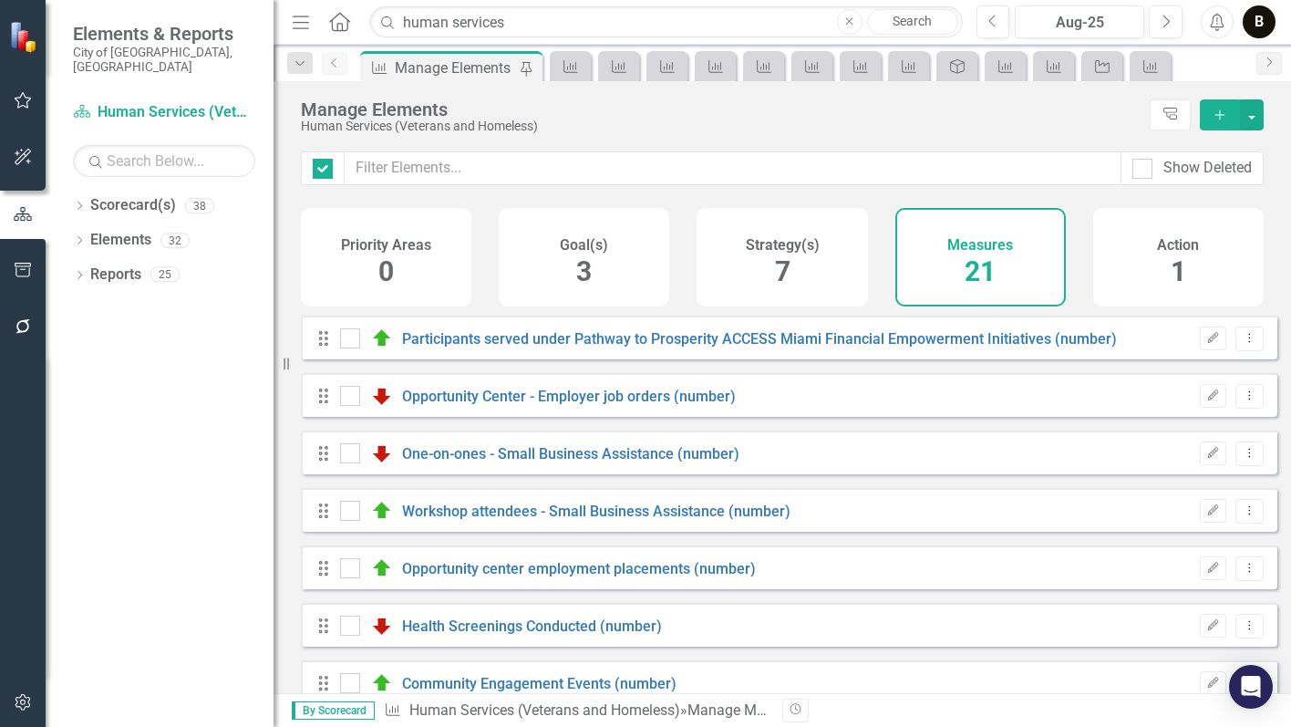
checkbox input "false"
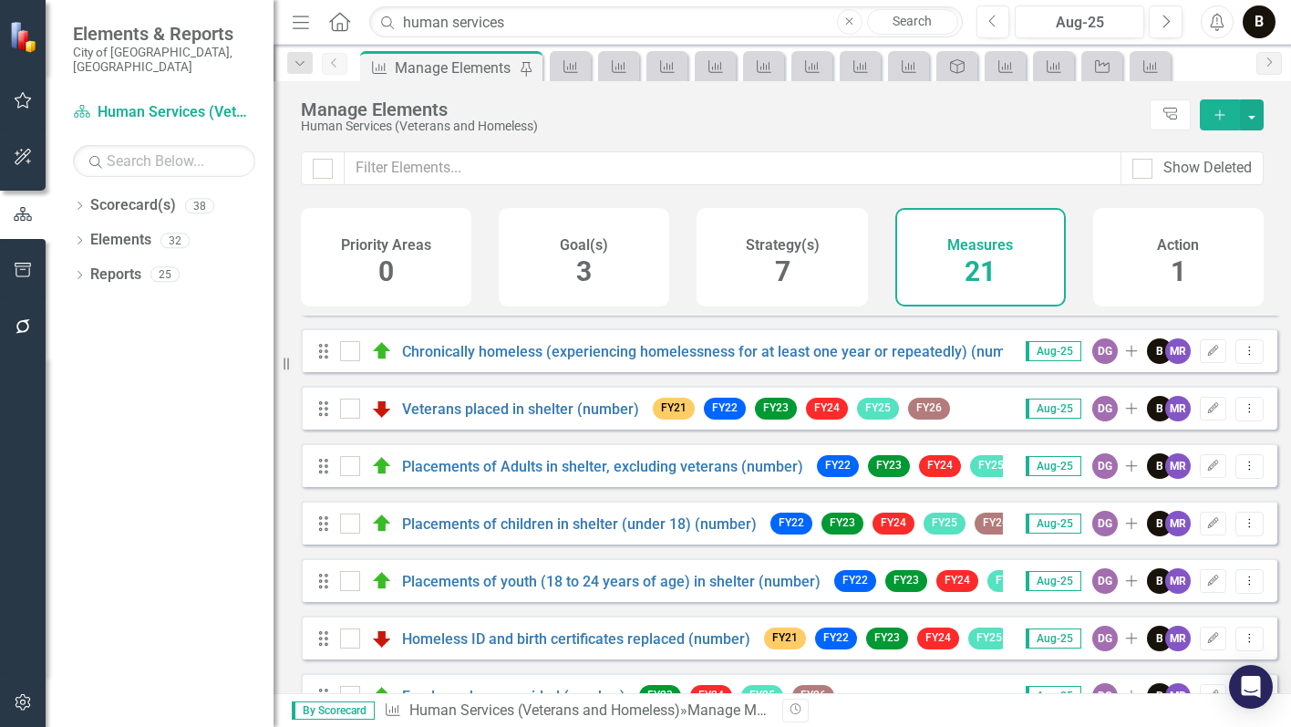
scroll to position [660, 0]
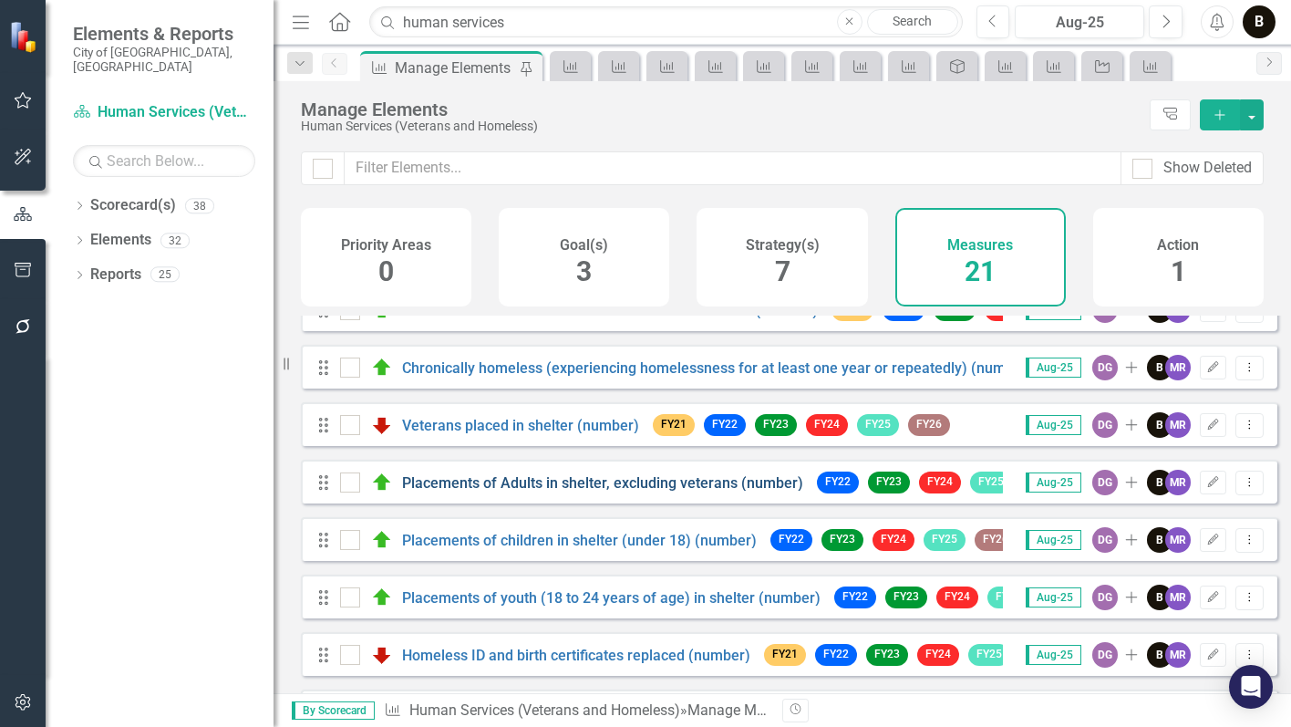
click at [621, 491] on link "Placements of Adults in shelter, excluding veterans (number)" at bounding box center [602, 482] width 401 height 17
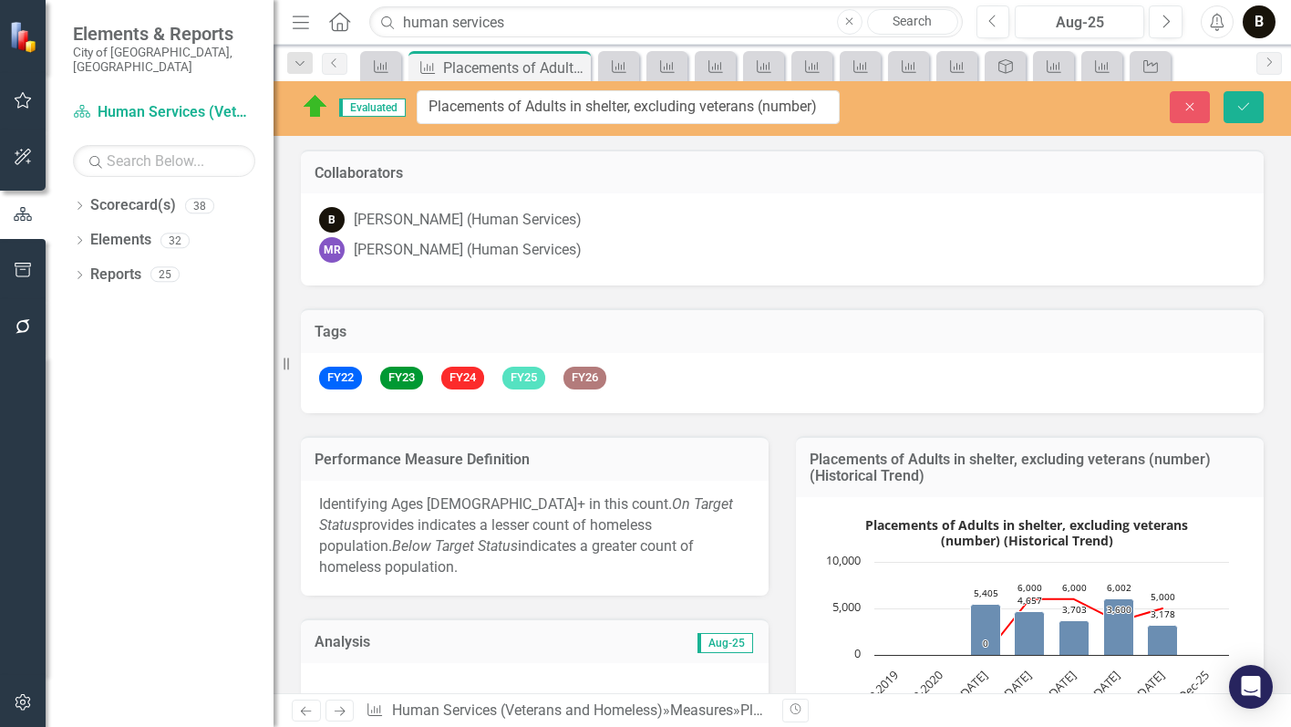
drag, startPoint x: 756, startPoint y: 109, endPoint x: 691, endPoint y: 111, distance: 64.8
drag, startPoint x: 758, startPoint y: 108, endPoint x: 511, endPoint y: 94, distance: 247.5
click at [416, 114] on div "Evaluated Placements of Adults in shelter, excluding veterans (number)" at bounding box center [570, 107] width 539 height 34
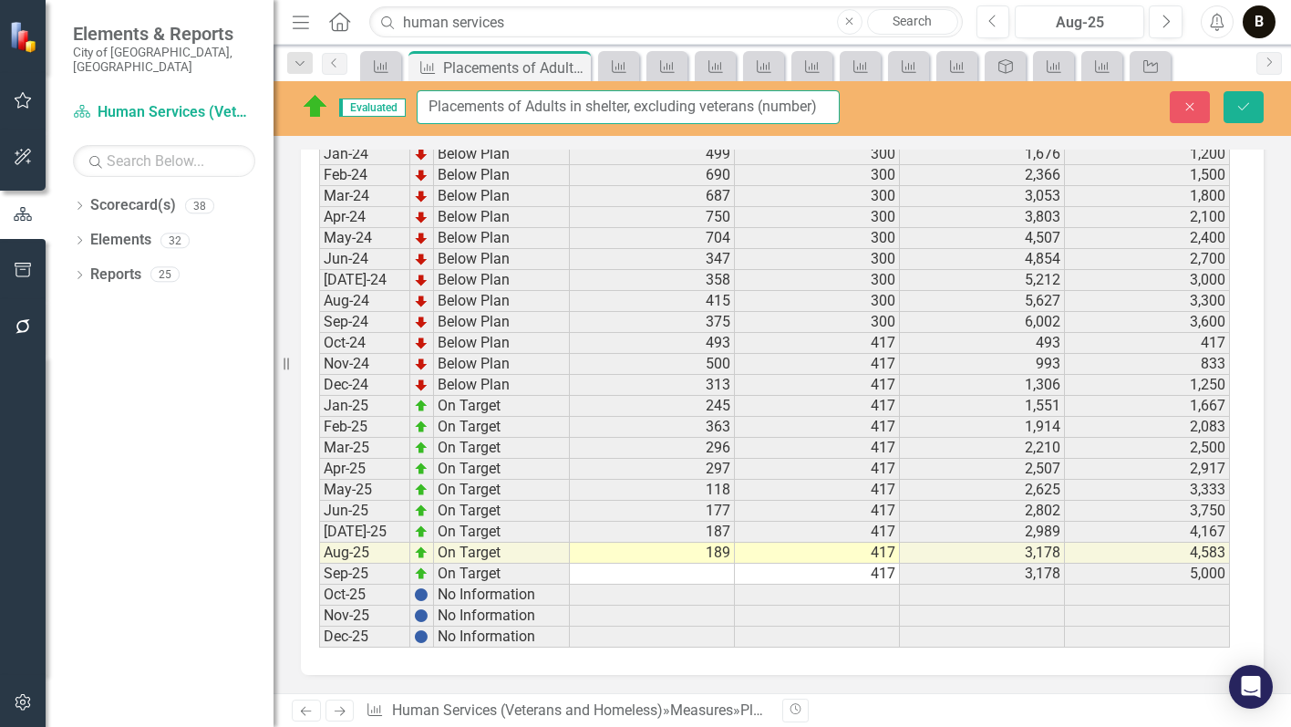
scroll to position [2167, 0]
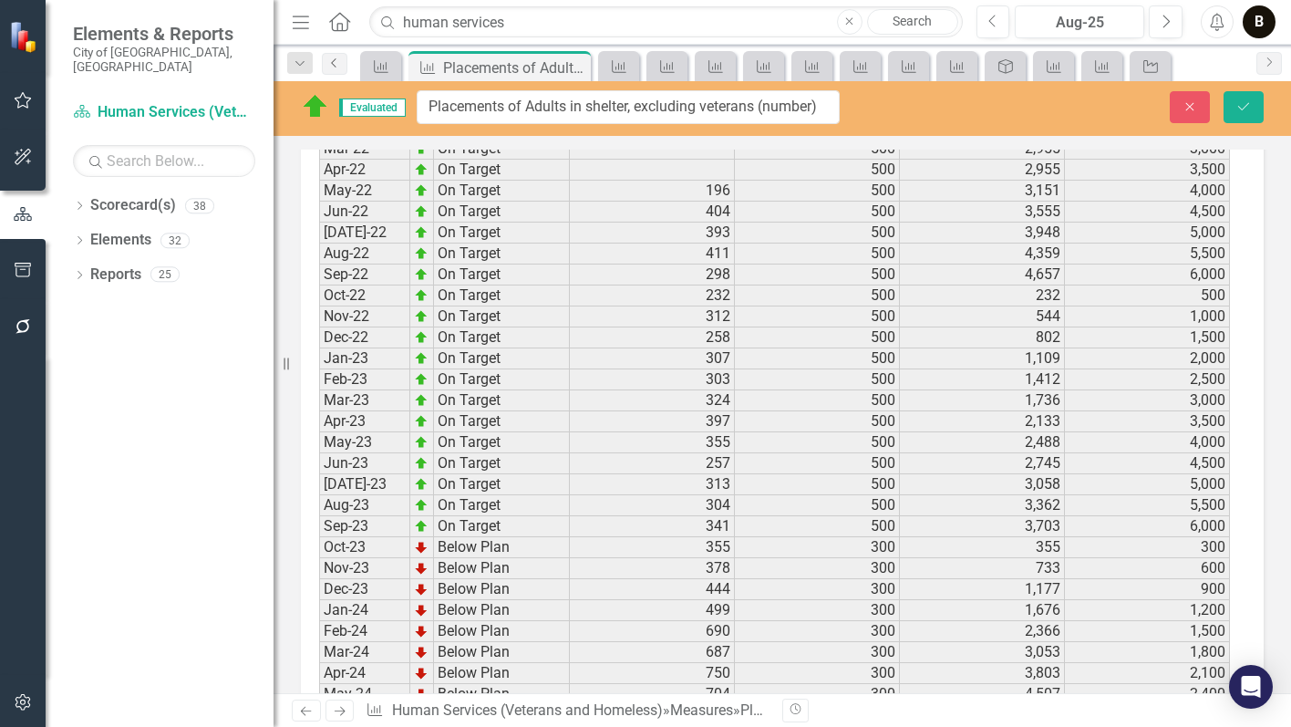
click at [336, 59] on icon at bounding box center [333, 62] width 5 height 9
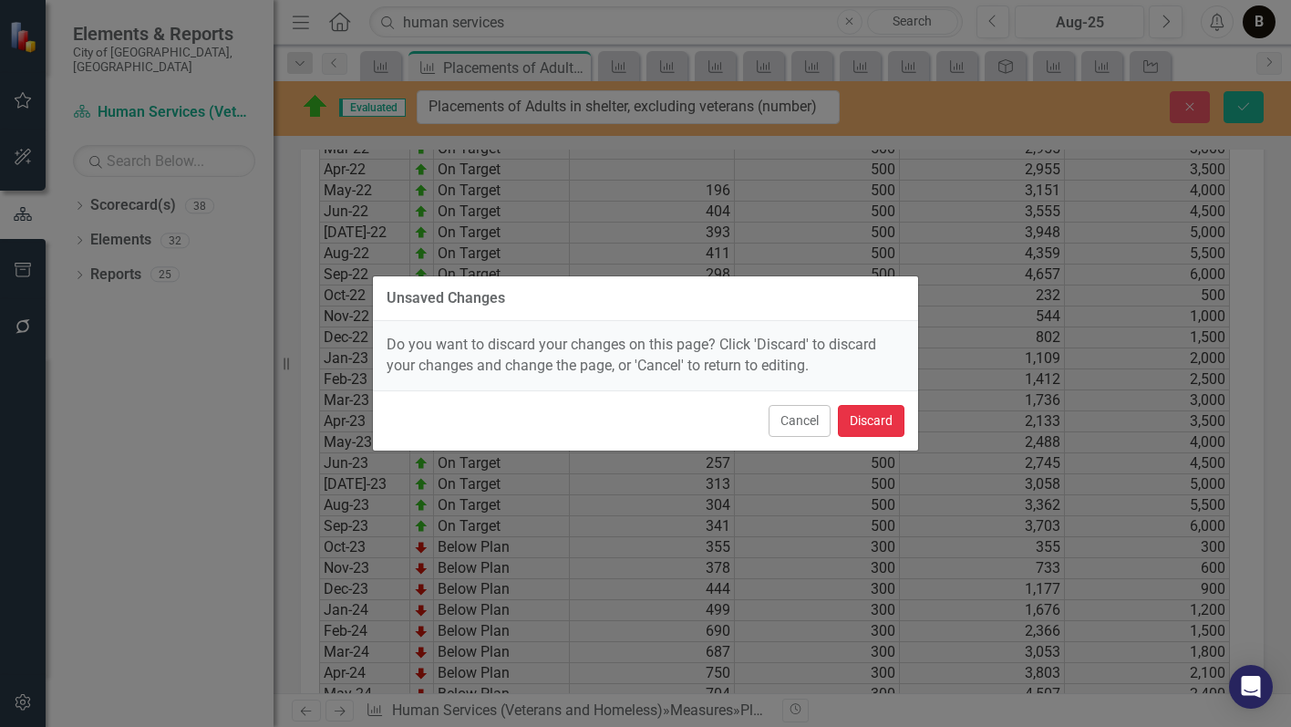
click at [859, 415] on button "Discard" at bounding box center [871, 421] width 67 height 32
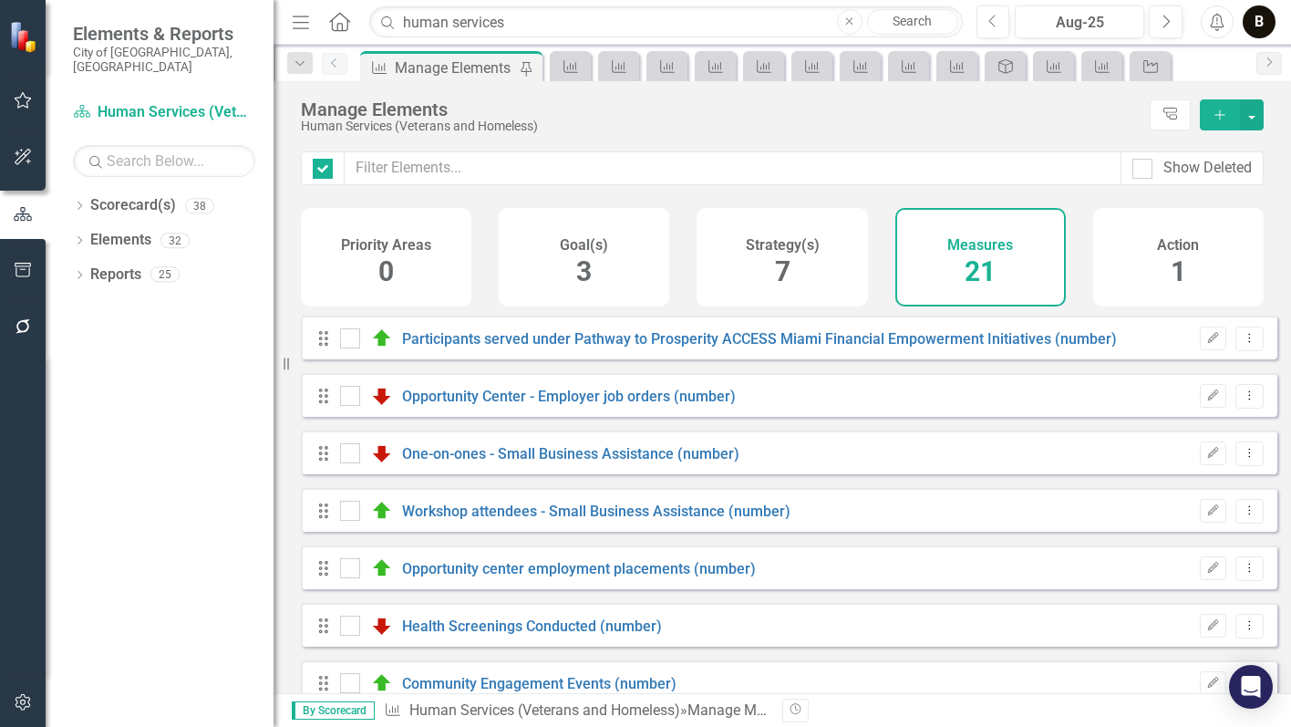
checkbox input "false"
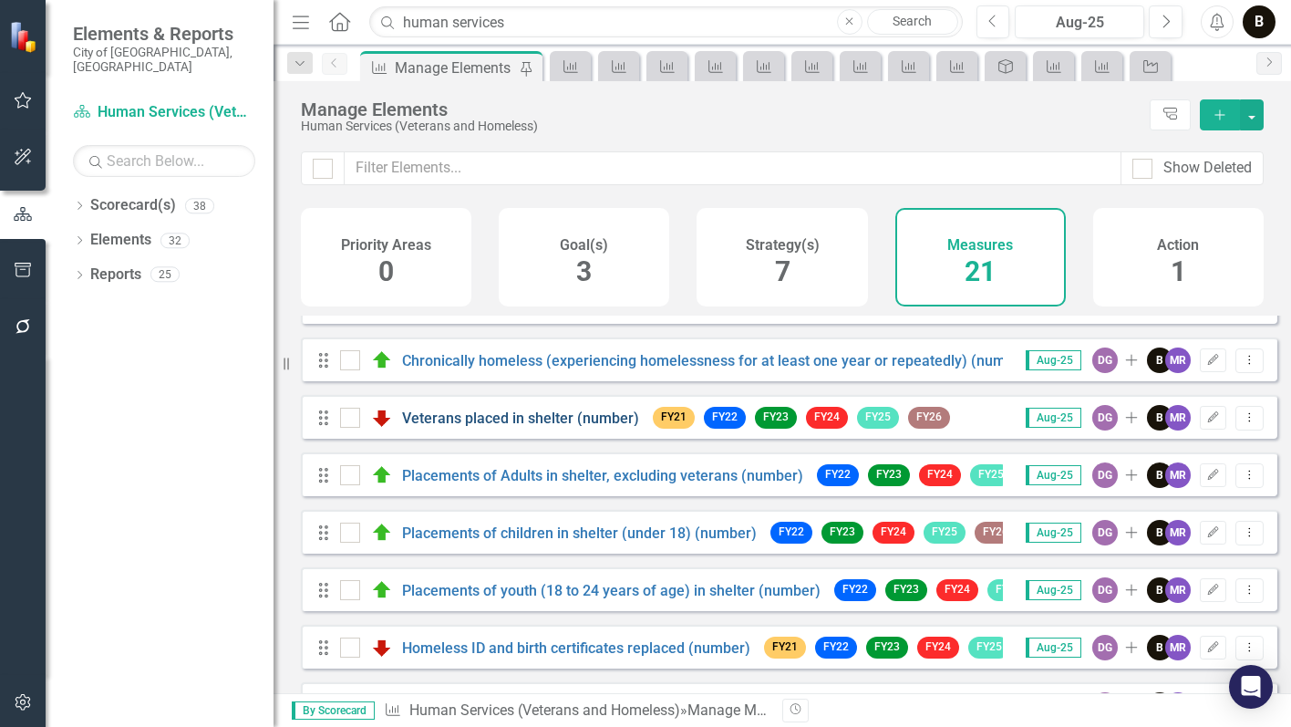
scroll to position [729, 0]
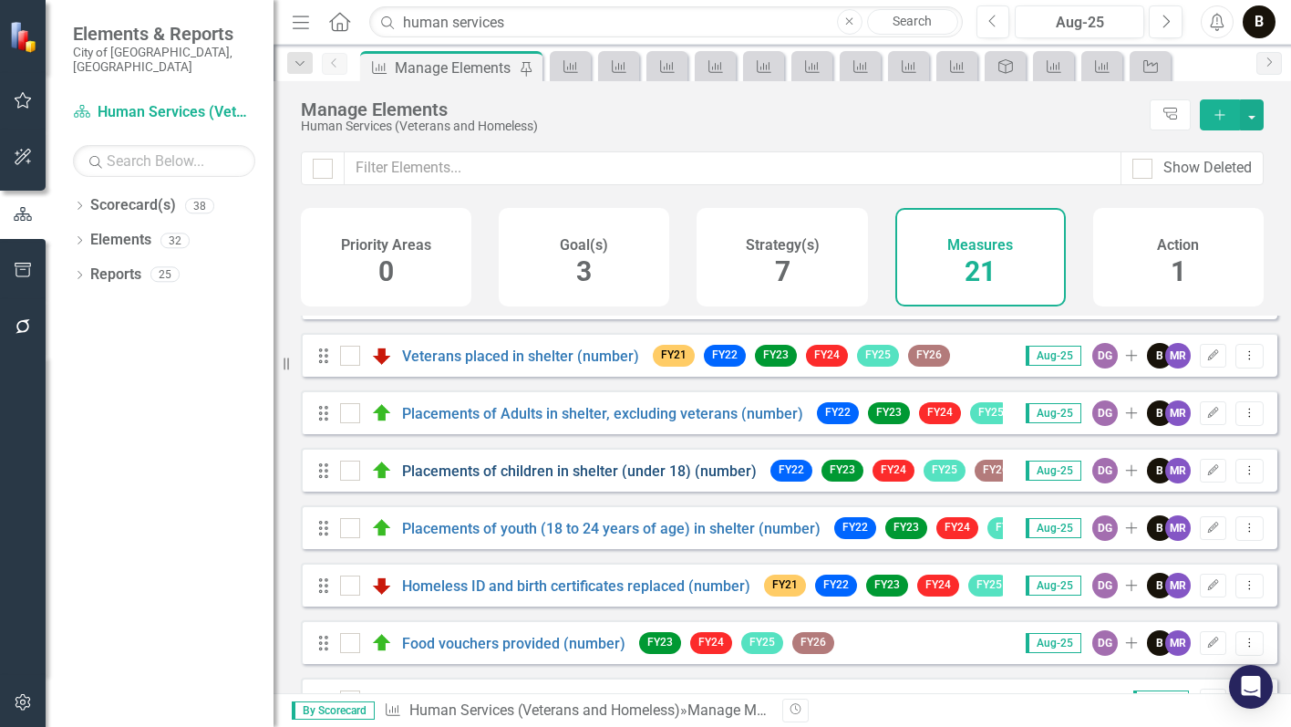
click at [441, 480] on link "Placements of children in shelter (under 18) (number)" at bounding box center [579, 470] width 355 height 17
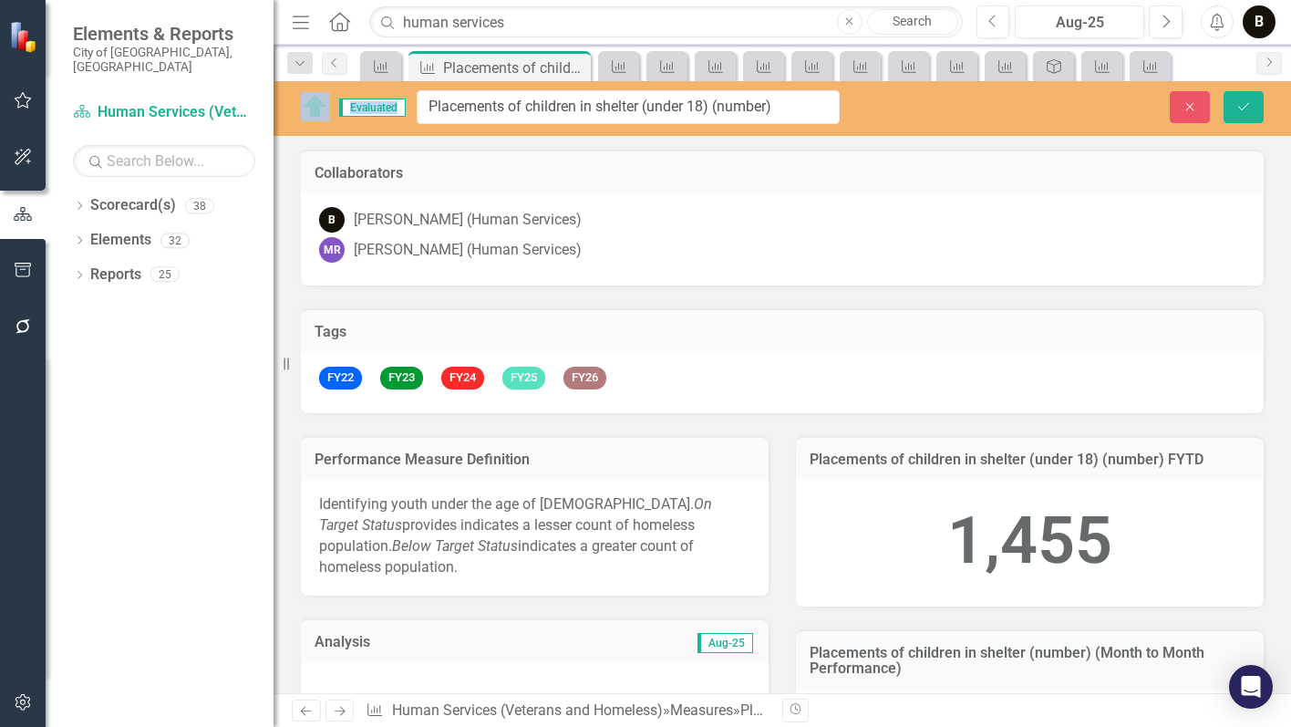
drag, startPoint x: 698, startPoint y: 107, endPoint x: 471, endPoint y: 112, distance: 227.1
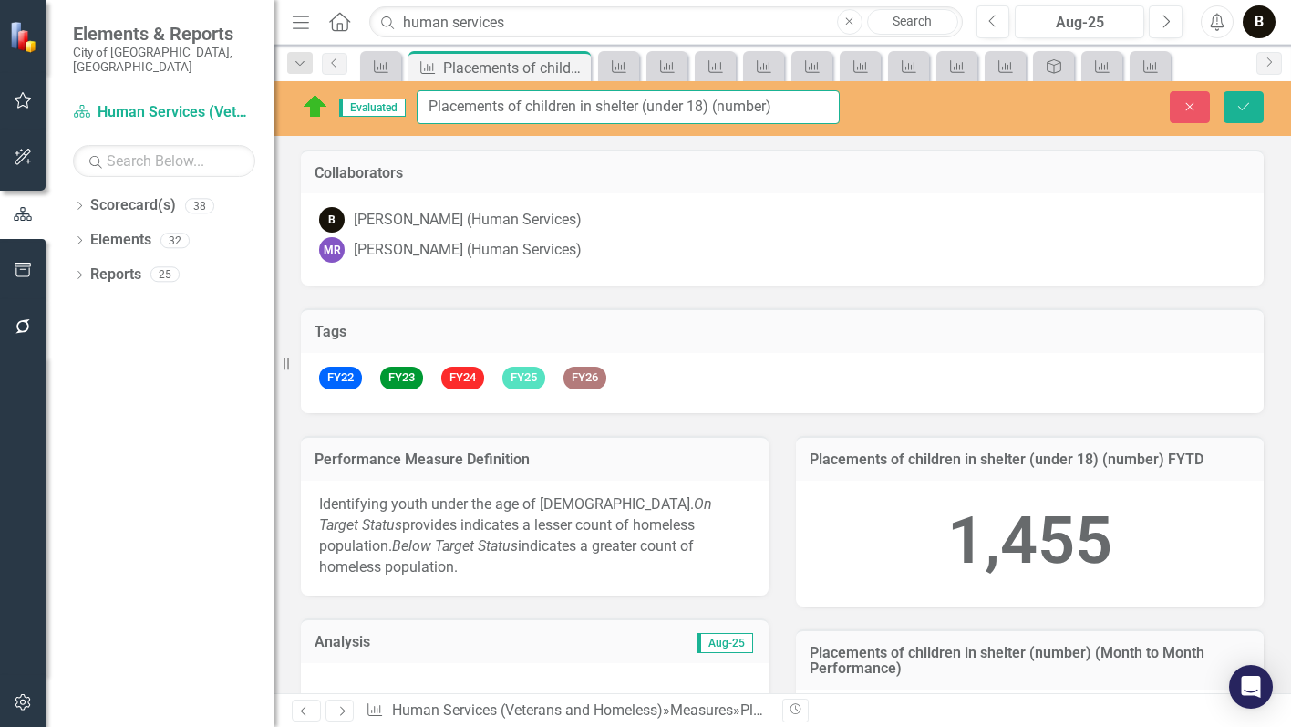
drag, startPoint x: 708, startPoint y: 108, endPoint x: 666, endPoint y: 118, distance: 44.0
click at [564, 127] on div "Evaluated Placements of children in shelter (under 18) (number) Close Save" at bounding box center [783, 108] width 1018 height 55
click at [714, 110] on input "Placements of children in shelter (under 18) (number)" at bounding box center [628, 107] width 423 height 34
drag, startPoint x: 711, startPoint y: 107, endPoint x: 414, endPoint y: 108, distance: 297.3
click at [414, 108] on div "Evaluated Placements of children in shelter (under 18) (number)" at bounding box center [570, 107] width 539 height 34
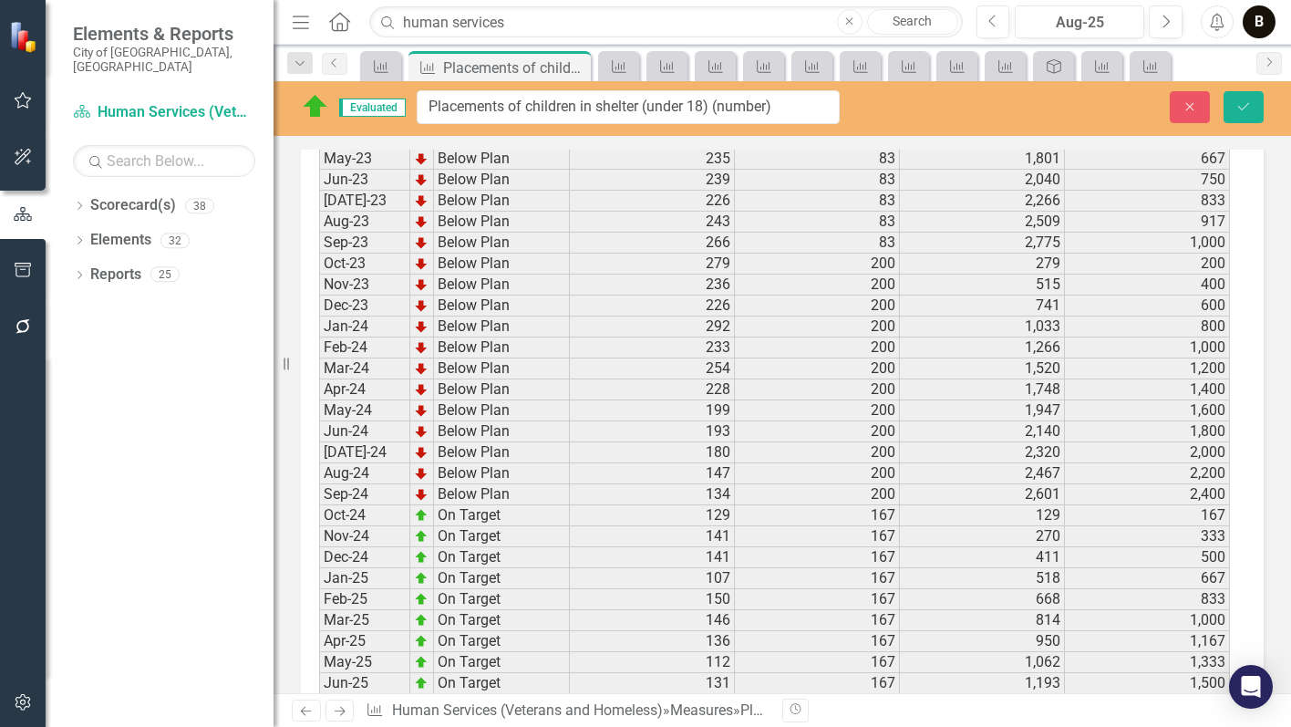
scroll to position [3189, 0]
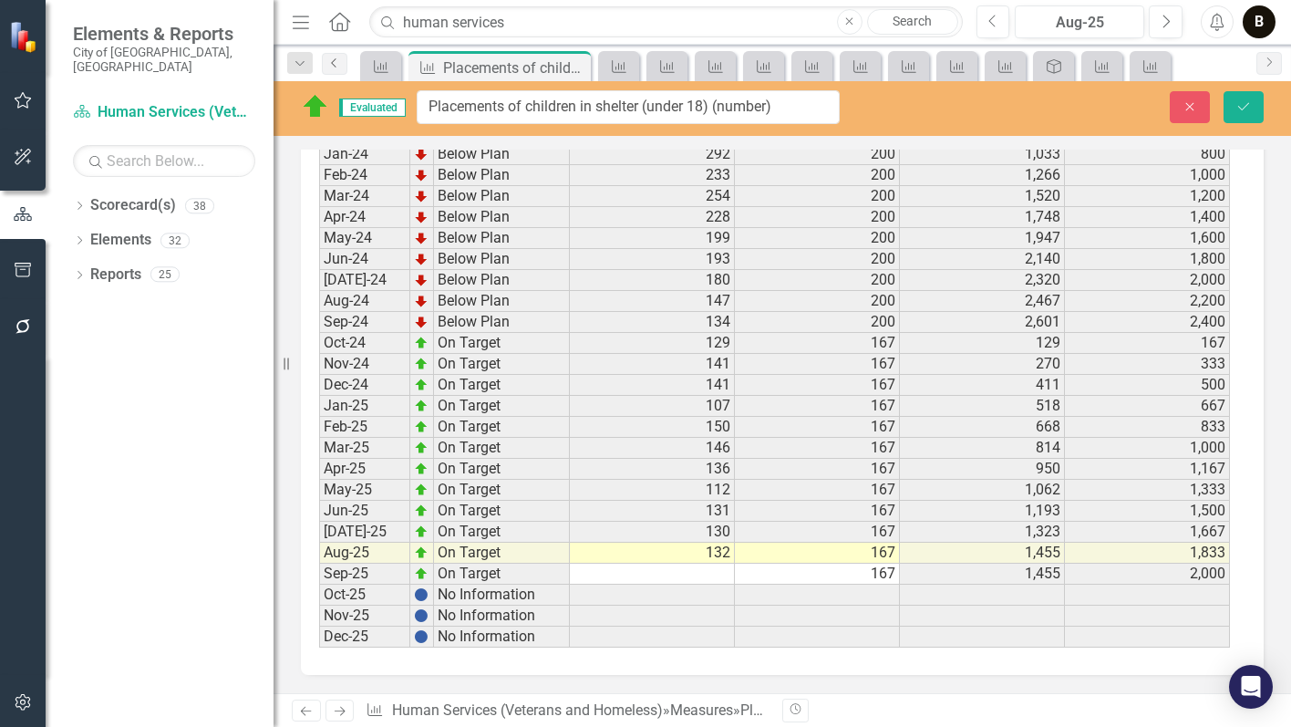
click at [337, 59] on icon "Previous" at bounding box center [334, 62] width 15 height 11
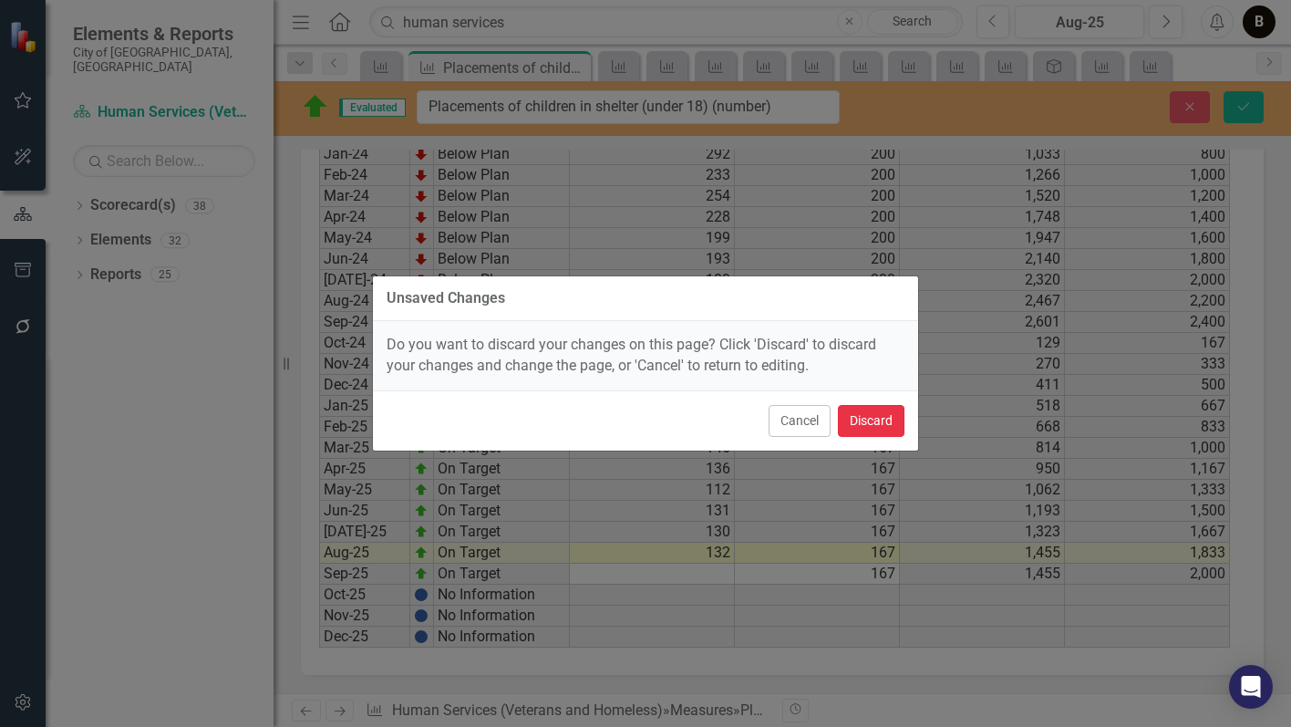
drag, startPoint x: 883, startPoint y: 415, endPoint x: 263, endPoint y: 473, distance: 622.8
click at [882, 415] on button "Discard" at bounding box center [871, 421] width 67 height 32
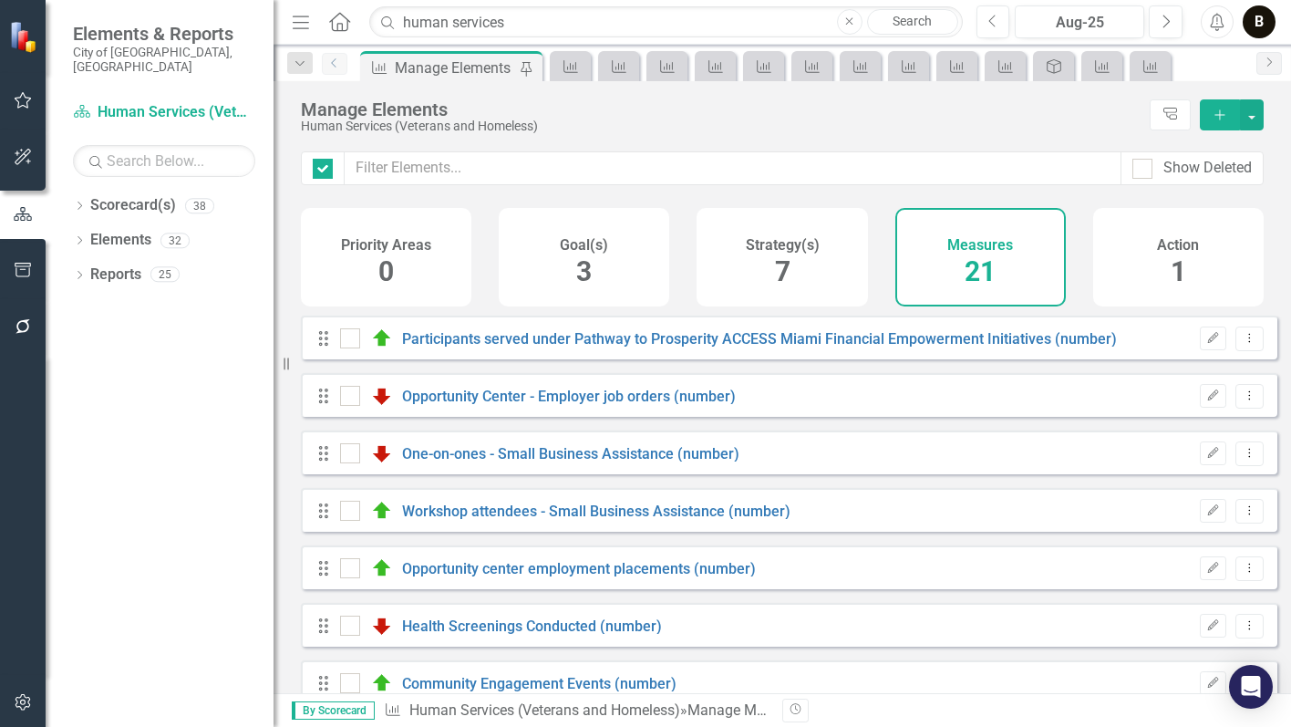
checkbox input "false"
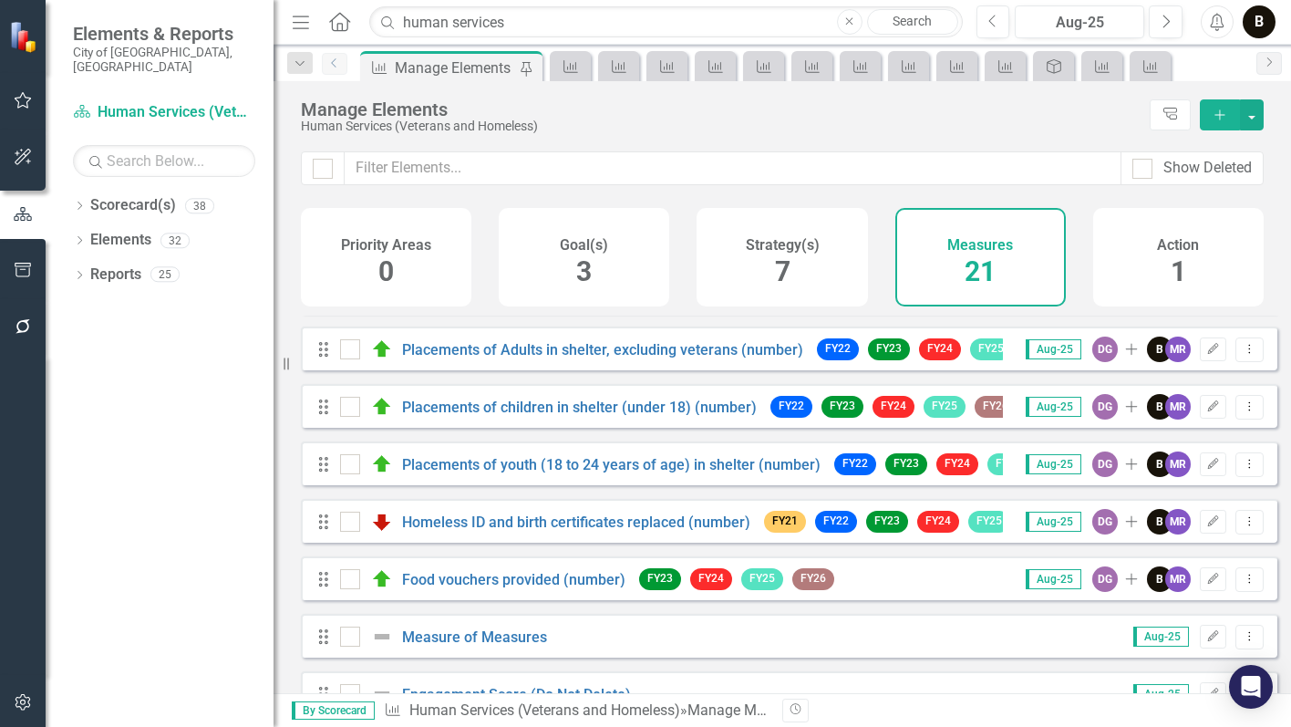
scroll to position [821, 0]
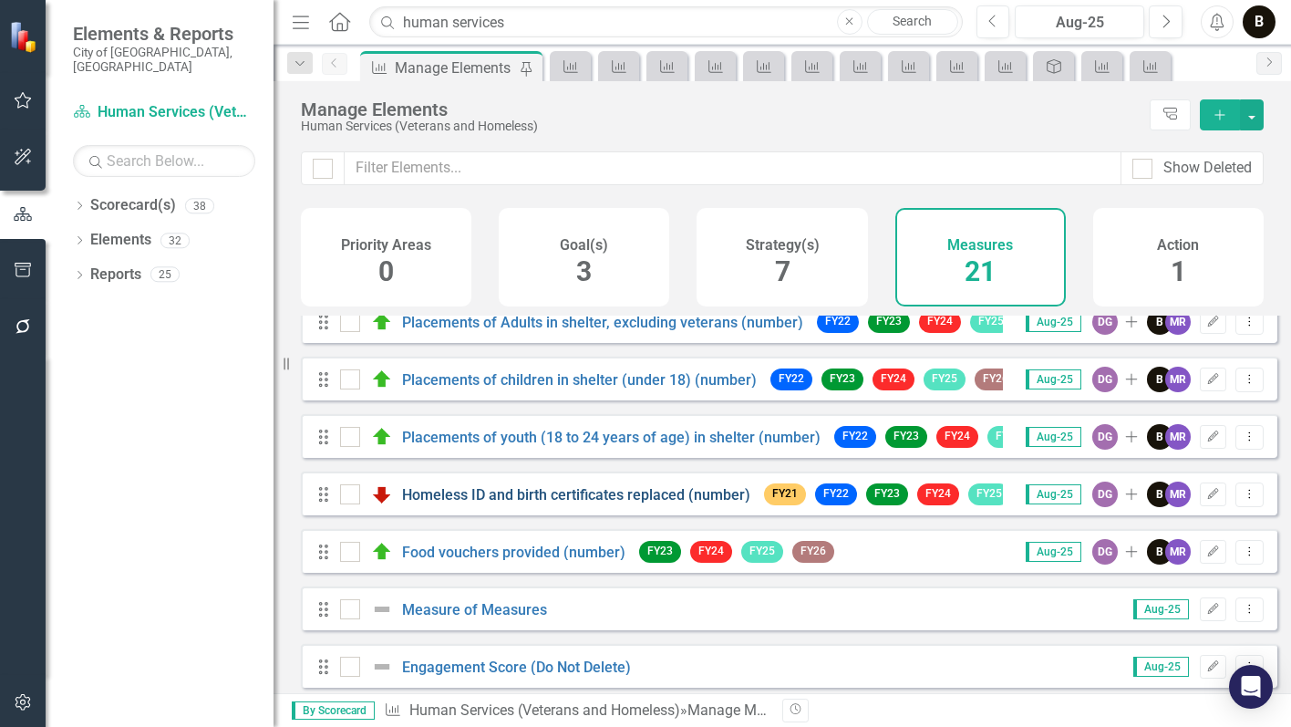
click at [643, 503] on link "Homeless ID and birth certificates replaced (number)" at bounding box center [576, 494] width 348 height 17
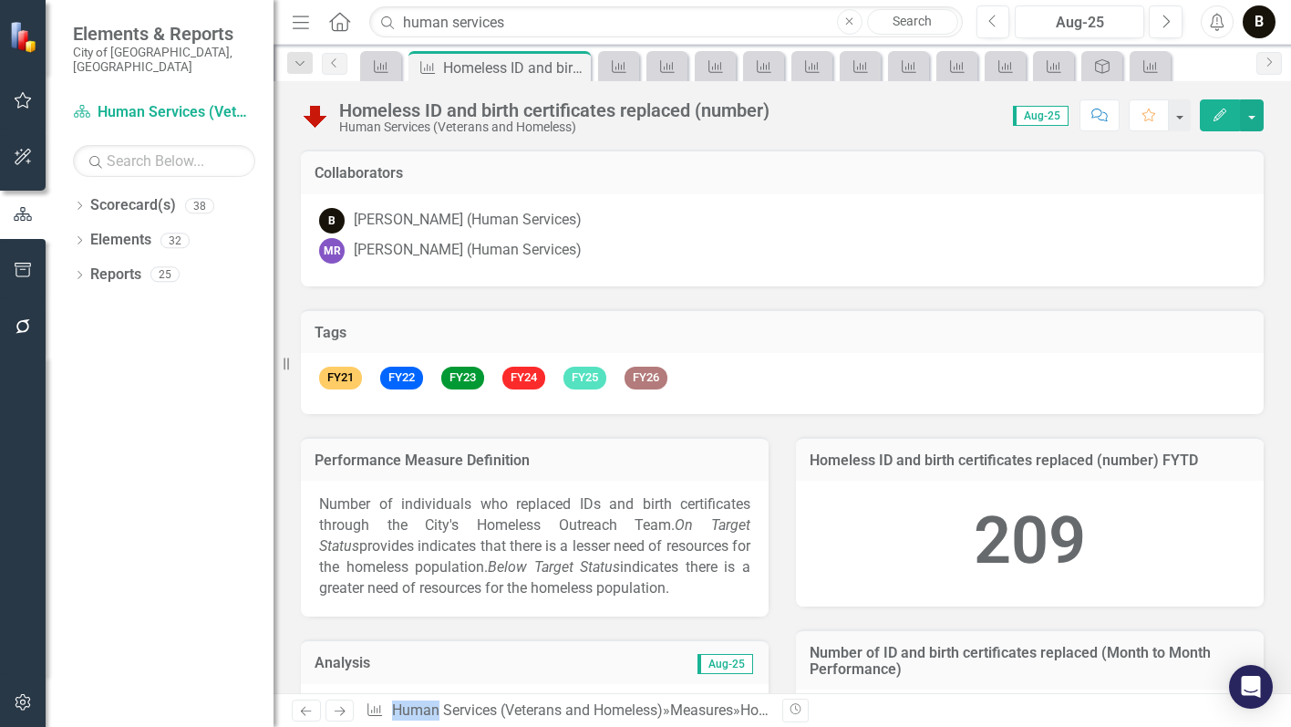
click at [667, 114] on div "Homeless ID and birth certificates replaced (number)" at bounding box center [554, 110] width 430 height 20
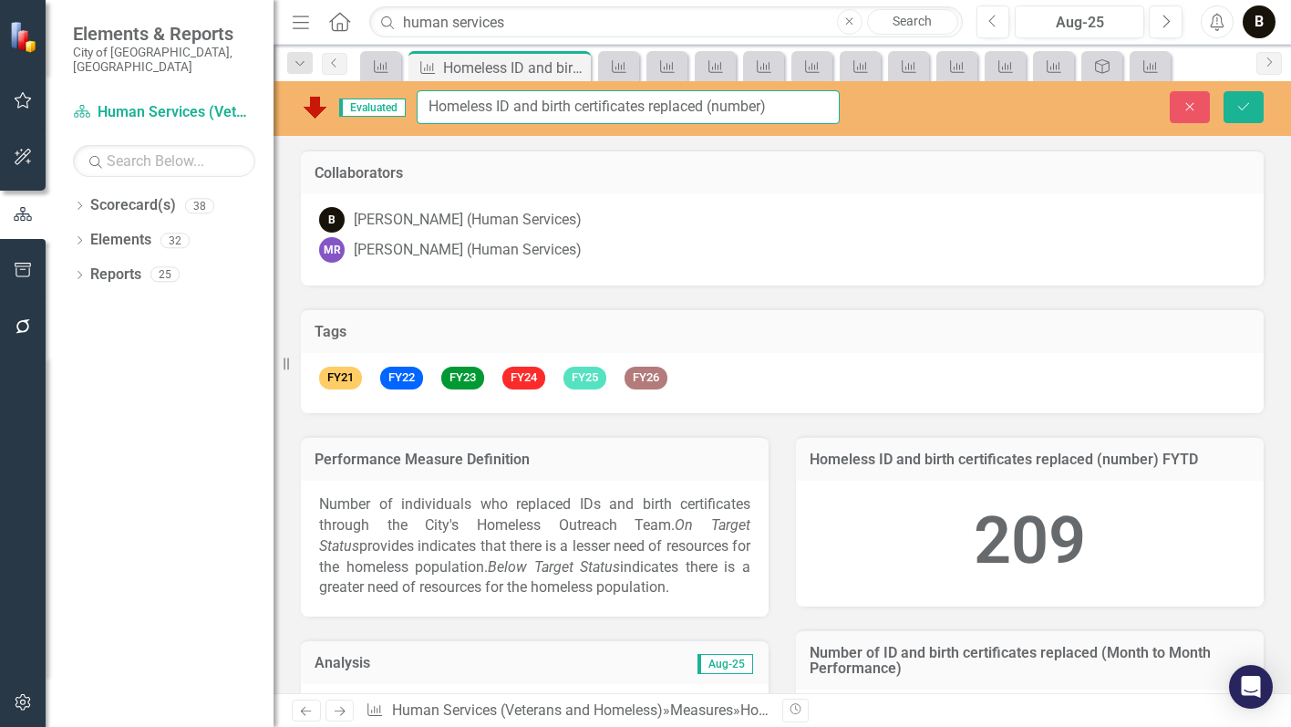
drag, startPoint x: 708, startPoint y: 105, endPoint x: 424, endPoint y: 129, distance: 284.6
click at [424, 129] on div "Evaluated Homeless ID and birth certificates replaced (number) Close Save" at bounding box center [783, 108] width 1018 height 55
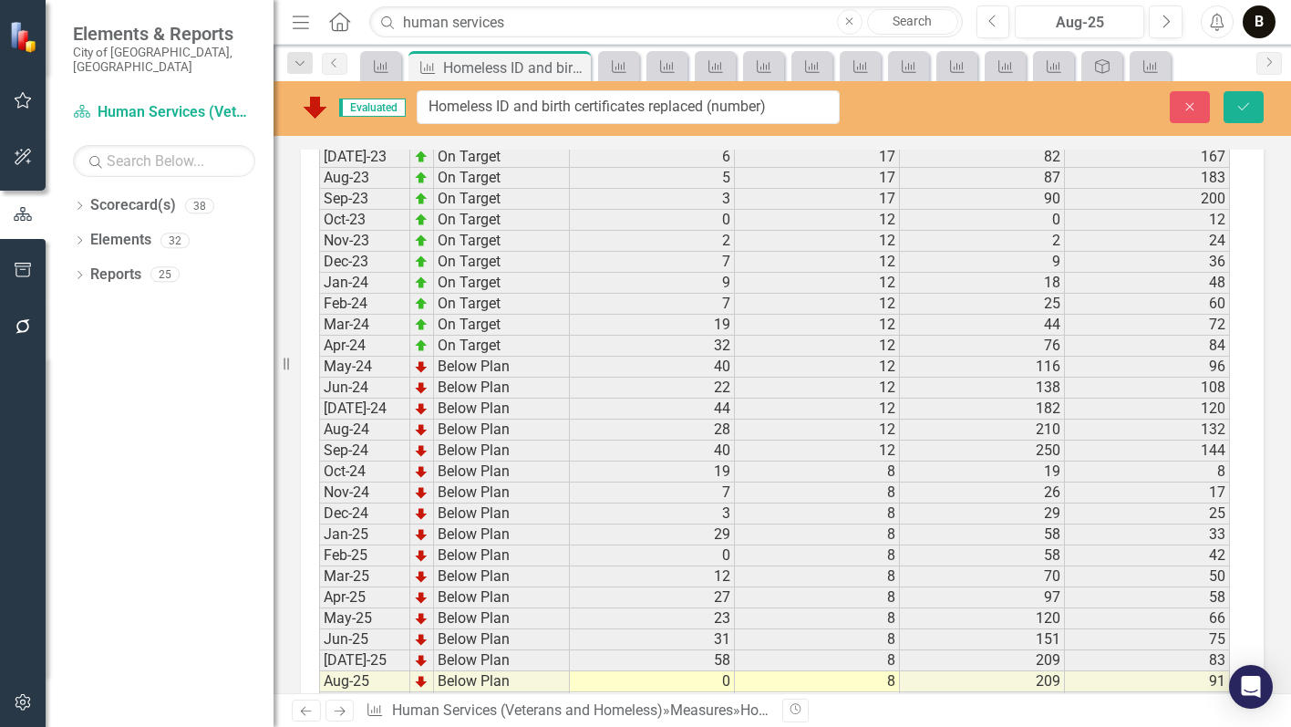
scroll to position [3189, 0]
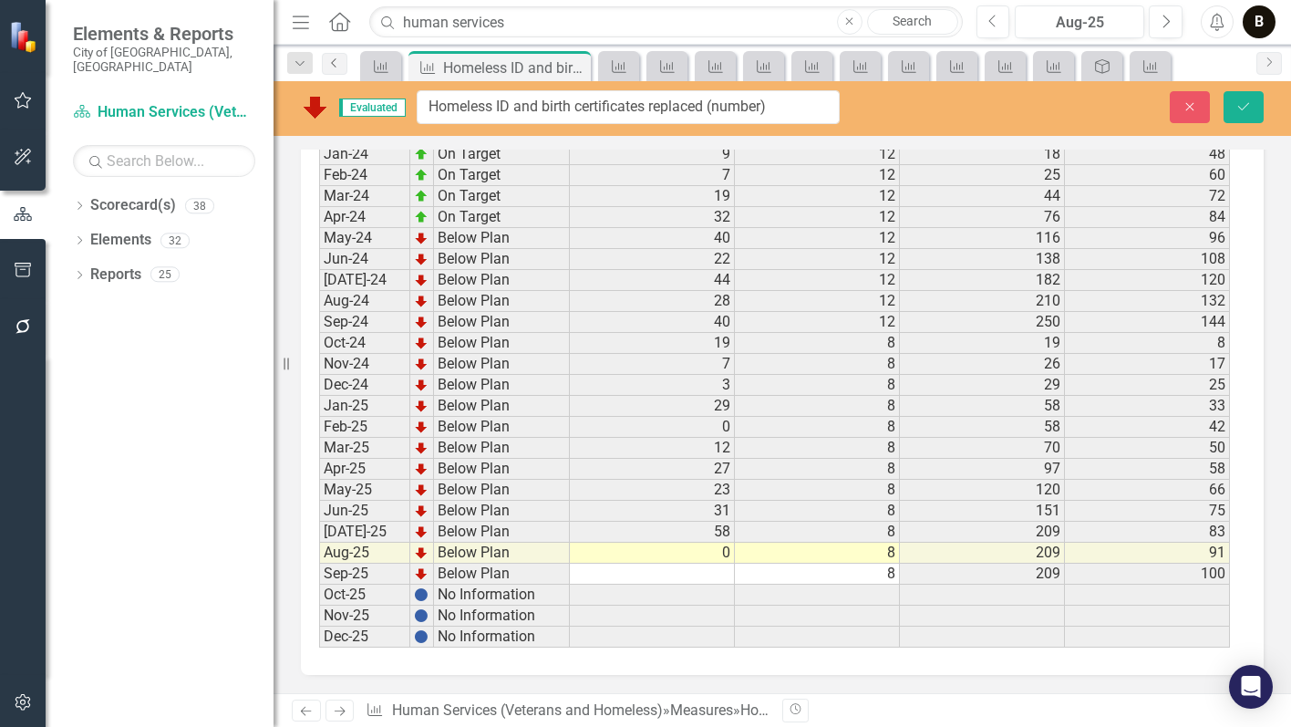
click at [336, 64] on icon "Previous" at bounding box center [334, 62] width 15 height 11
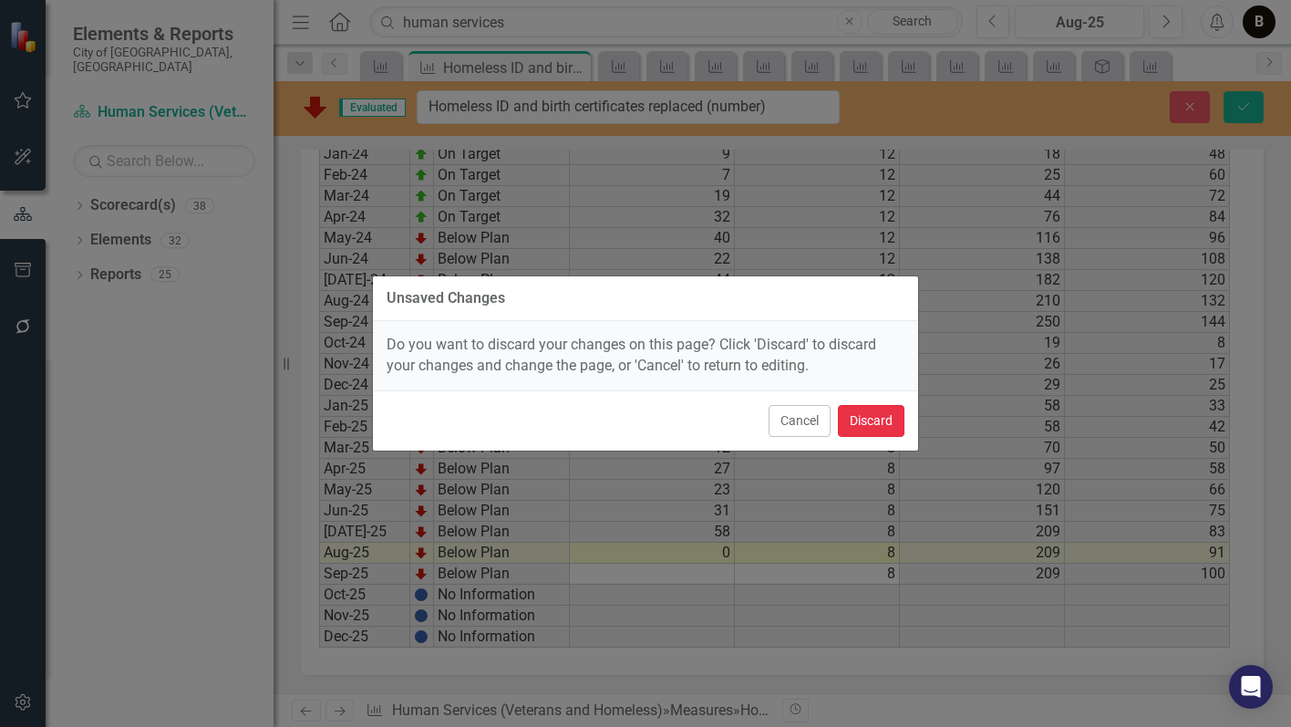
click at [865, 417] on button "Discard" at bounding box center [871, 421] width 67 height 32
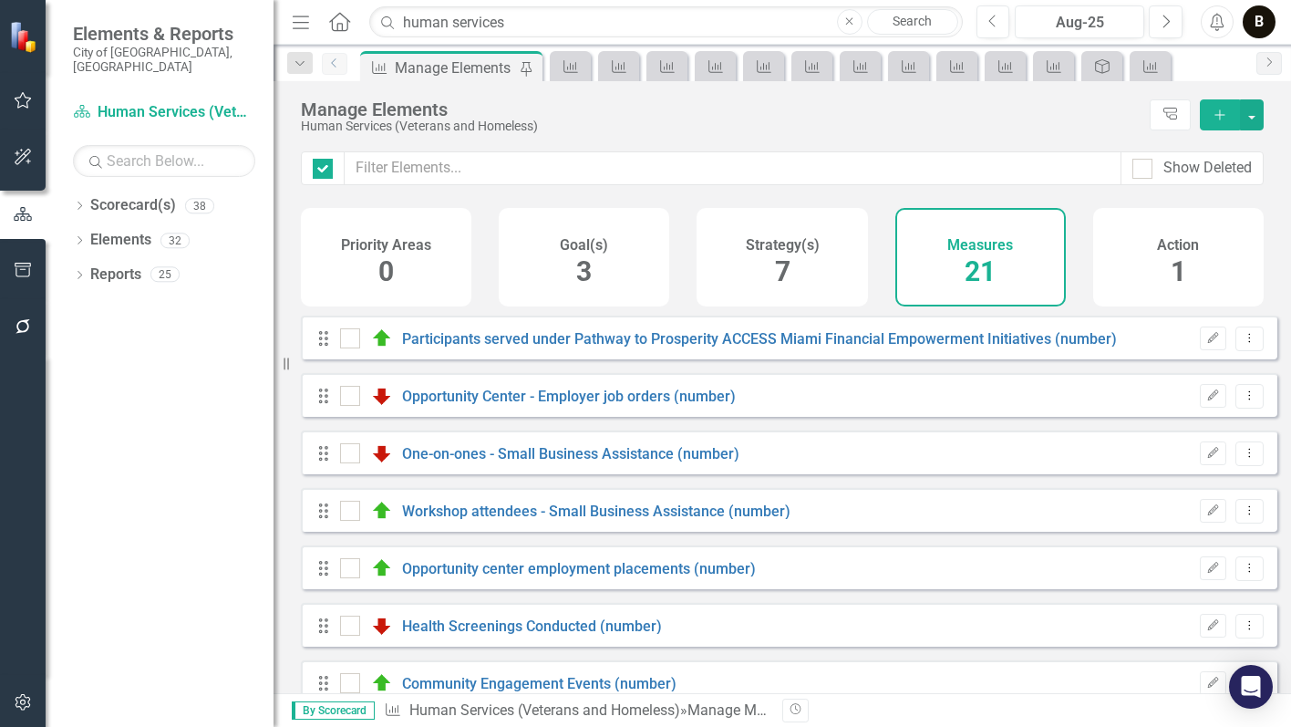
checkbox input "false"
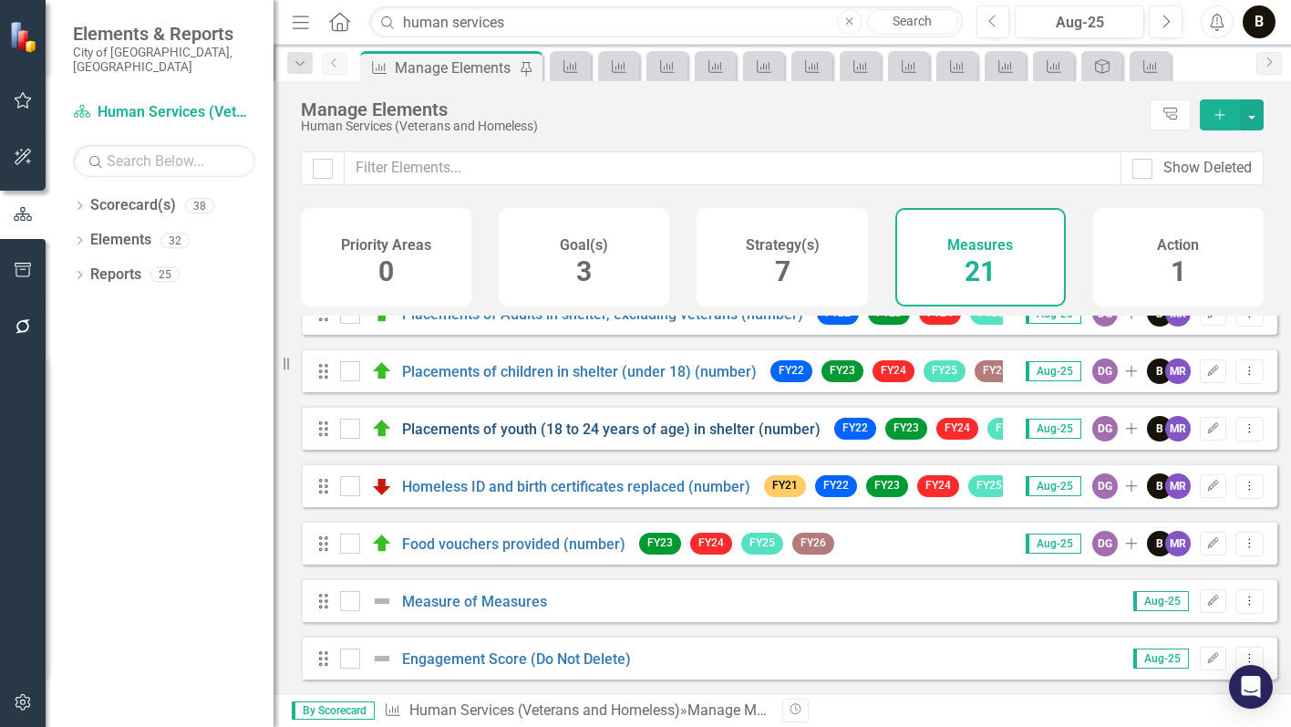
scroll to position [843, 0]
click at [489, 543] on link "Food vouchers provided (number)" at bounding box center [513, 543] width 223 height 17
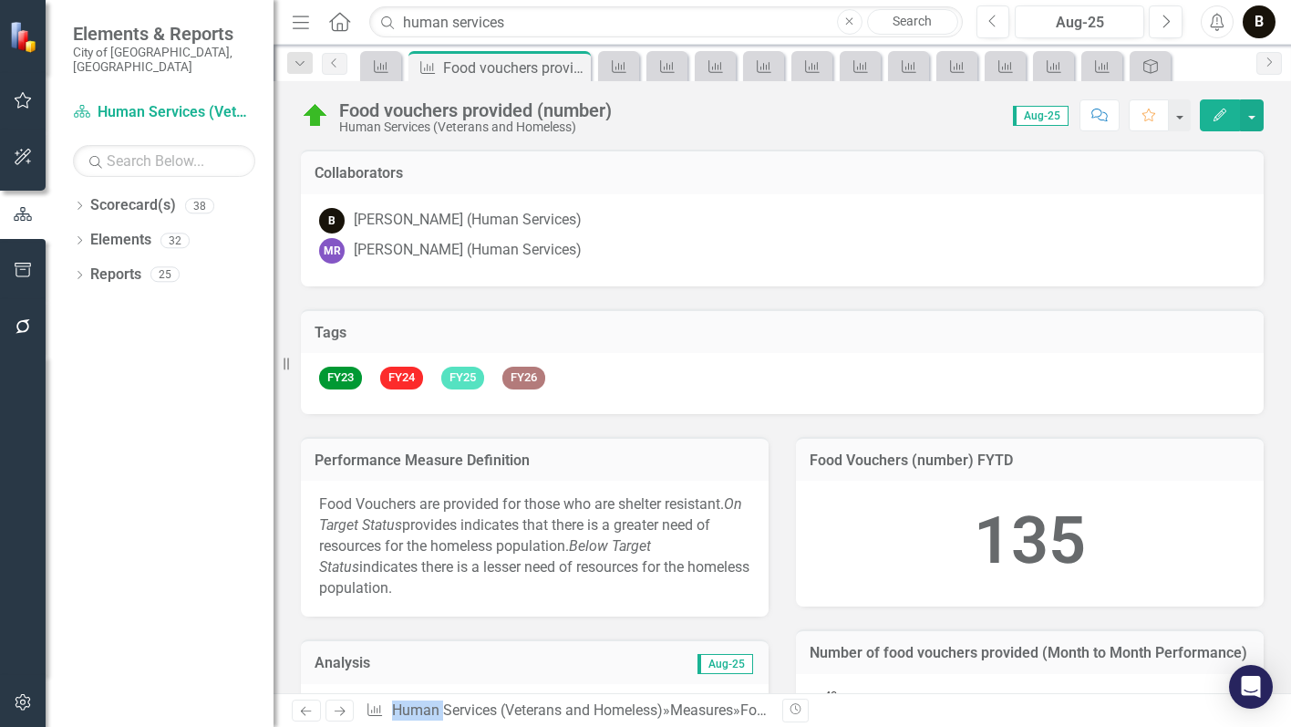
click at [531, 110] on div "Food vouchers provided (number)" at bounding box center [475, 110] width 273 height 20
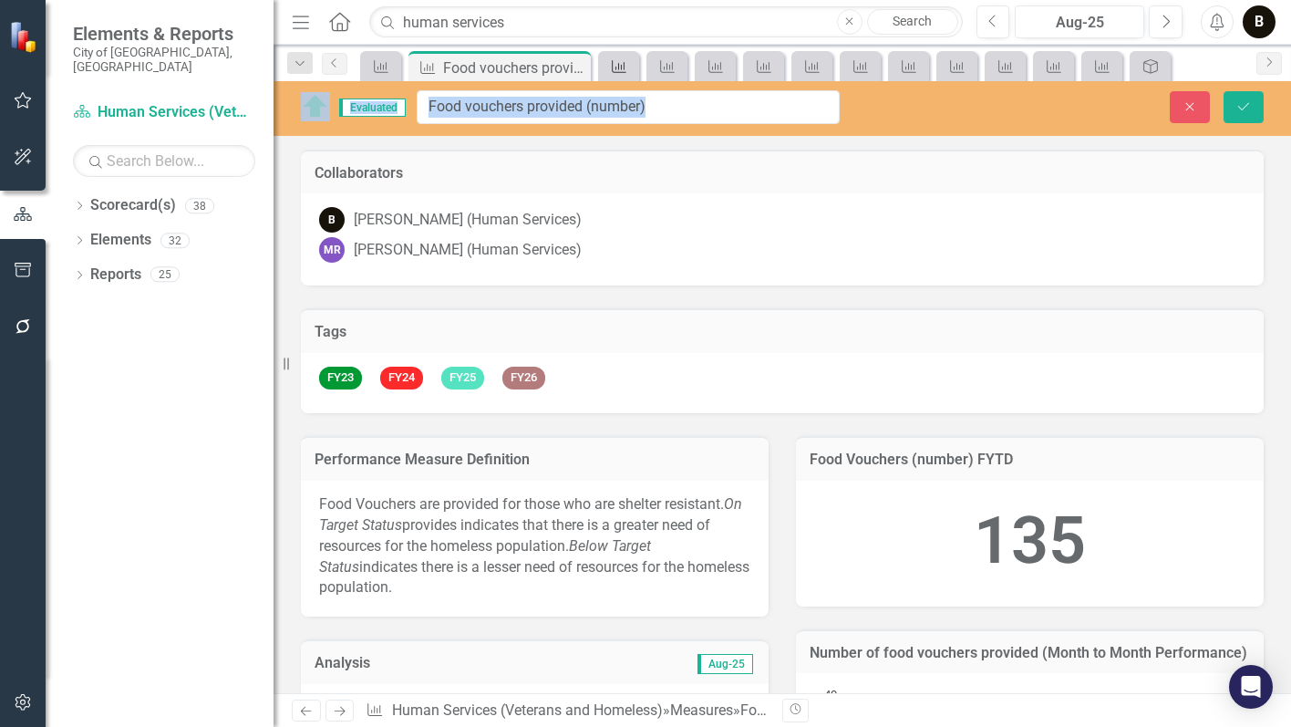
drag, startPoint x: 537, startPoint y: 110, endPoint x: 633, endPoint y: 66, distance: 105.7
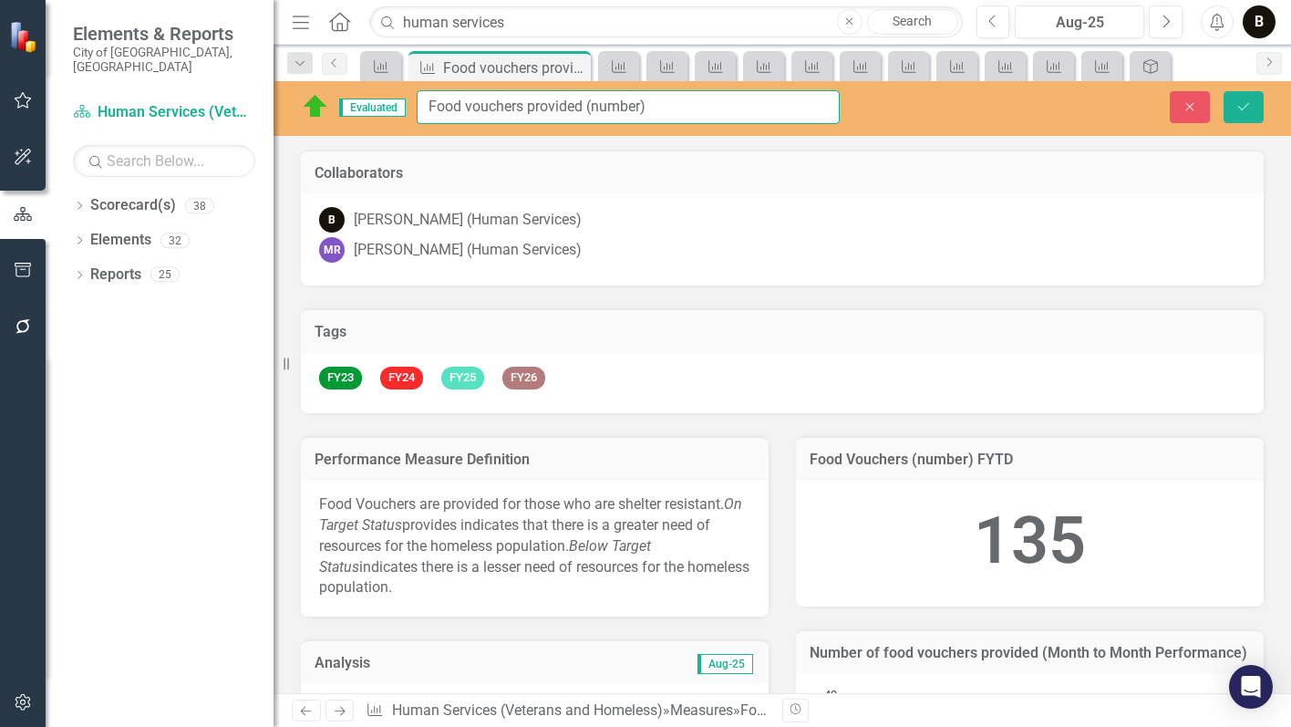
drag, startPoint x: 582, startPoint y: 107, endPoint x: 421, endPoint y: 130, distance: 162.2
click at [421, 130] on div "Evaluated Food vouchers provided (number) Close Save" at bounding box center [783, 108] width 1018 height 55
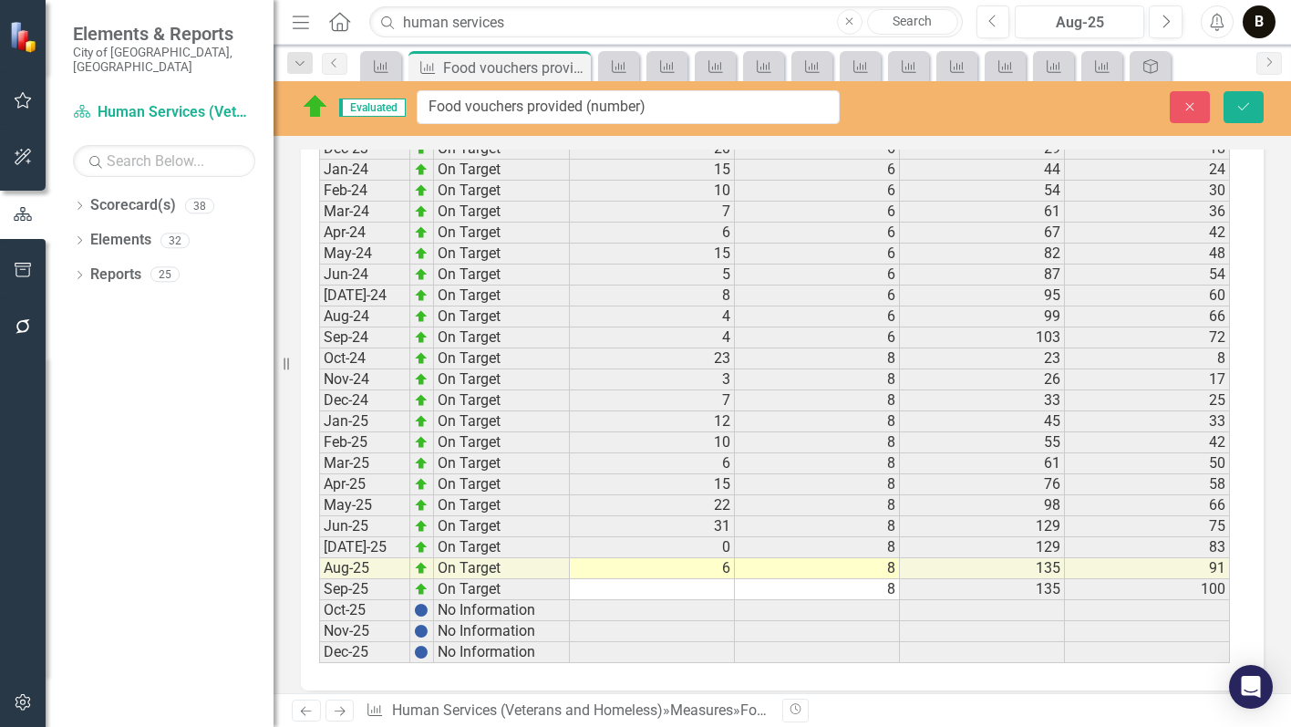
scroll to position [3189, 0]
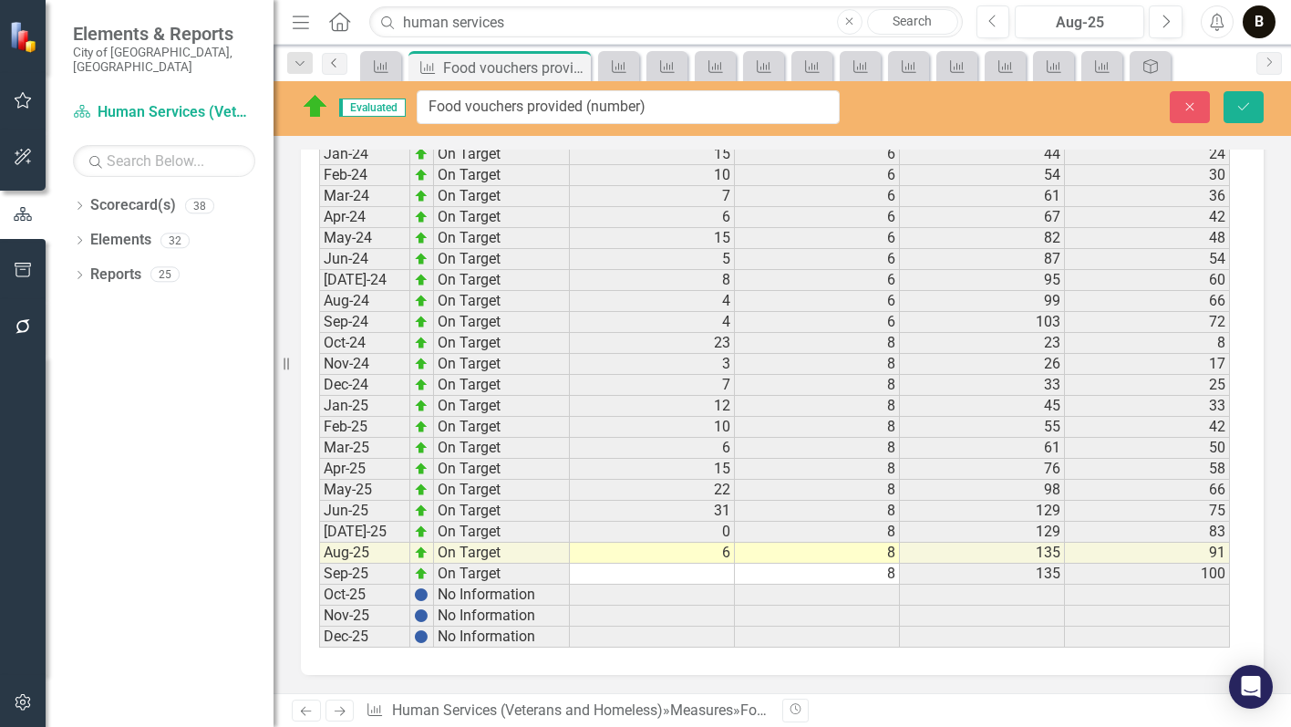
click at [330, 65] on icon "Previous" at bounding box center [334, 62] width 15 height 11
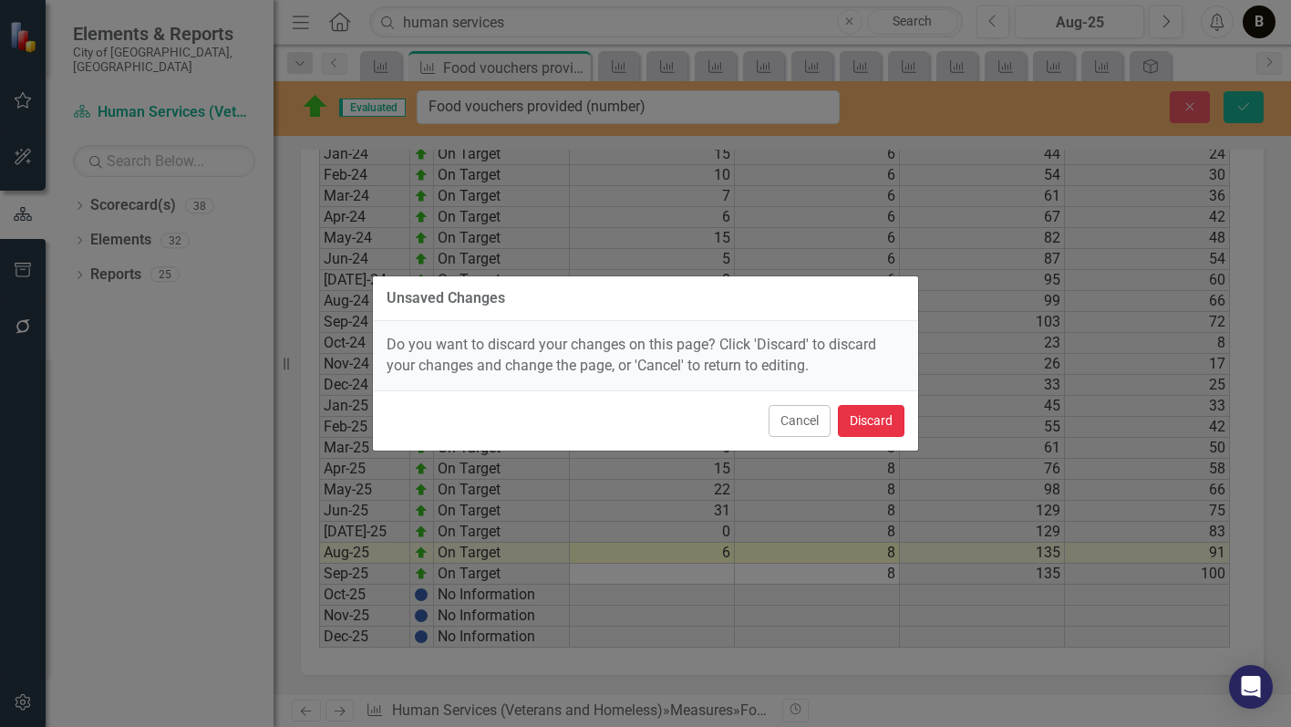
click at [885, 419] on button "Discard" at bounding box center [871, 421] width 67 height 32
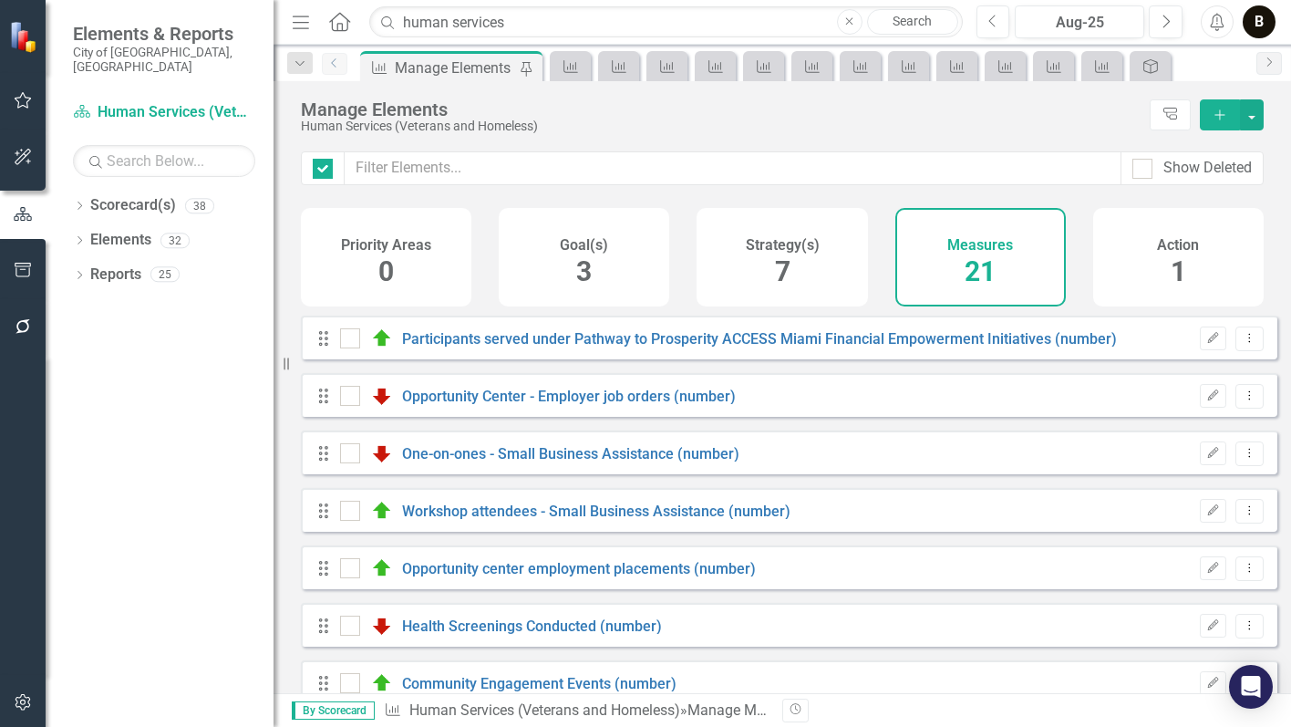
checkbox input "false"
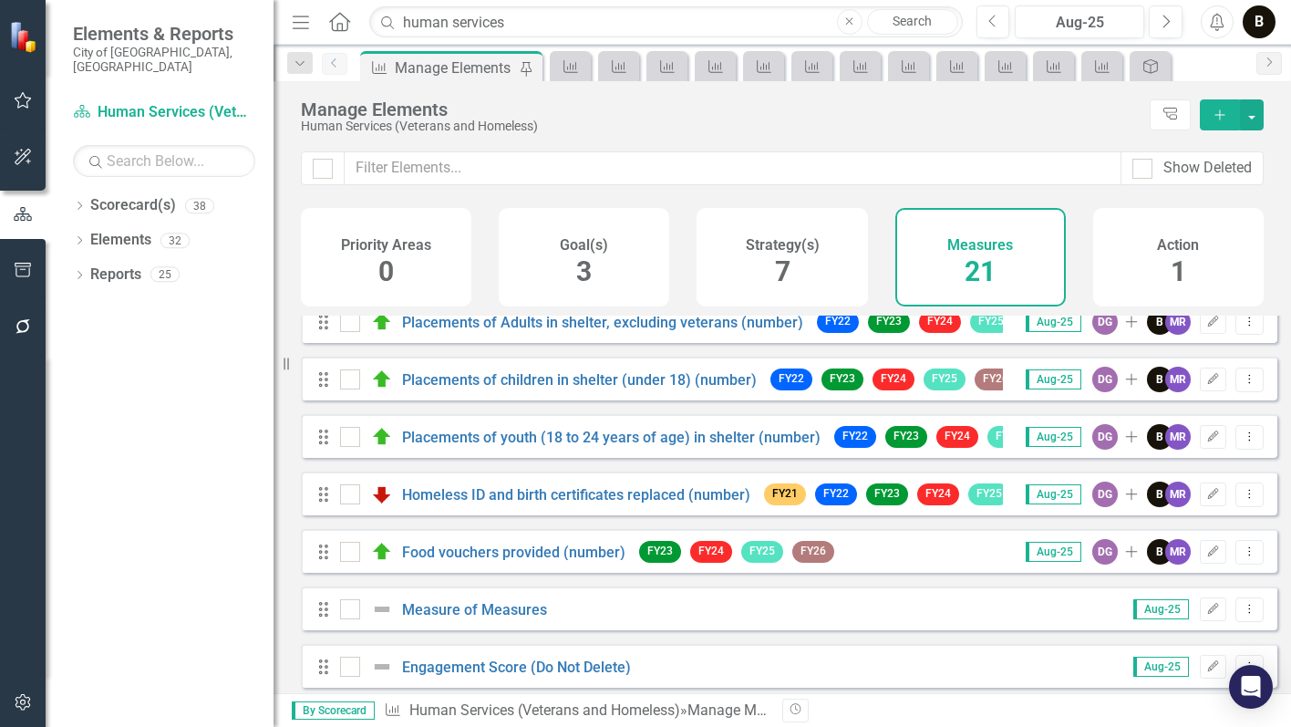
scroll to position [843, 0]
